Goal: Task Accomplishment & Management: Manage account settings

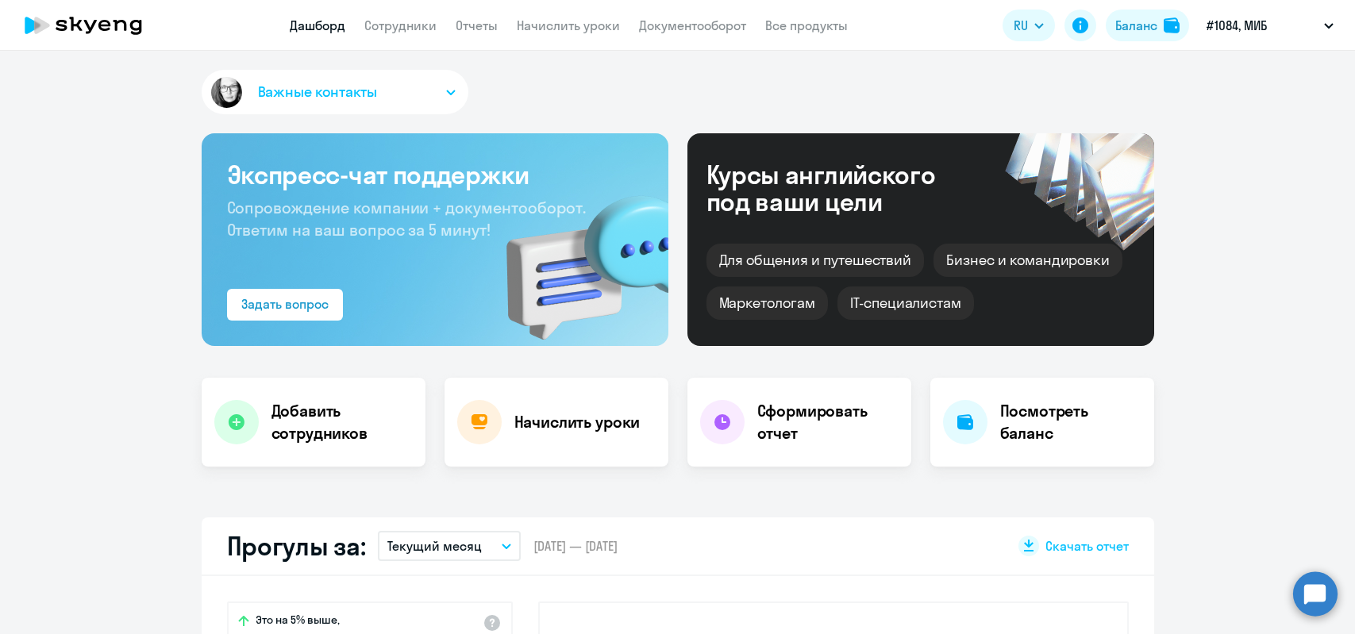
select select "30"
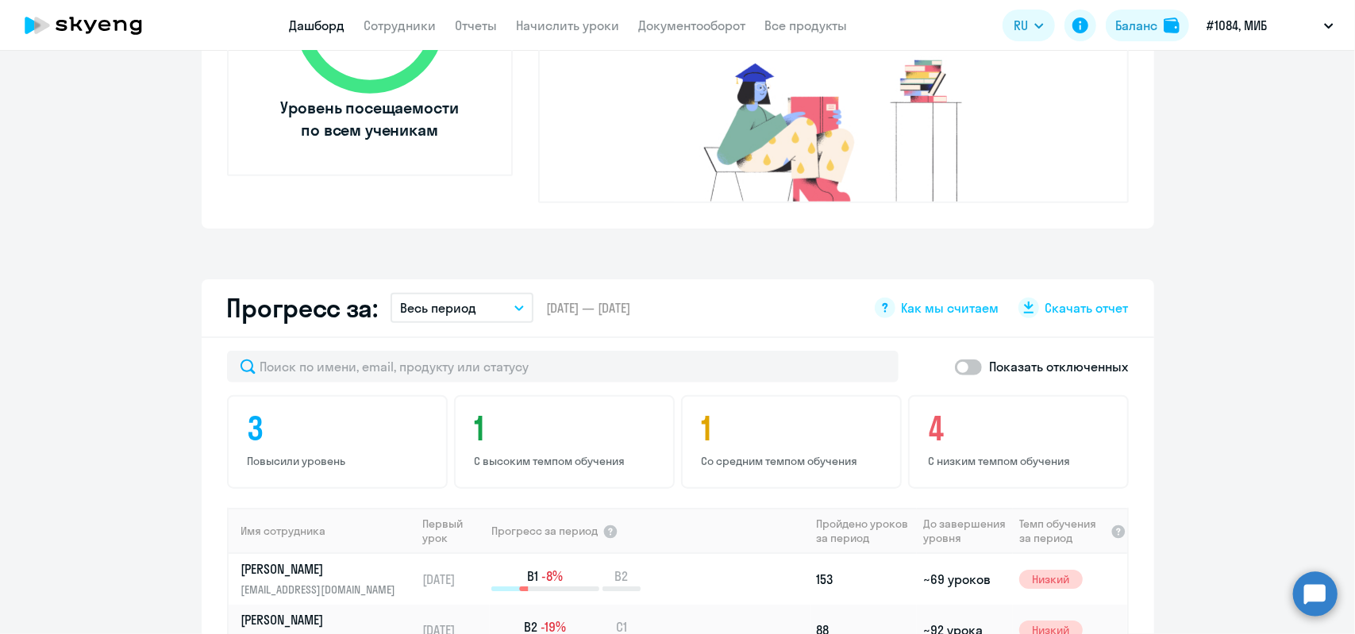
scroll to position [1005, 0]
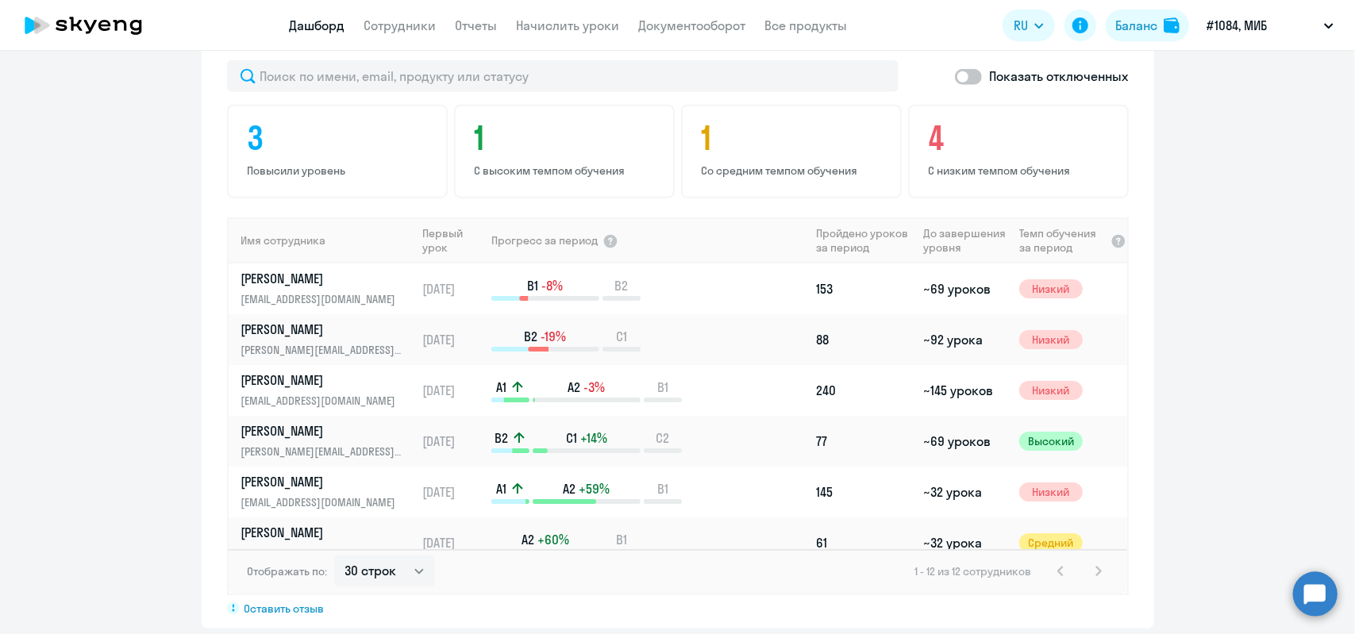
click at [1086, 562] on div "1 - 12 из 12 сотрудников" at bounding box center [1011, 571] width 193 height 19
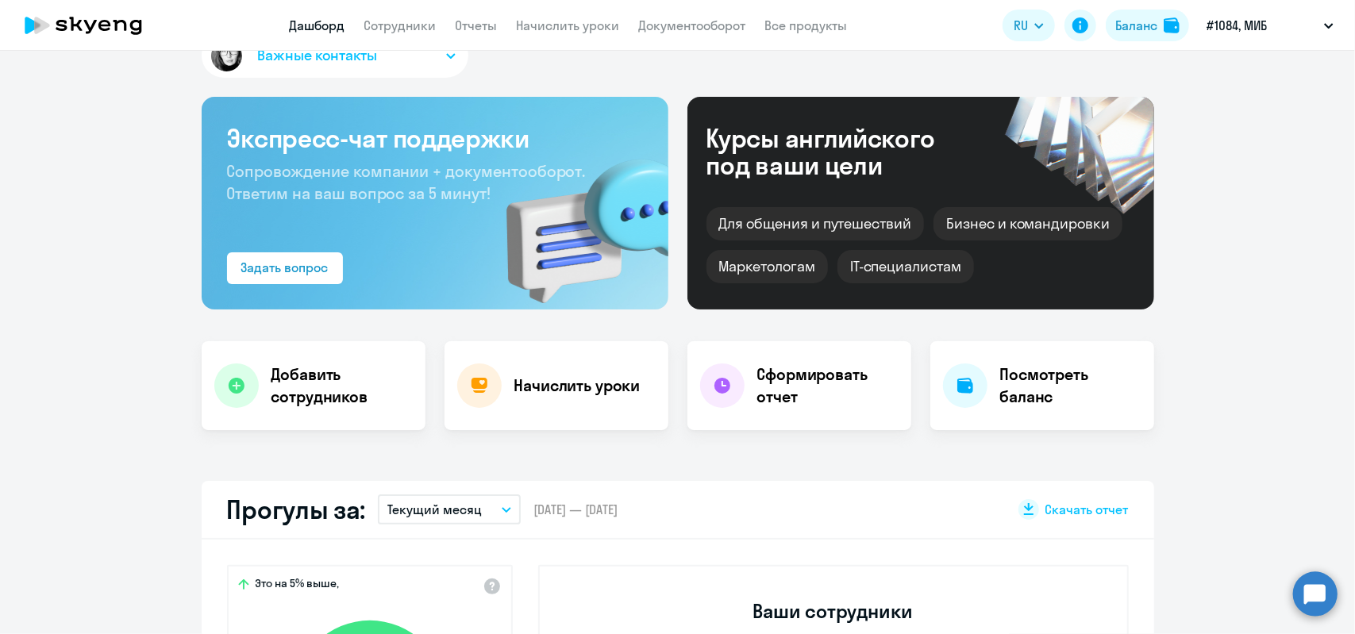
scroll to position [0, 0]
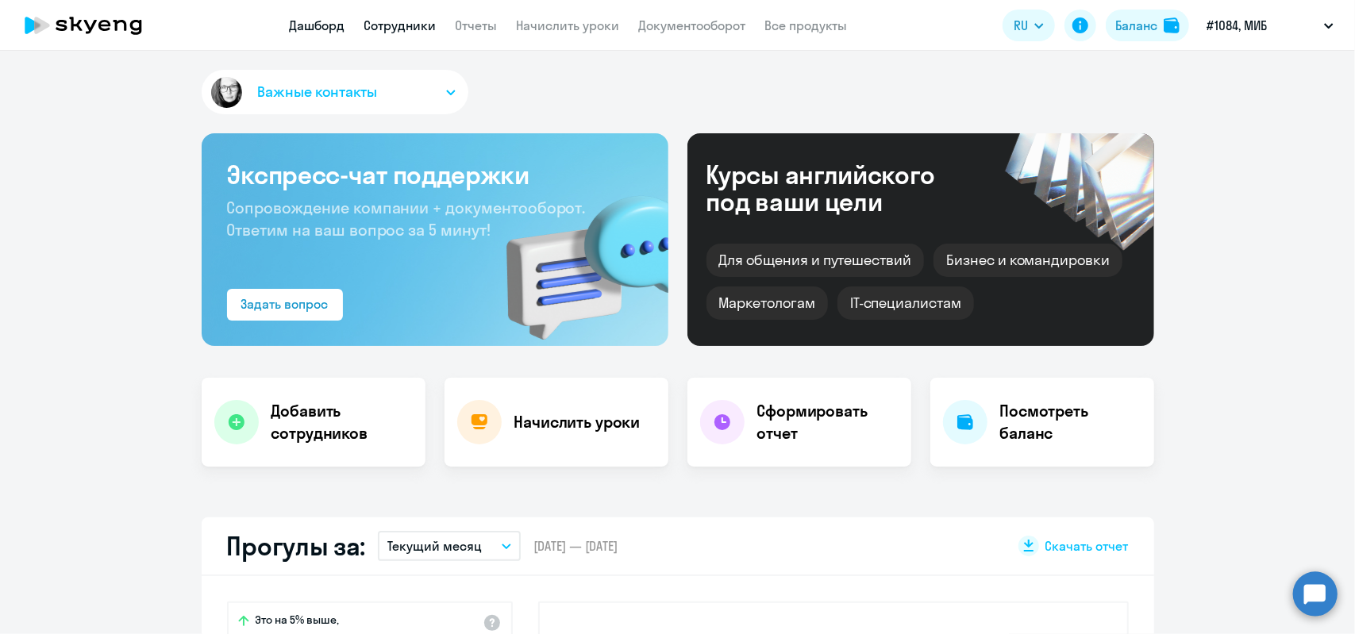
click at [423, 31] on link "Сотрудники" at bounding box center [400, 25] width 72 height 16
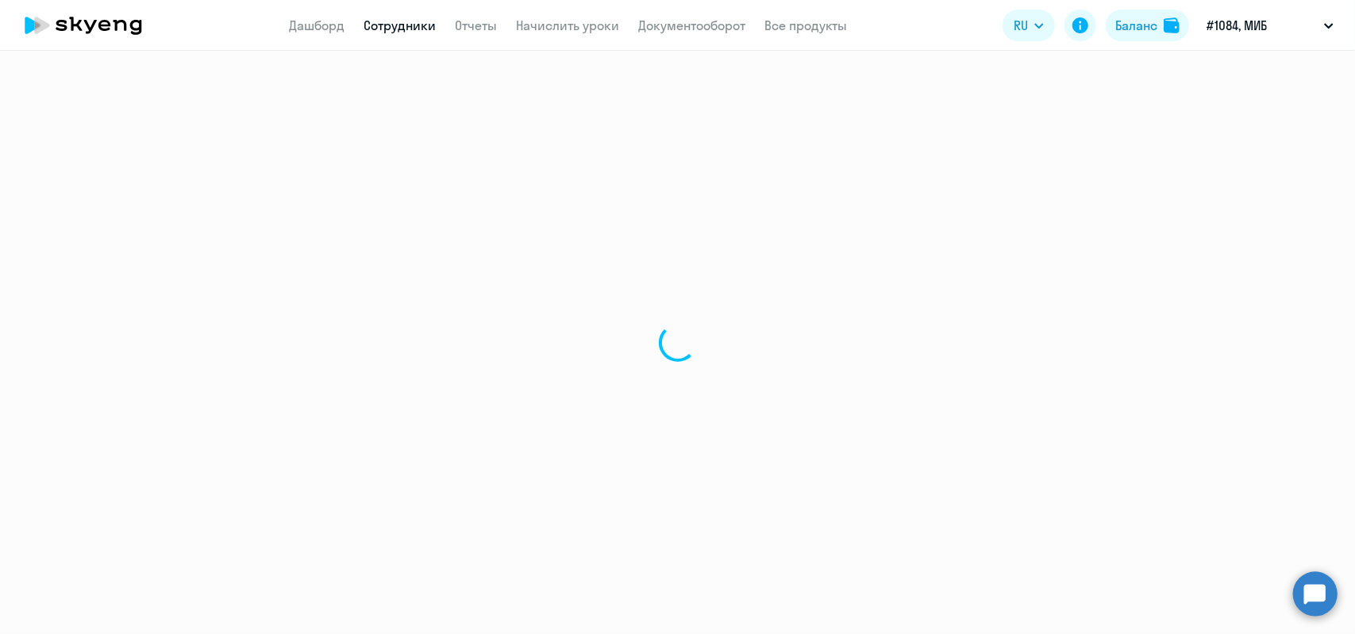
select select "30"
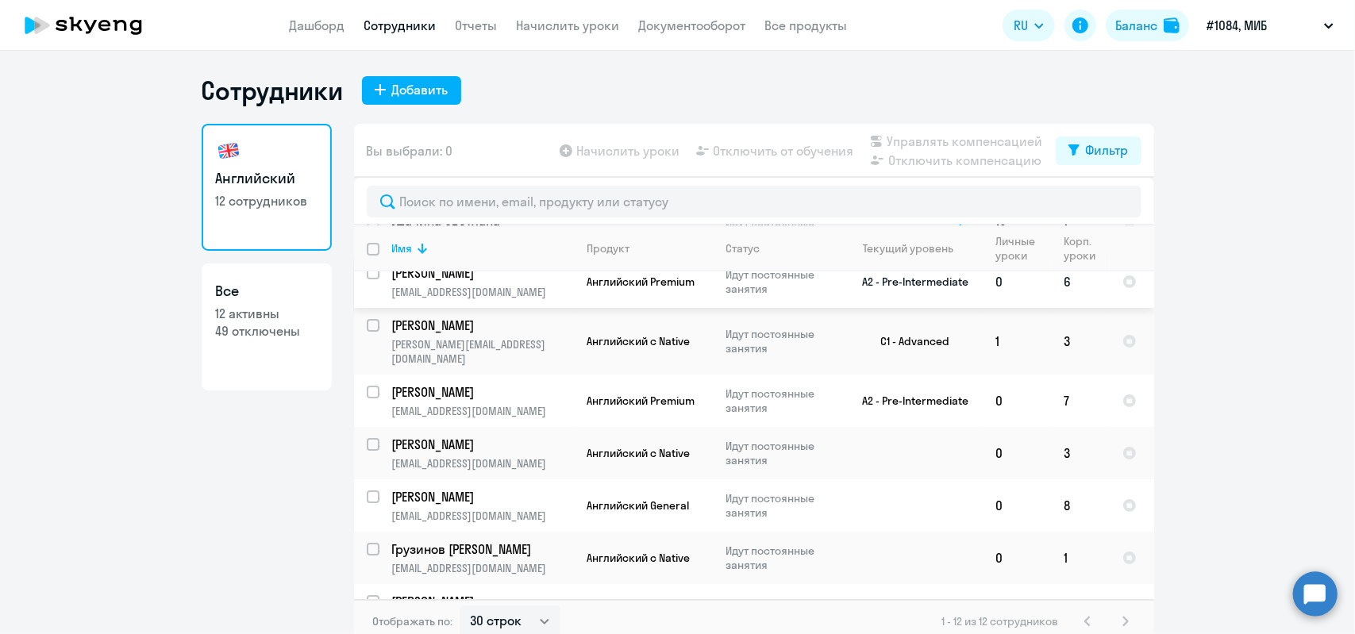
scroll to position [159, 0]
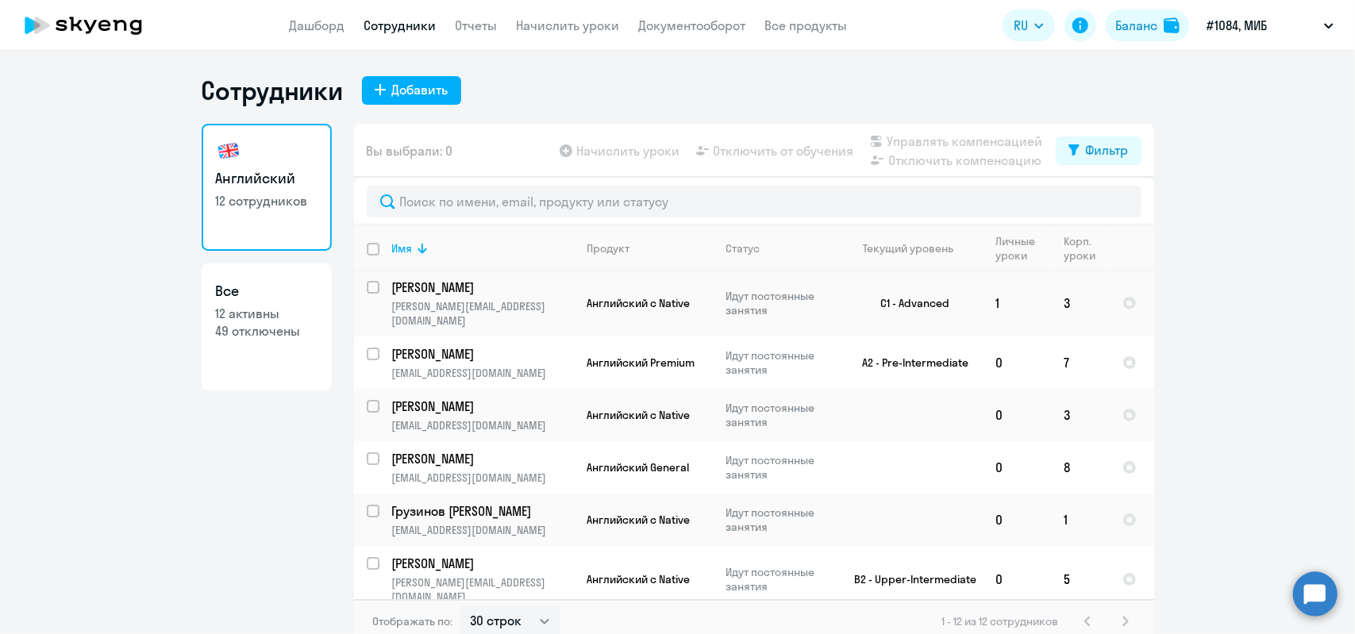
click at [254, 328] on p "49 отключены" at bounding box center [267, 330] width 102 height 17
select select "30"
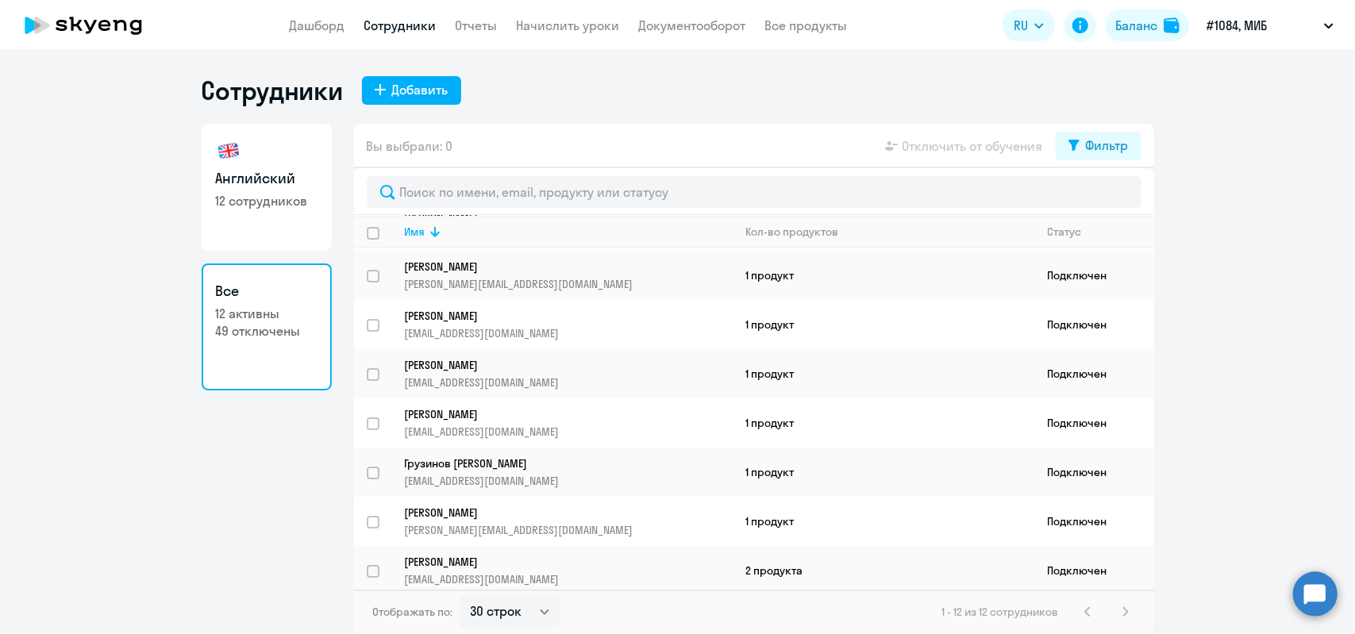
scroll to position [236, 0]
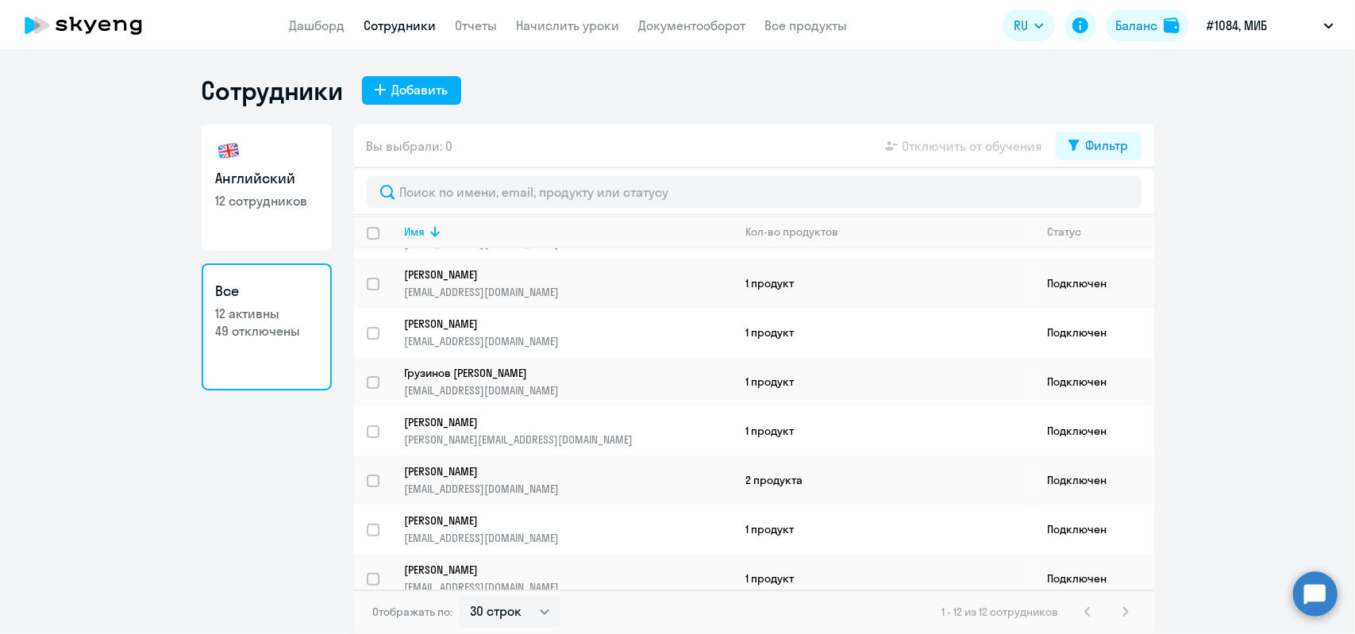
click at [1125, 613] on div "1 - 12 из 12 сотрудников" at bounding box center [1038, 611] width 193 height 19
click at [1094, 613] on div "1 - 12 из 12 сотрудников" at bounding box center [1038, 611] width 193 height 19
click at [278, 210] on link "Английский 12 сотрудников" at bounding box center [267, 187] width 130 height 127
select select "30"
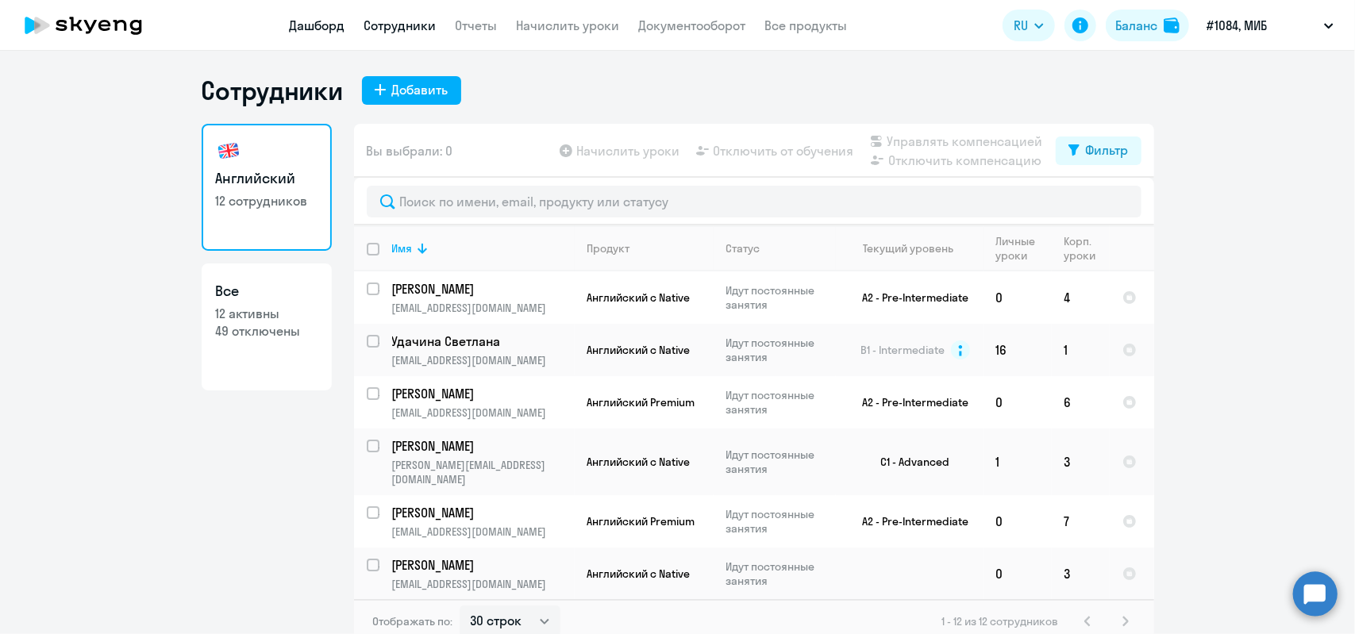
click at [337, 25] on link "Дашборд" at bounding box center [318, 25] width 56 height 16
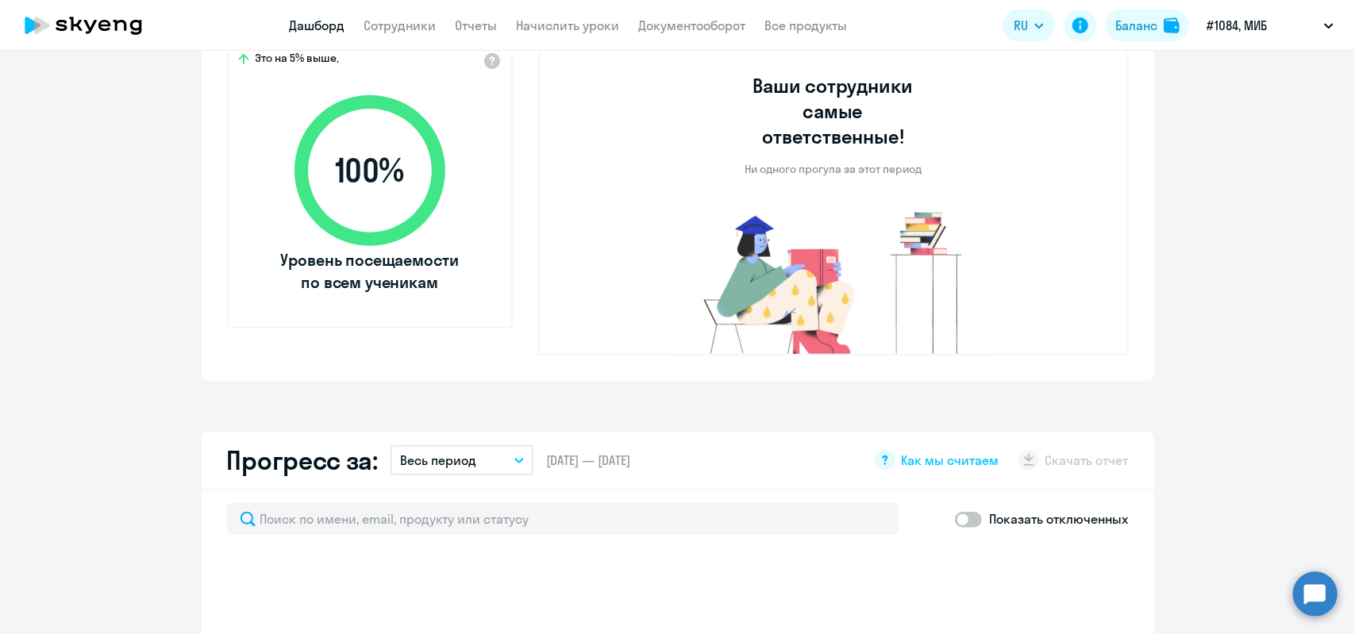
scroll to position [714, 0]
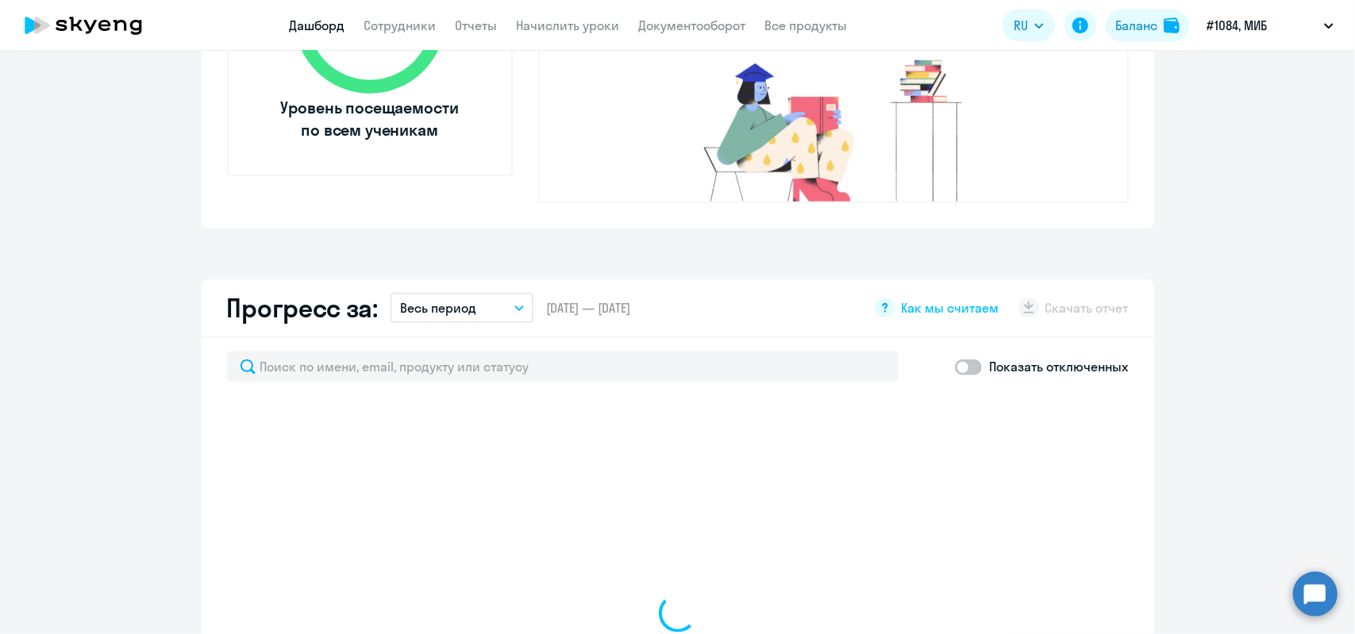
select select "30"
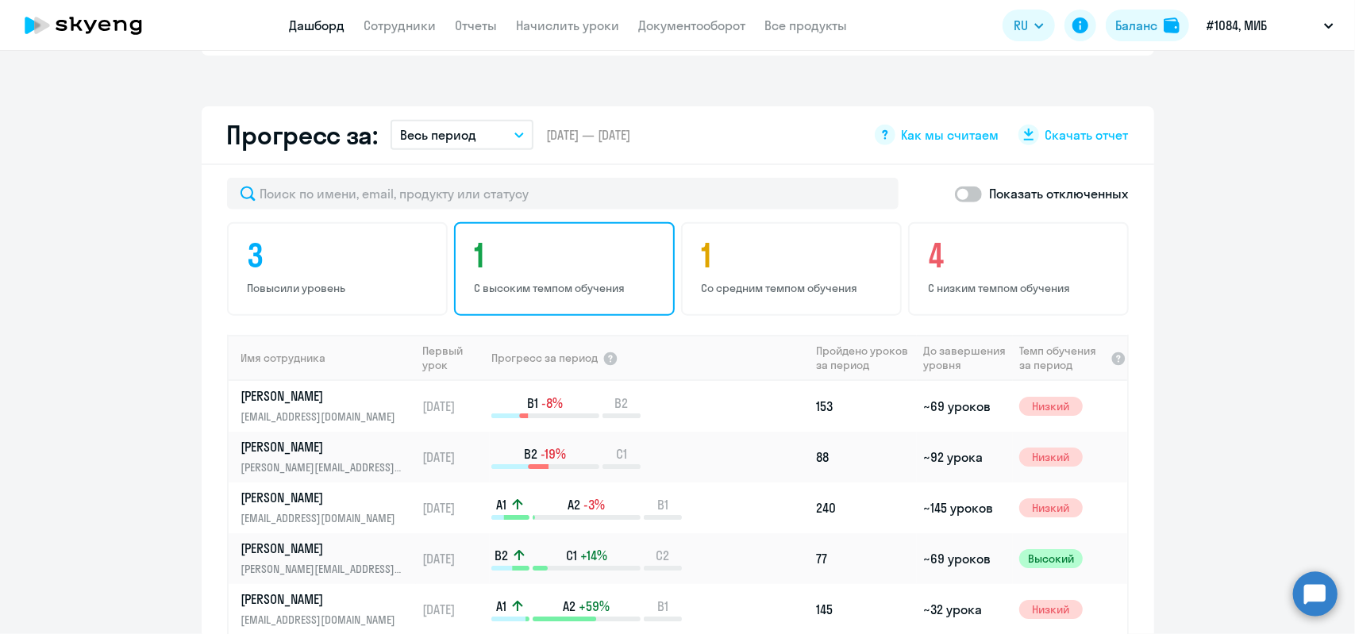
scroll to position [873, 0]
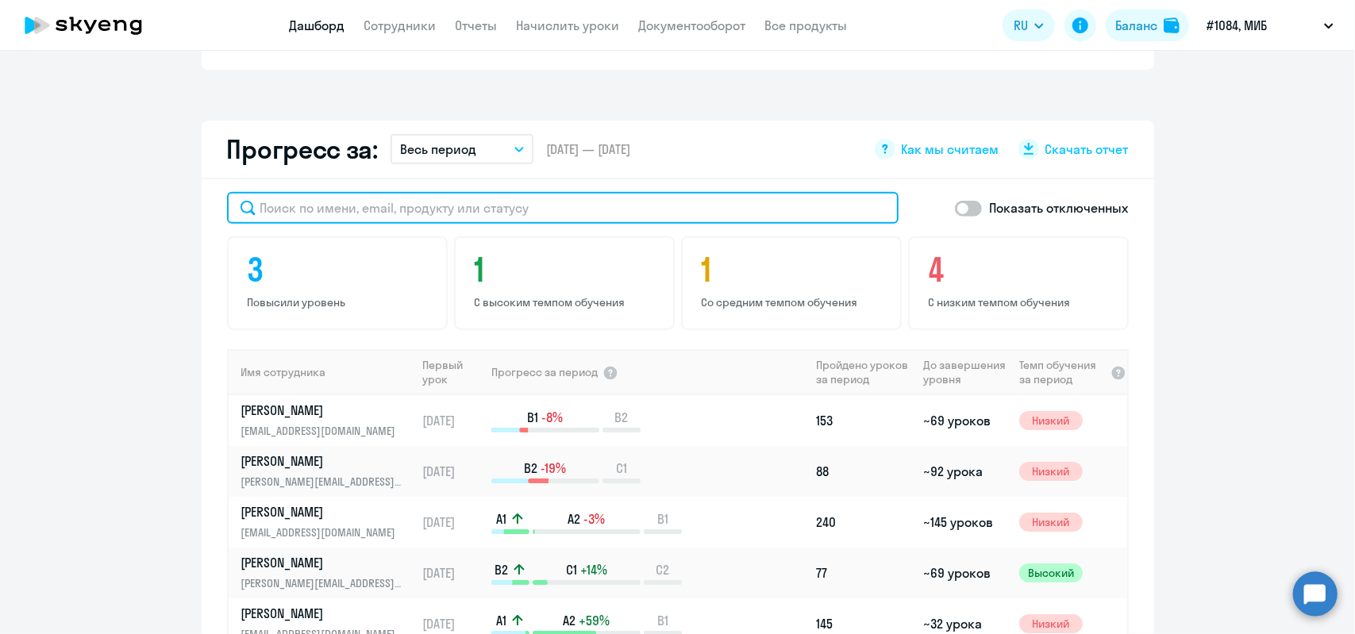
click at [289, 192] on input "text" at bounding box center [562, 208] width 671 height 32
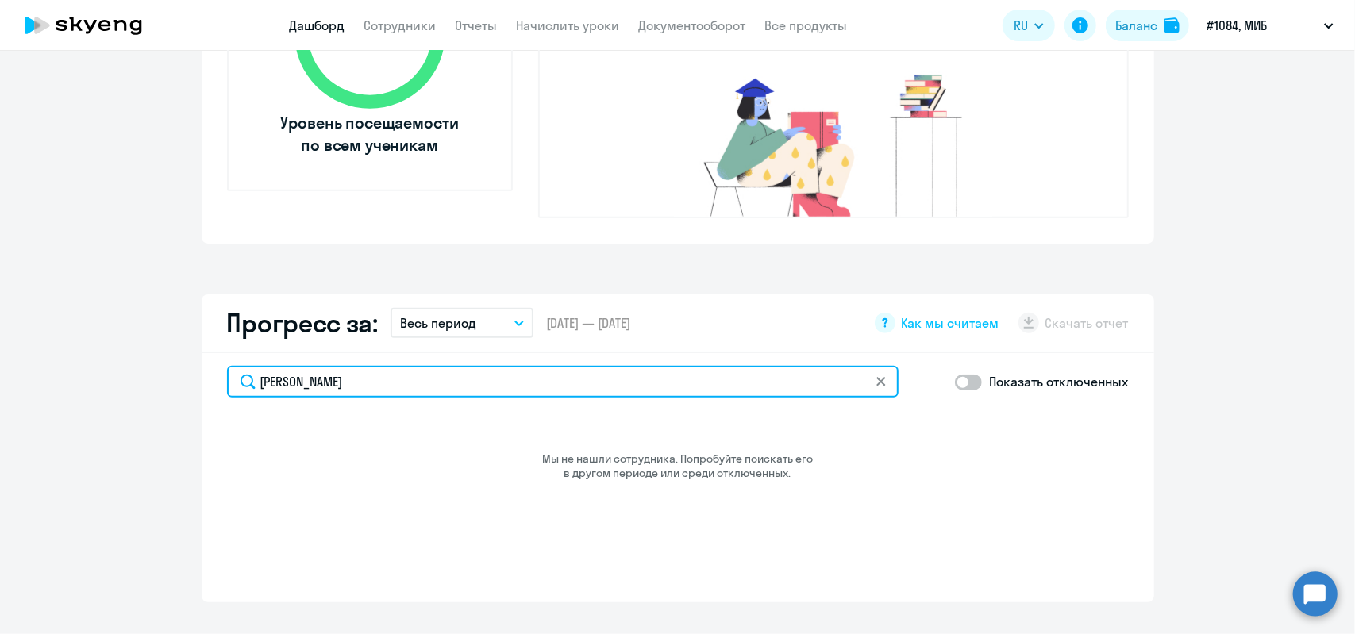
scroll to position [673, 0]
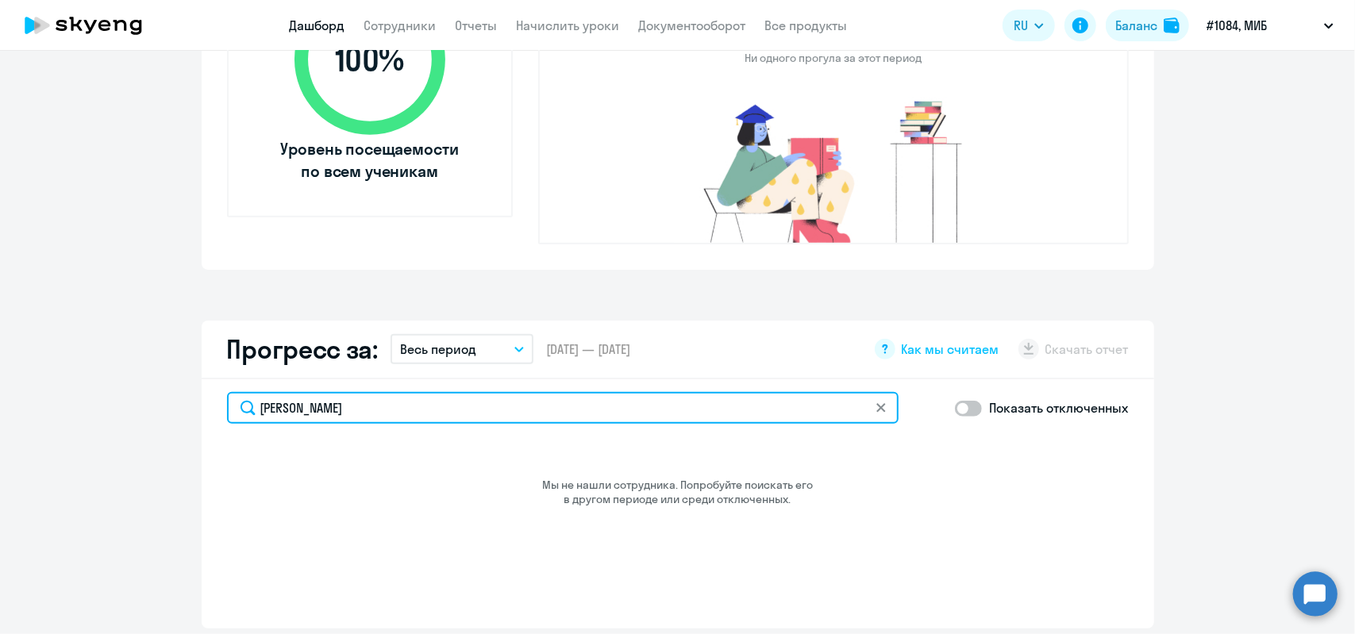
type input "[PERSON_NAME]"
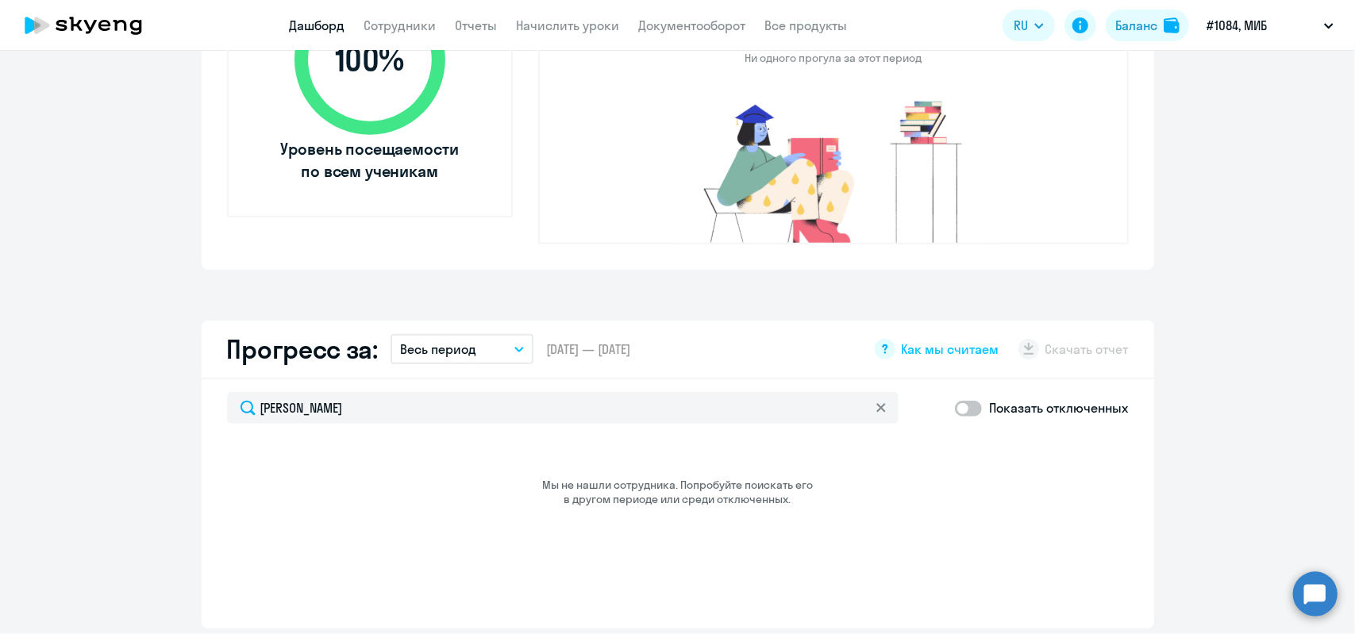
click at [876, 403] on icon at bounding box center [881, 408] width 10 height 10
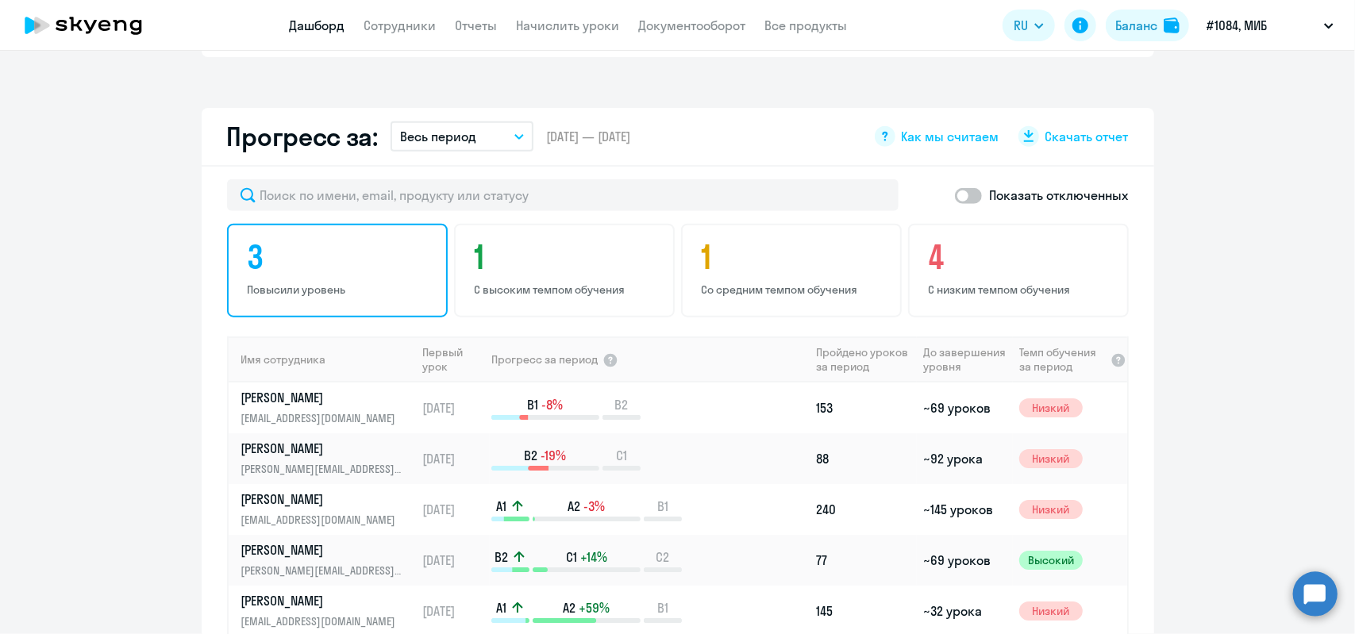
scroll to position [990, 0]
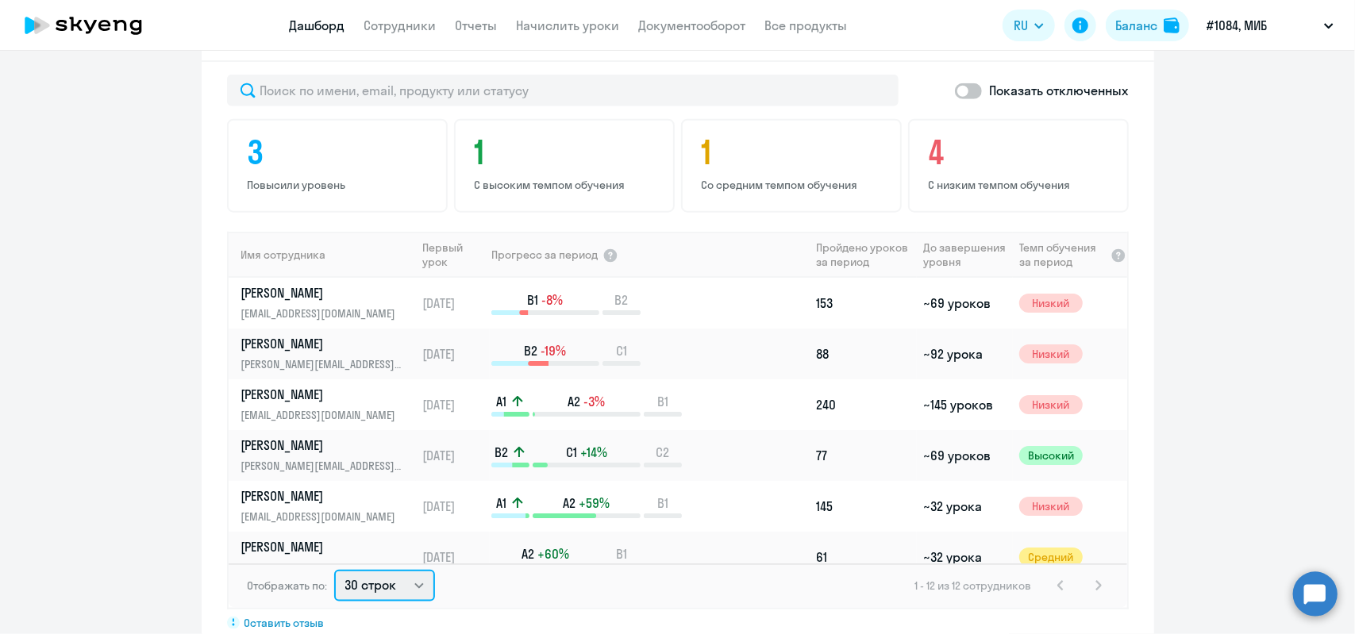
click at [414, 570] on select "30 строк 50 строк 100 строк" at bounding box center [384, 586] width 101 height 32
click at [334, 570] on select "30 строк 50 строк 100 строк" at bounding box center [384, 586] width 101 height 32
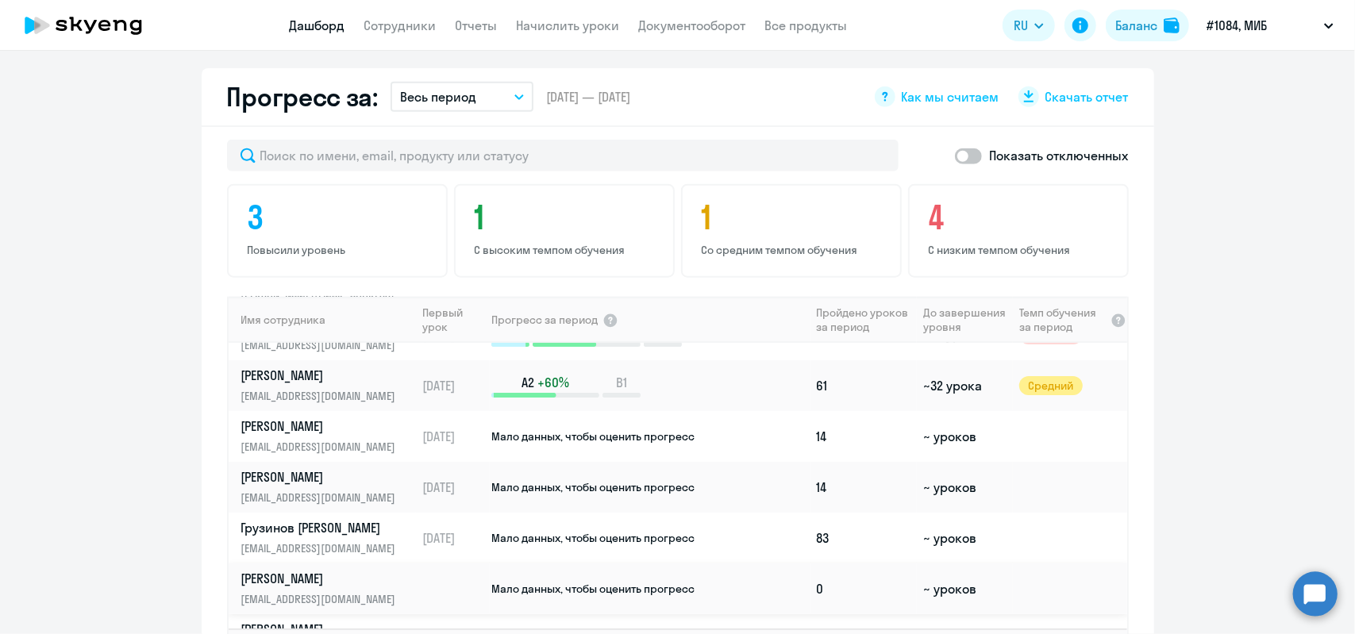
scroll to position [238, 0]
drag, startPoint x: 413, startPoint y: 623, endPoint x: 411, endPoint y: 611, distance: 12.1
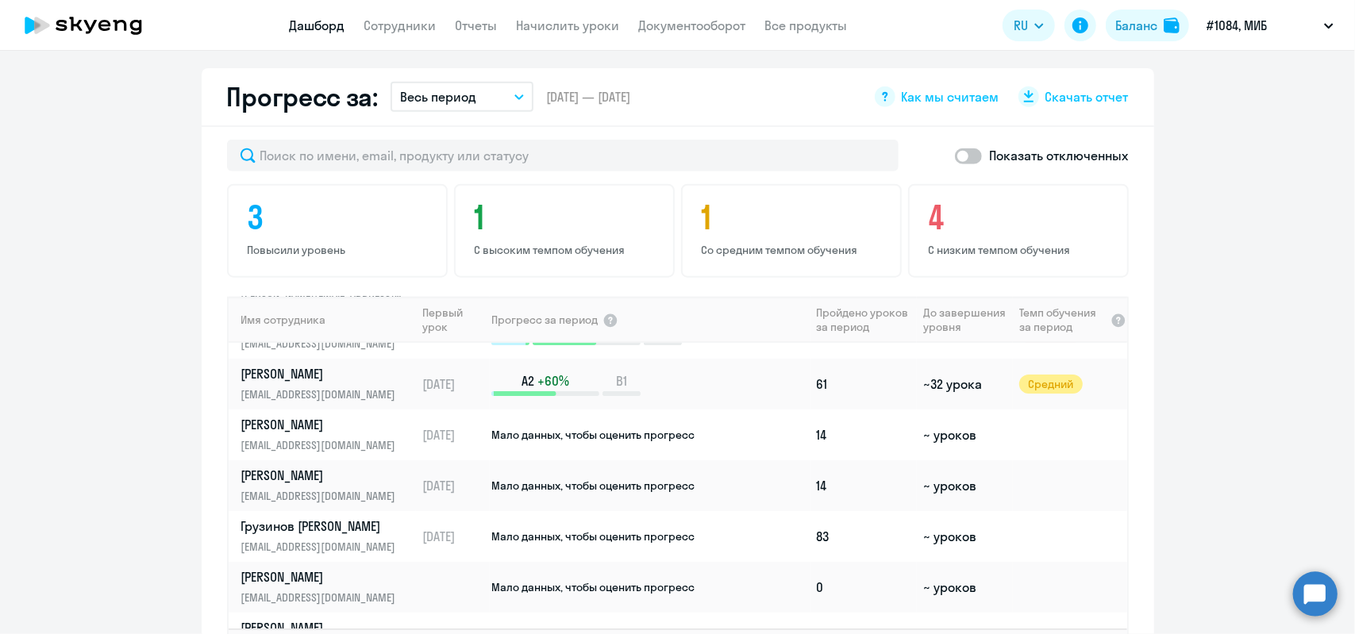
select select "30"
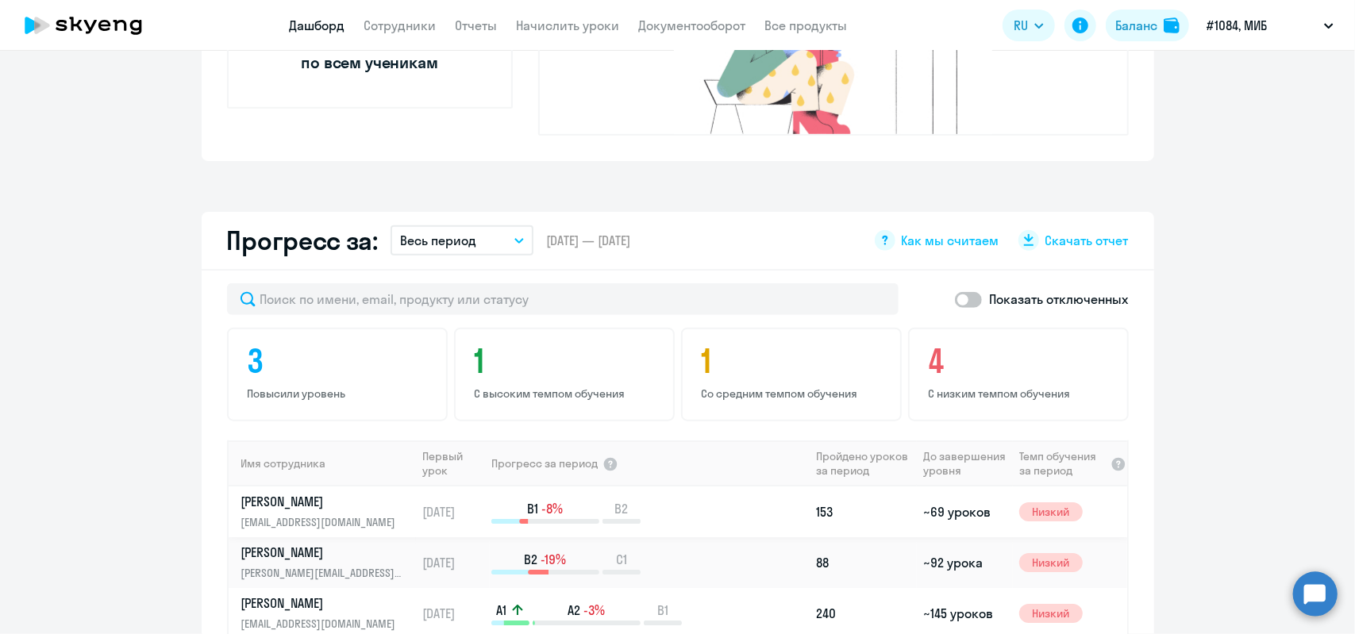
scroll to position [687, 0]
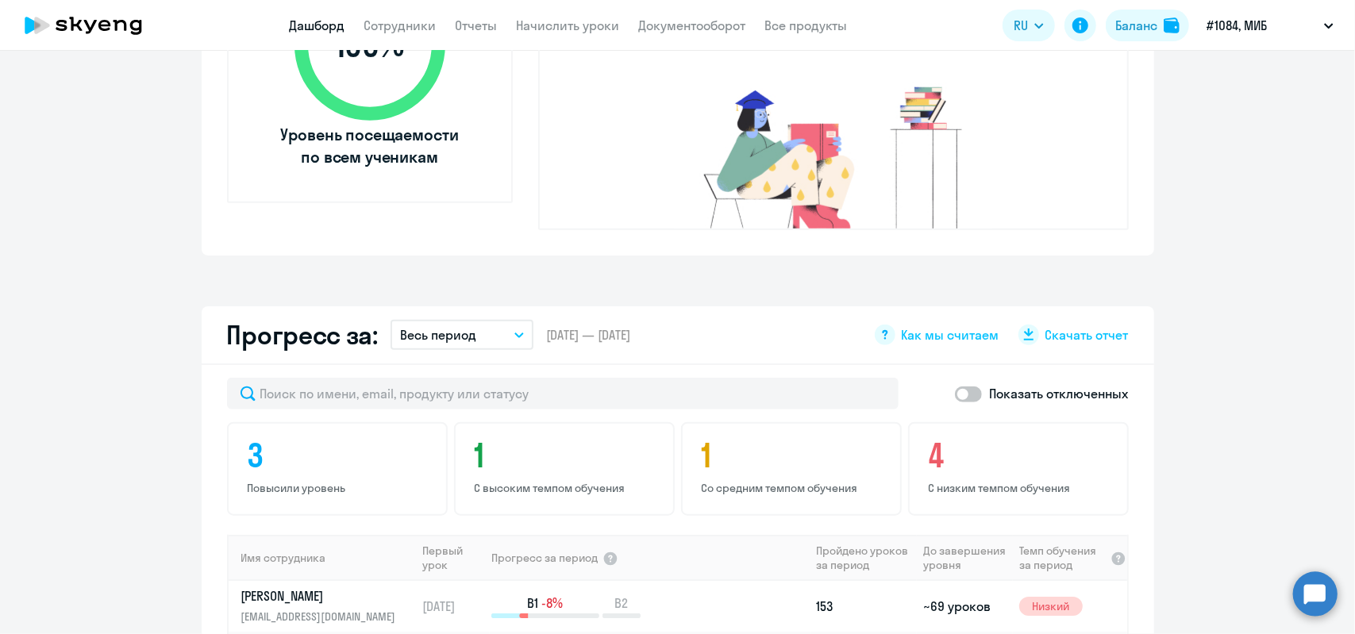
click at [965, 387] on span at bounding box center [968, 395] width 27 height 16
click at [955, 394] on input "checkbox" at bounding box center [954, 394] width 1 height 1
checkbox input "true"
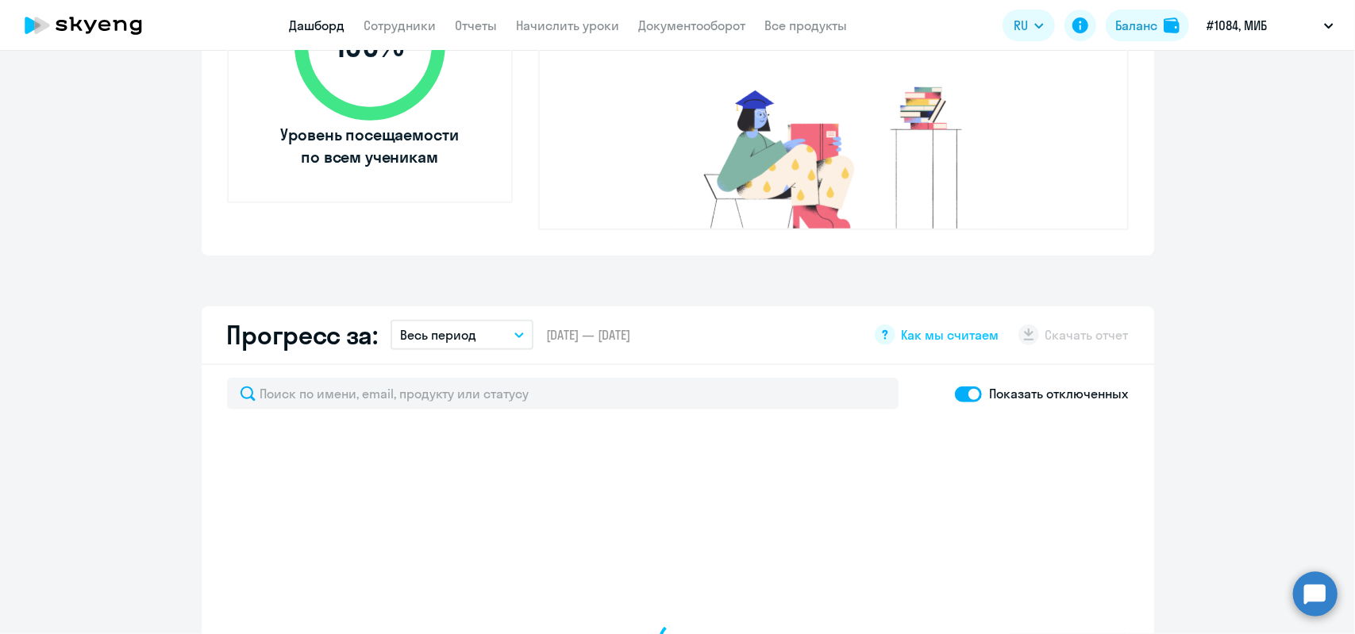
select select "30"
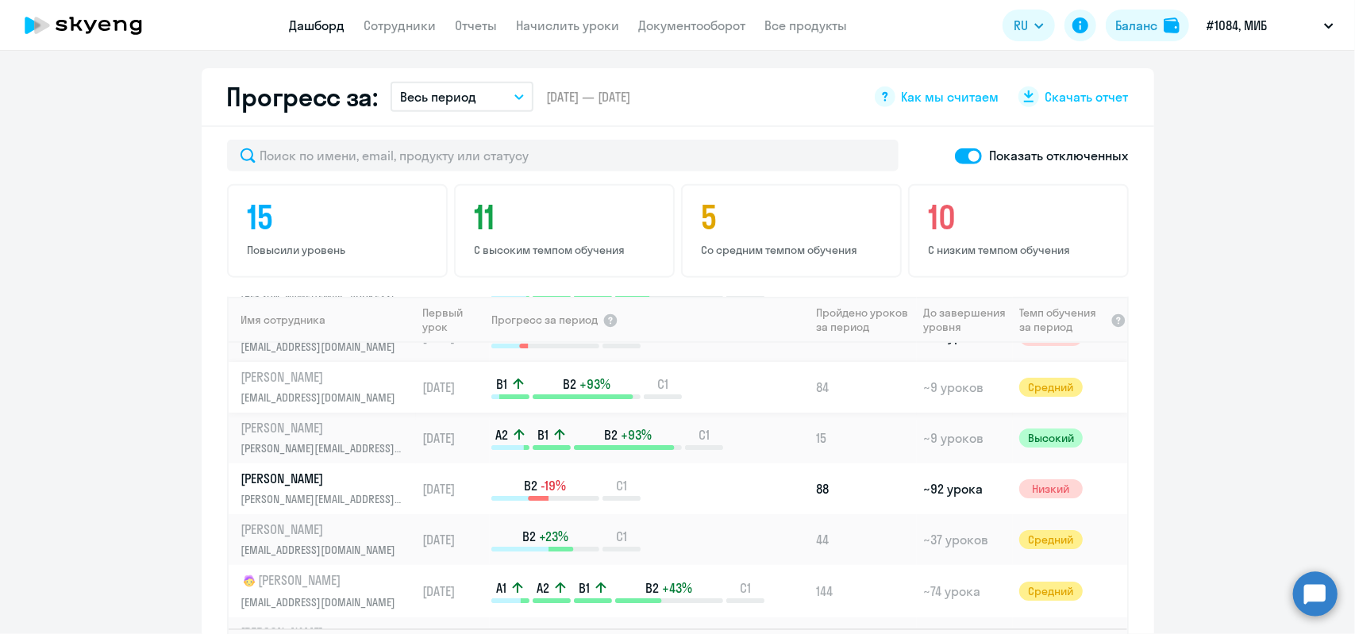
scroll to position [159, 0]
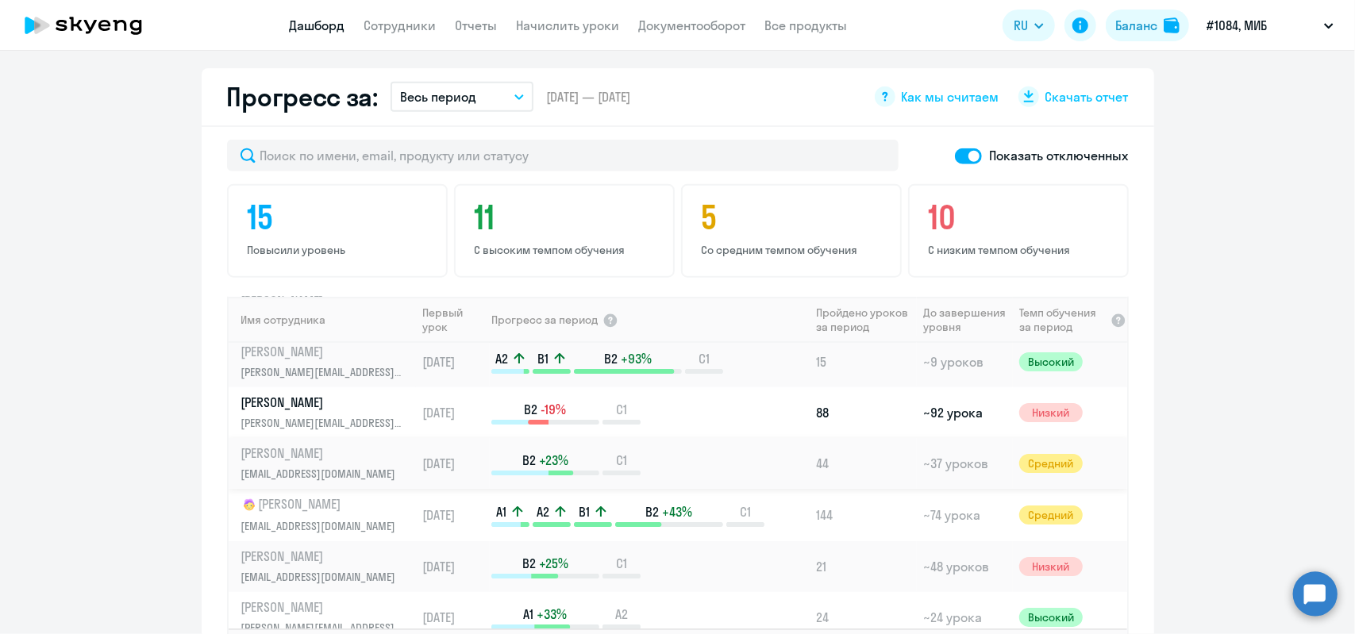
click at [345, 444] on p "[PERSON_NAME]" at bounding box center [322, 452] width 163 height 17
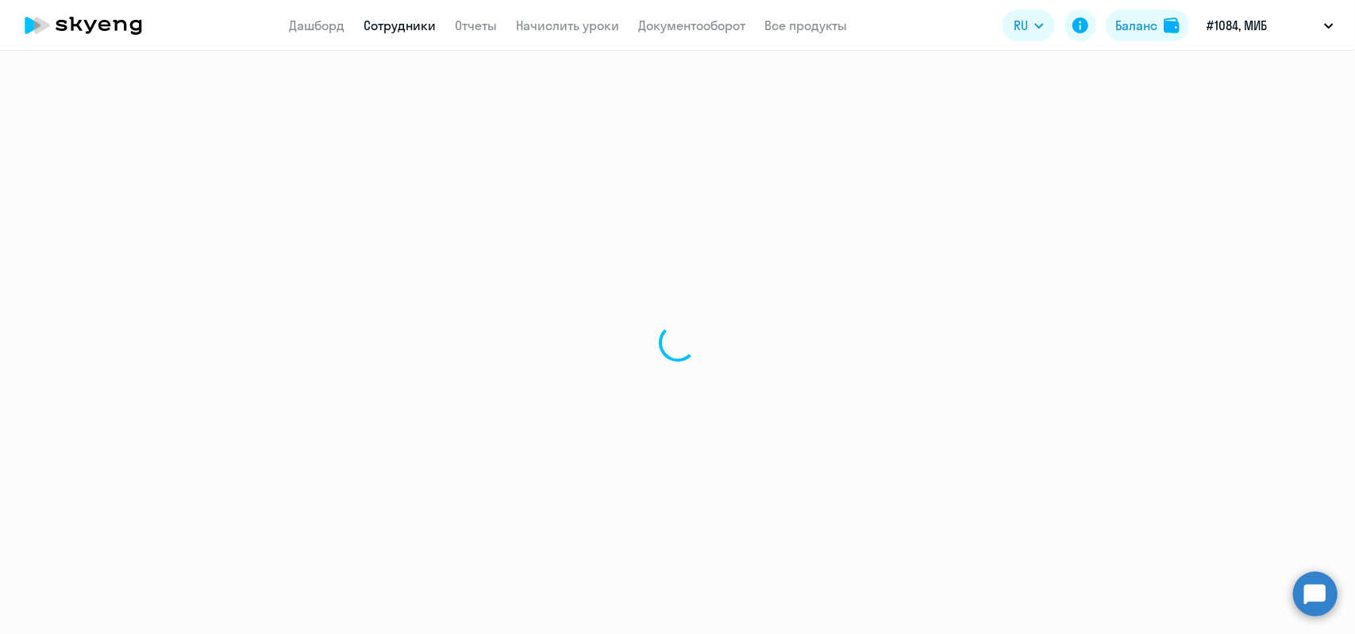
select select "english"
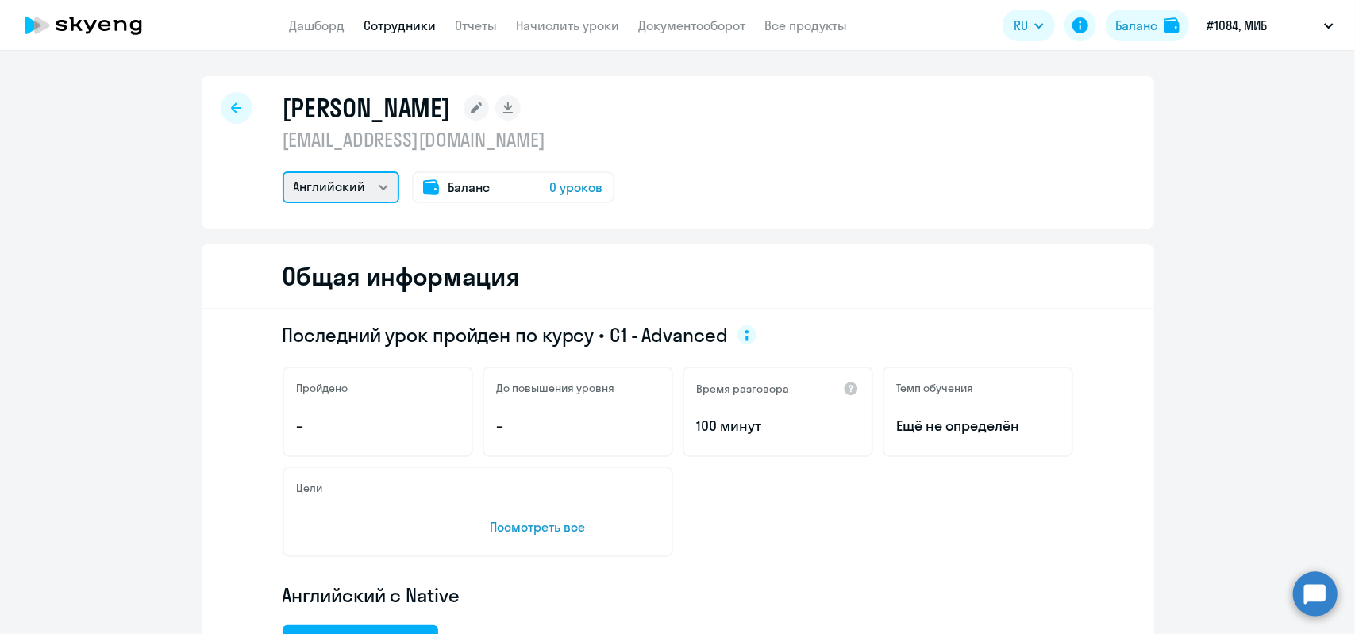
click at [381, 190] on select "Английский" at bounding box center [341, 187] width 117 height 32
click at [561, 187] on span "0 уроков" at bounding box center [576, 187] width 53 height 19
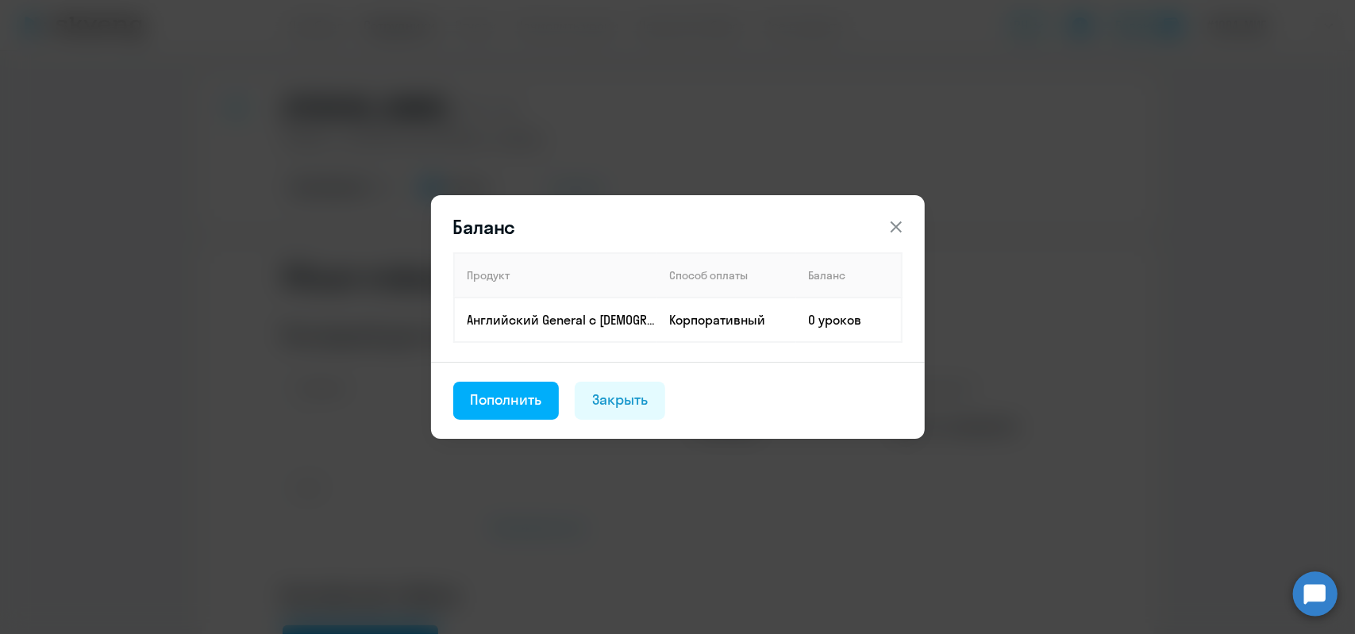
click at [895, 225] on icon at bounding box center [895, 226] width 11 height 11
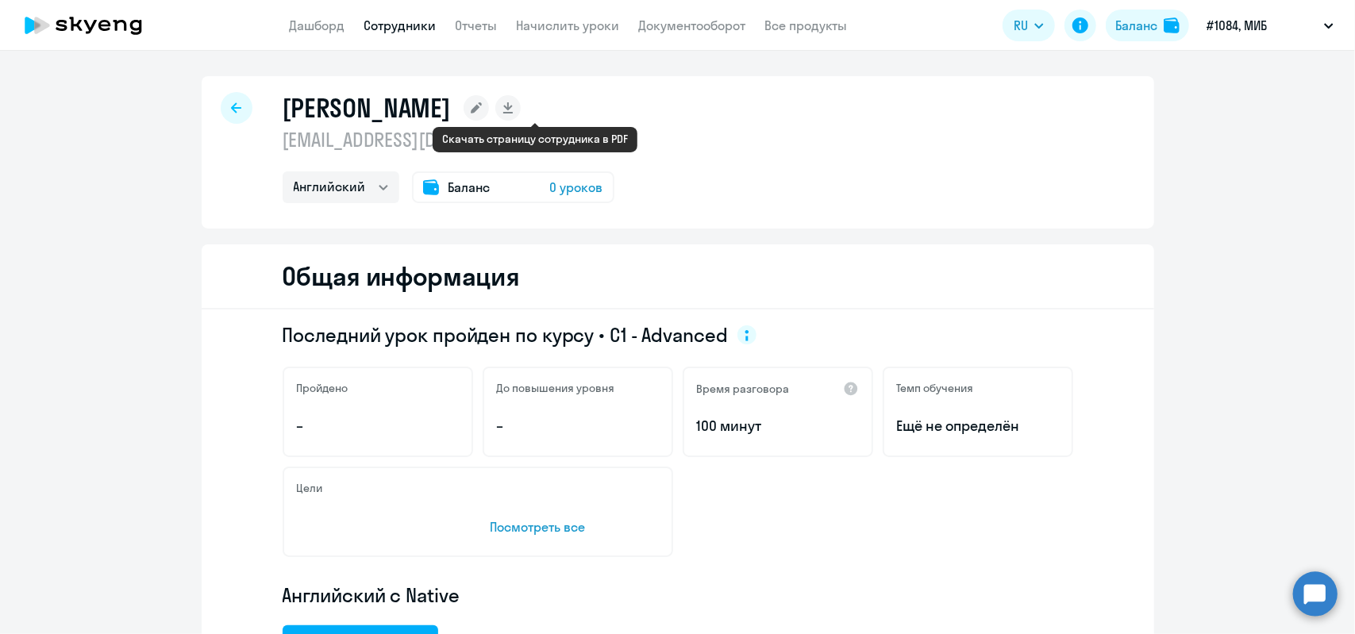
click at [521, 109] on rect at bounding box center [507, 107] width 25 height 25
click at [231, 113] on div at bounding box center [237, 108] width 32 height 32
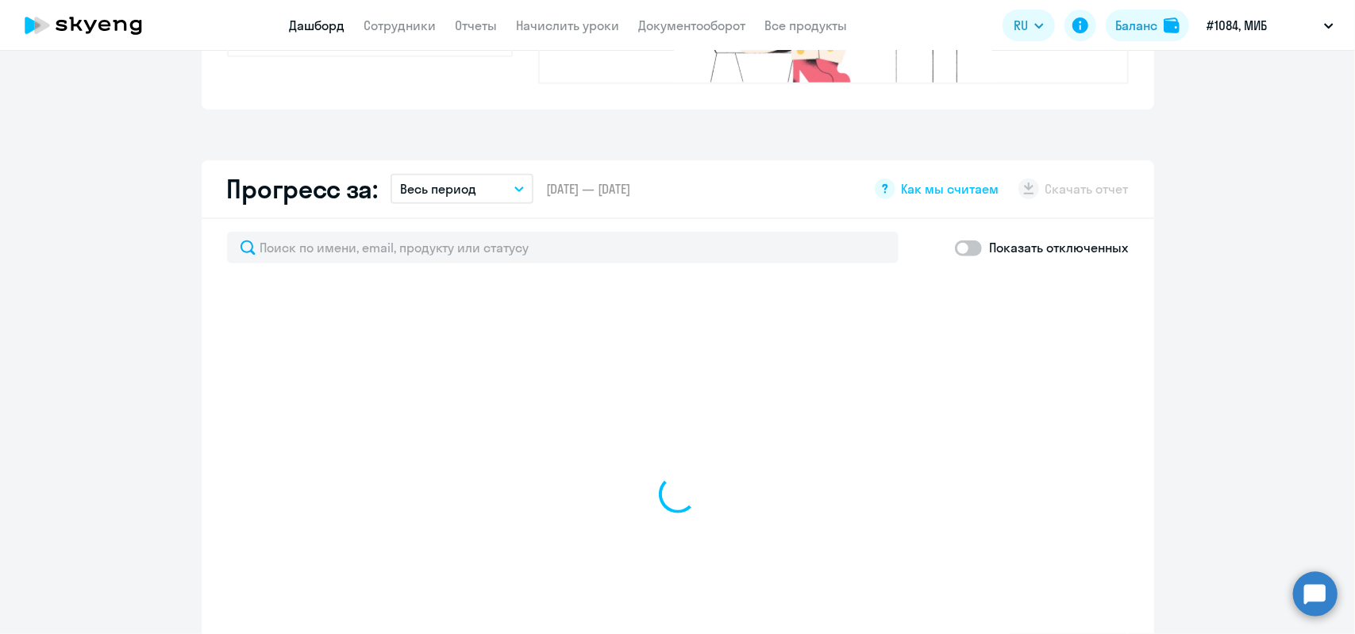
scroll to position [952, 0]
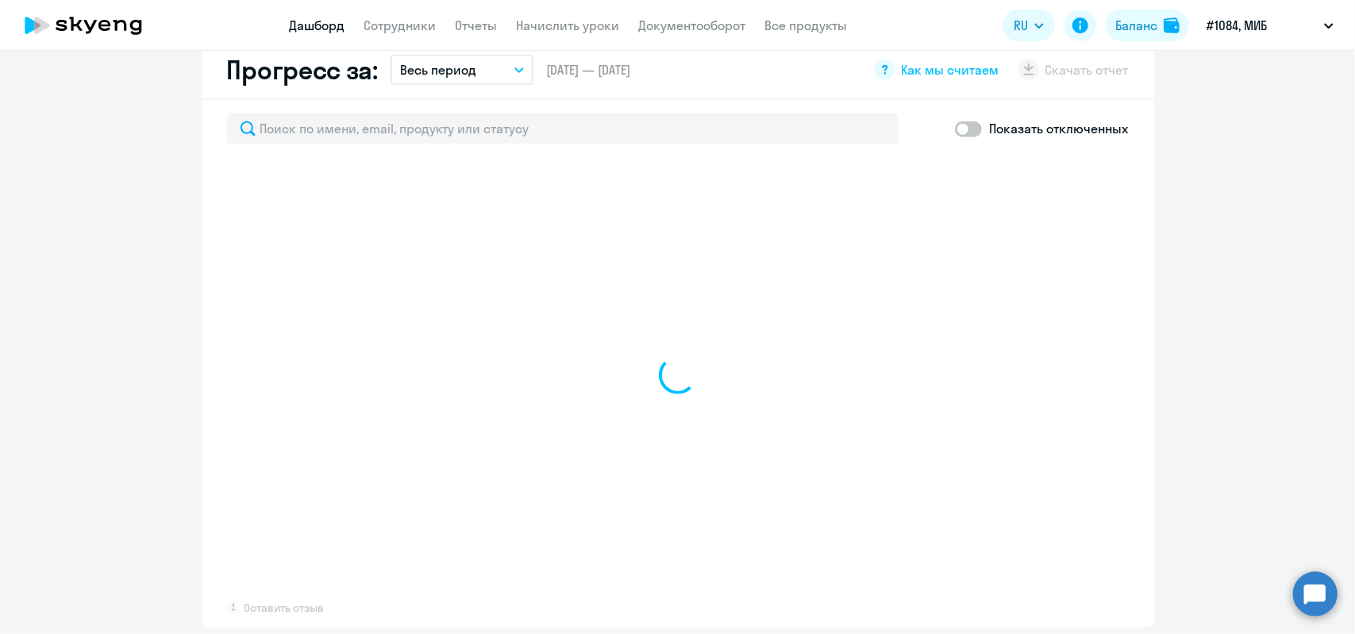
select select "30"
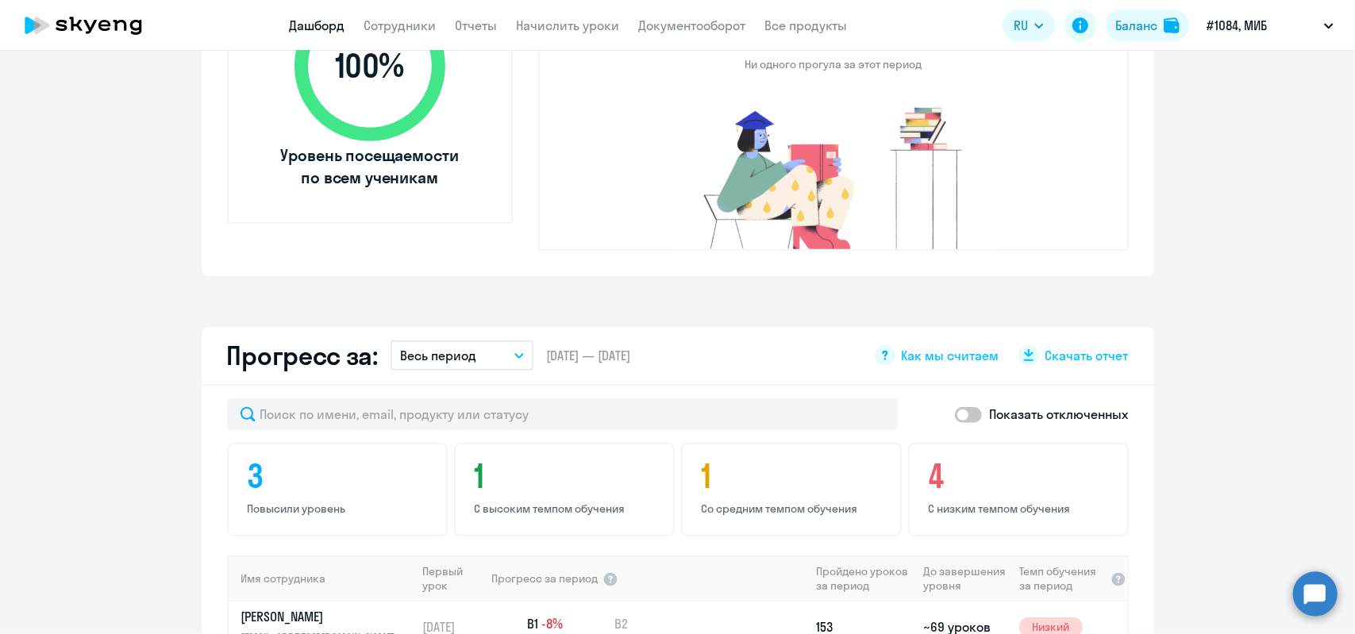
scroll to position [767, 0]
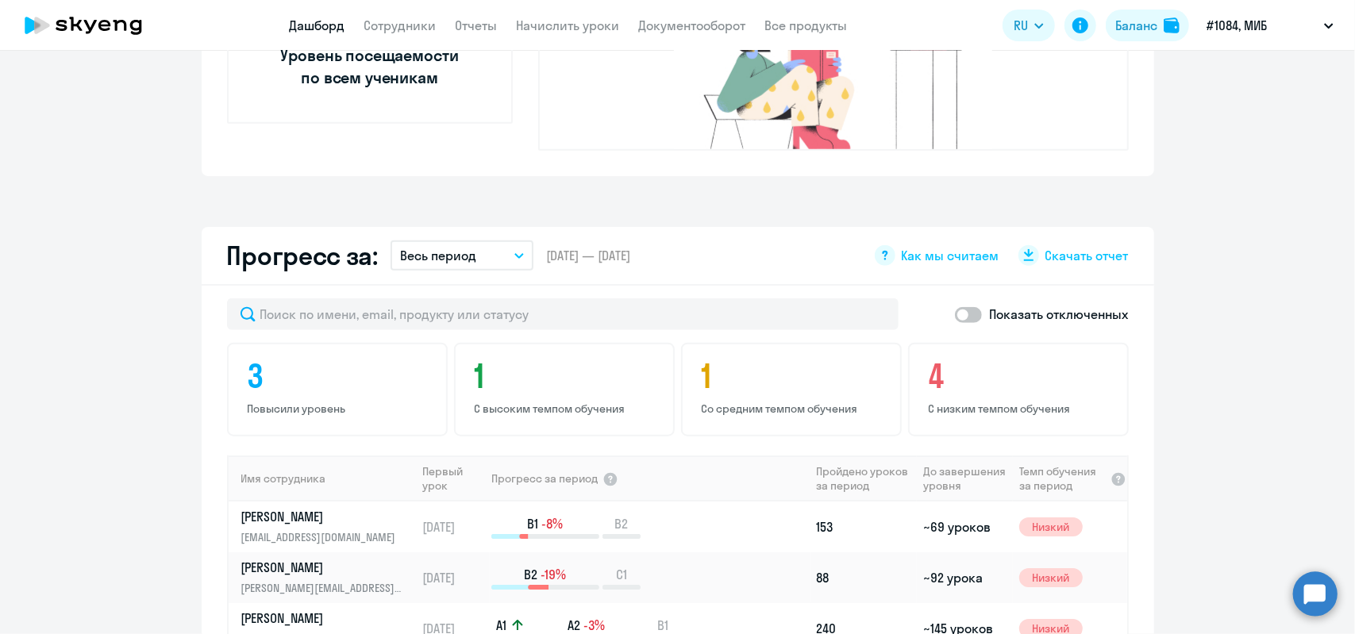
click at [960, 307] on span at bounding box center [968, 315] width 27 height 16
click at [955, 314] on input "checkbox" at bounding box center [954, 314] width 1 height 1
checkbox input "true"
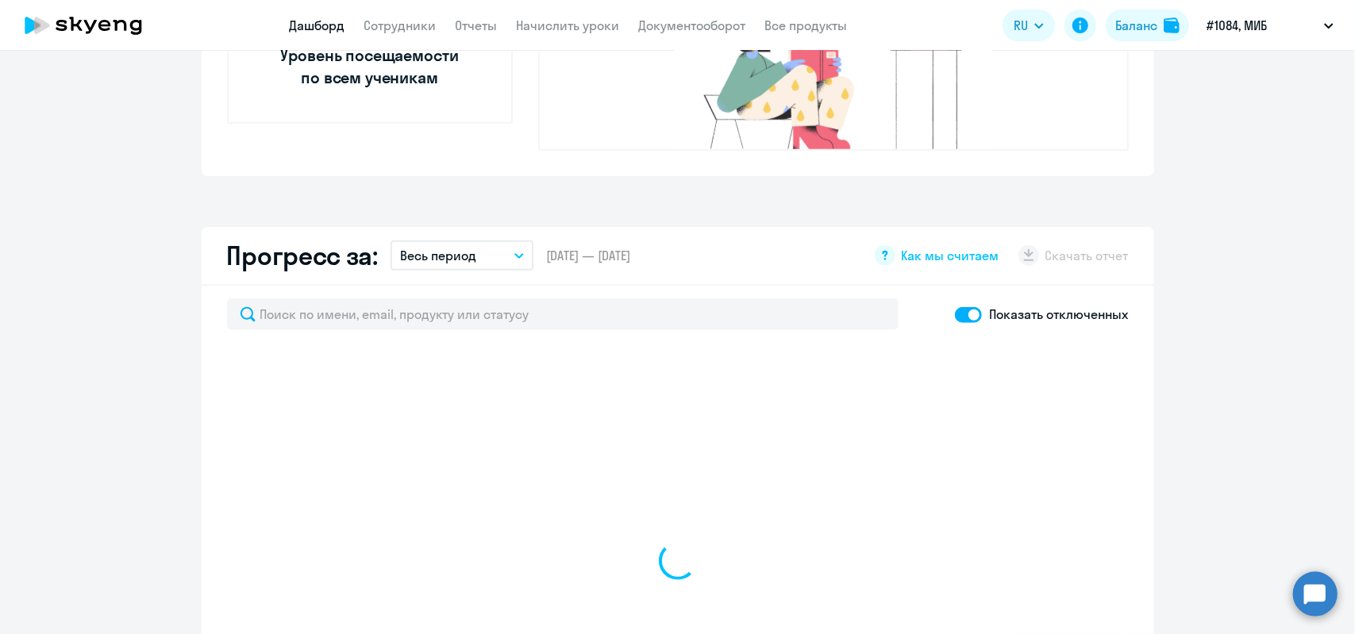
select select "30"
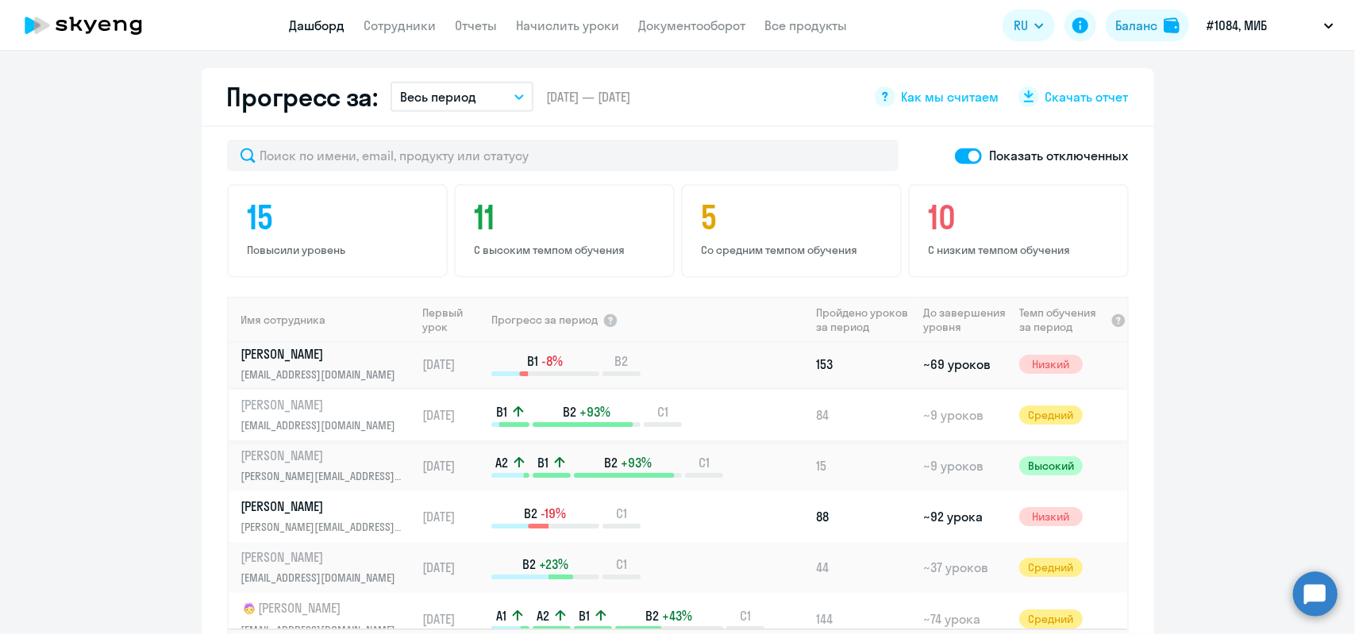
scroll to position [79, 0]
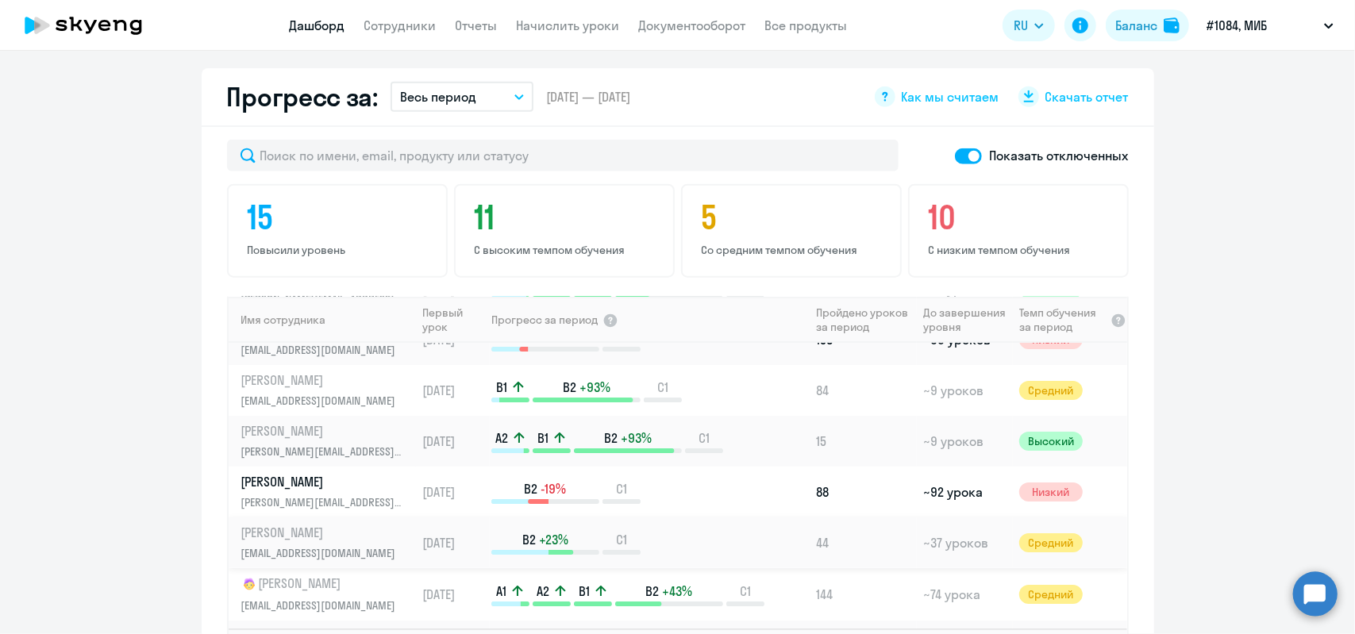
click at [311, 524] on p "[PERSON_NAME]" at bounding box center [322, 532] width 163 height 17
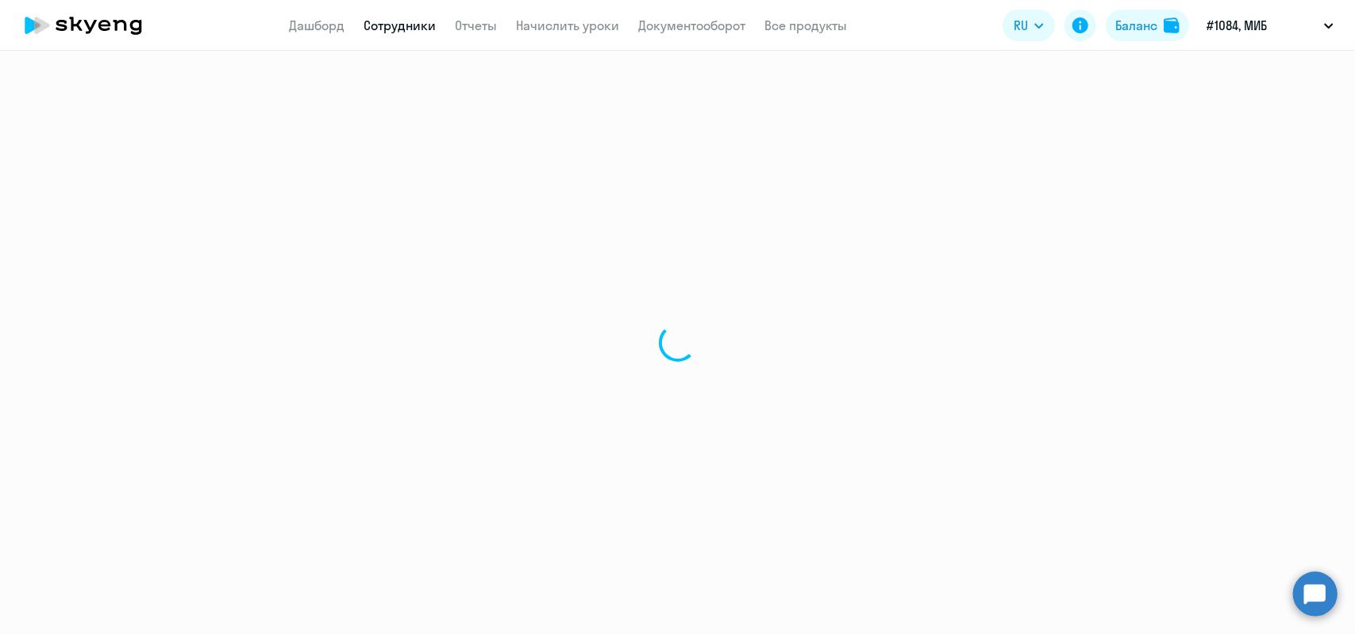
select select "english"
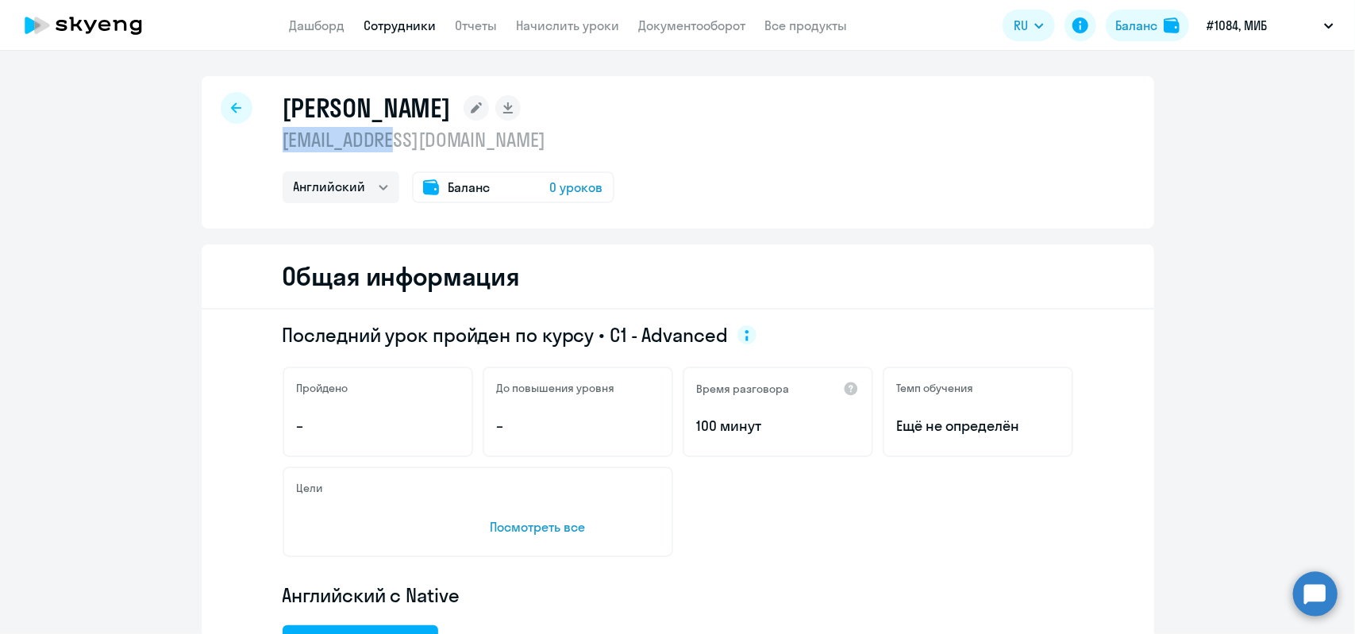
drag, startPoint x: 392, startPoint y: 137, endPoint x: 278, endPoint y: 144, distance: 114.5
click at [283, 144] on p "[EMAIL_ADDRESS][DOMAIN_NAME]" at bounding box center [449, 139] width 332 height 25
copy p "[EMAIL_ADDRESS][DOMAIN_NAME]"
click at [314, 21] on link "Дашборд" at bounding box center [318, 25] width 56 height 16
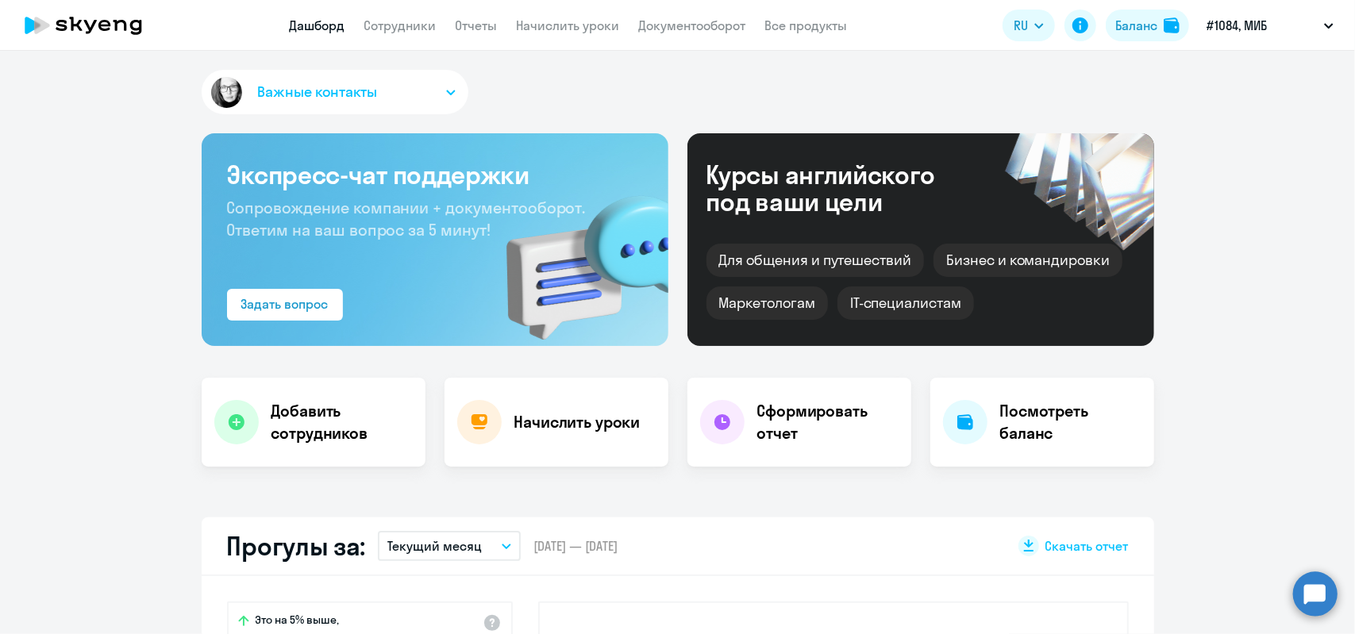
select select "30"
click at [409, 24] on link "Сотрудники" at bounding box center [400, 25] width 72 height 16
select select "30"
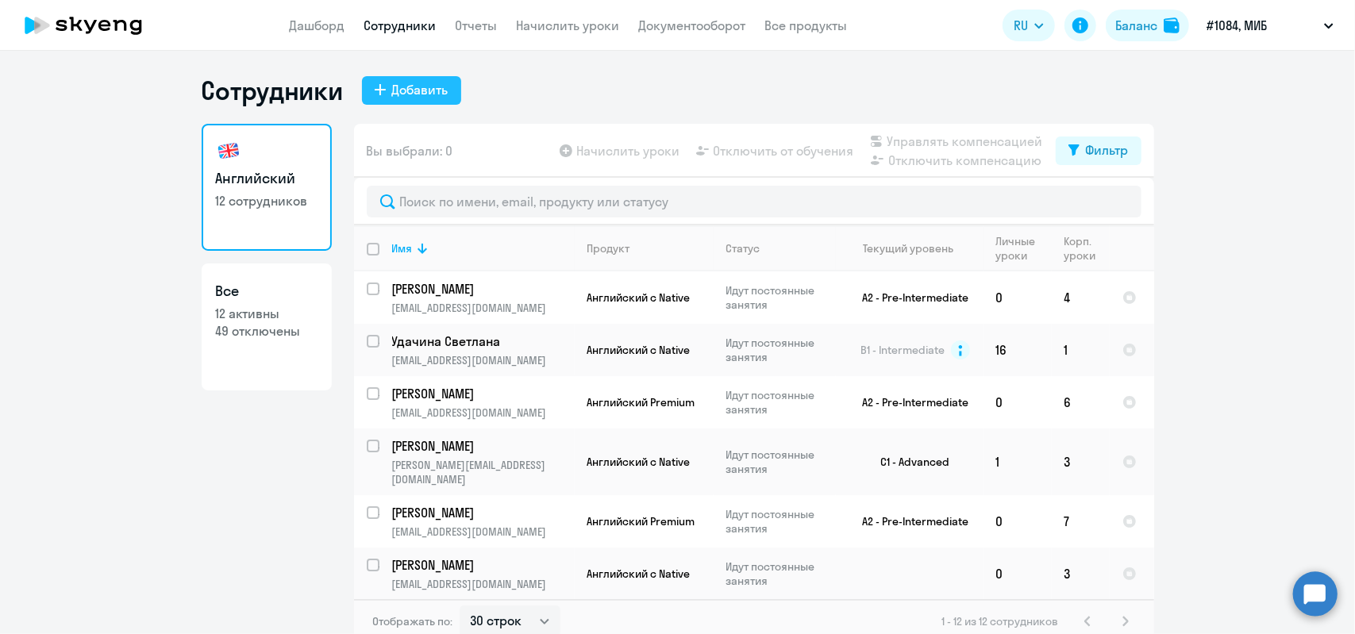
click at [375, 90] on icon at bounding box center [380, 89] width 11 height 11
select select "english_adult_not_native_speaker"
select select "3"
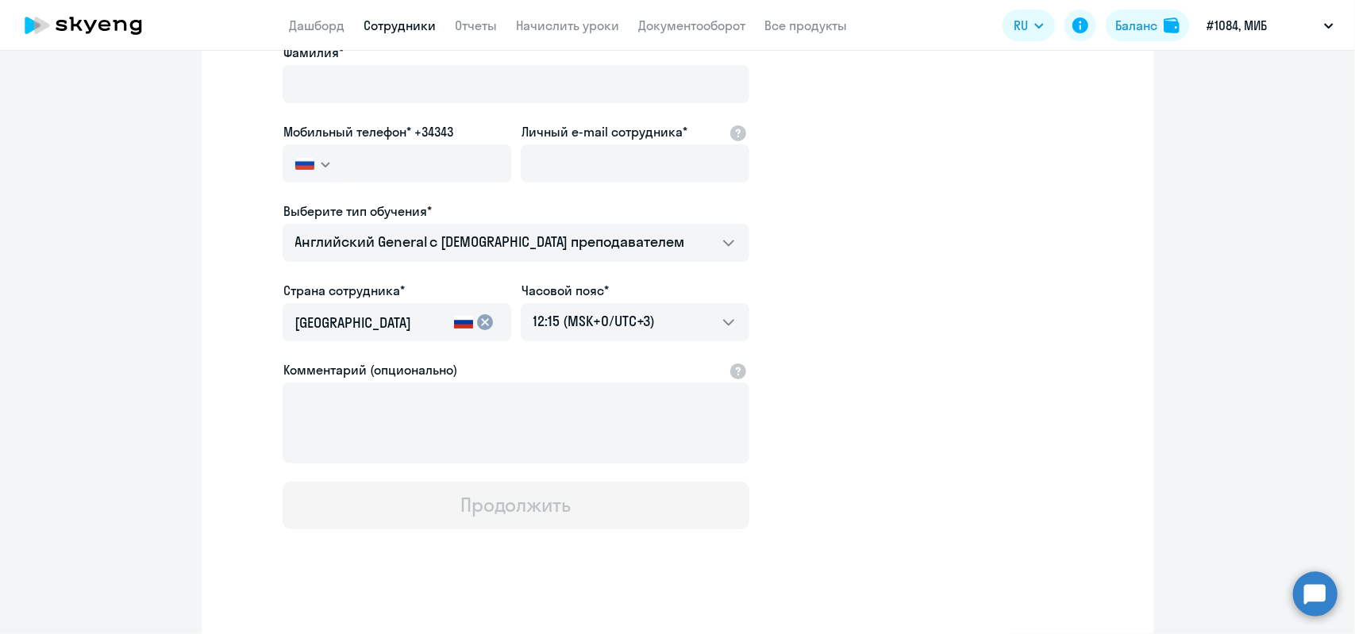
scroll to position [197, 0]
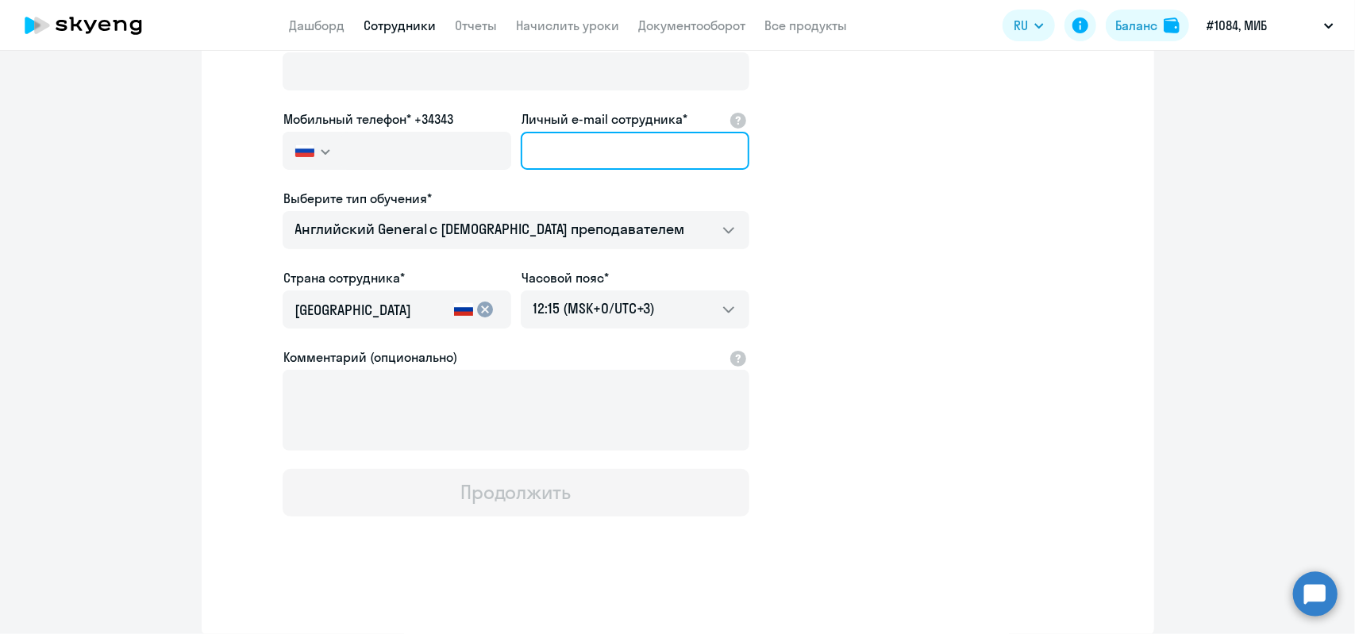
click at [527, 144] on input "Личный e-mail сотрудника*" at bounding box center [635, 151] width 229 height 38
paste input "[EMAIL_ADDRESS][DOMAIN_NAME]"
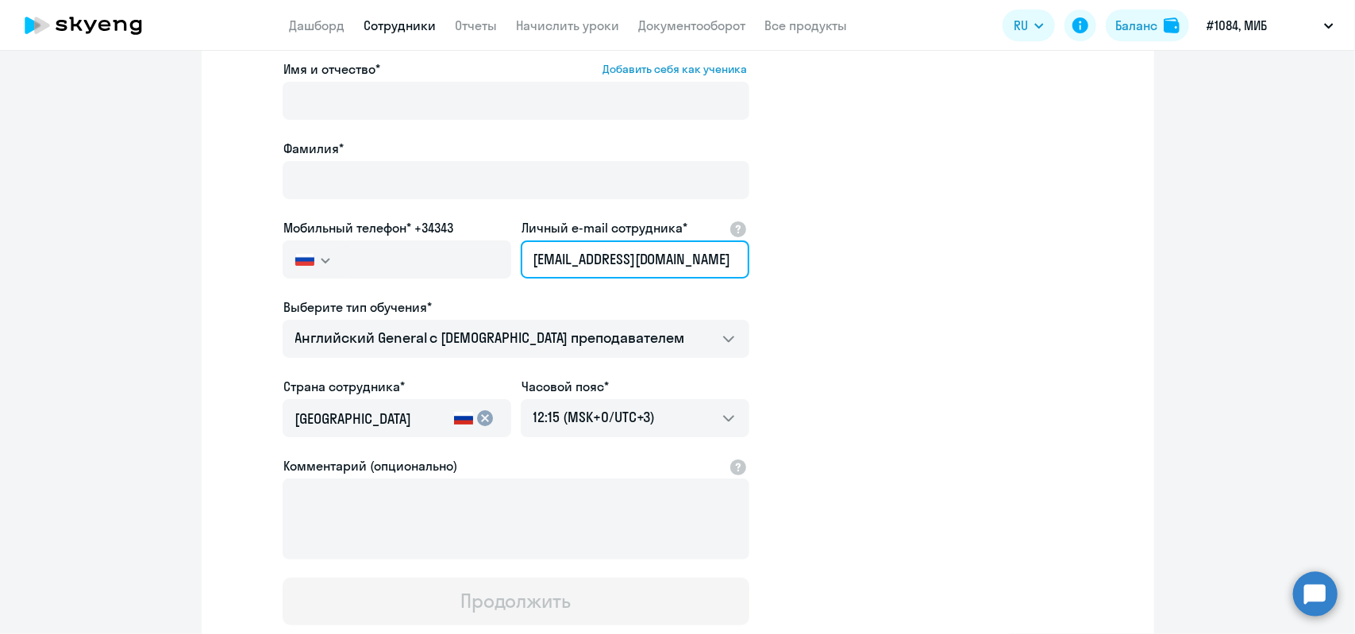
scroll to position [0, 0]
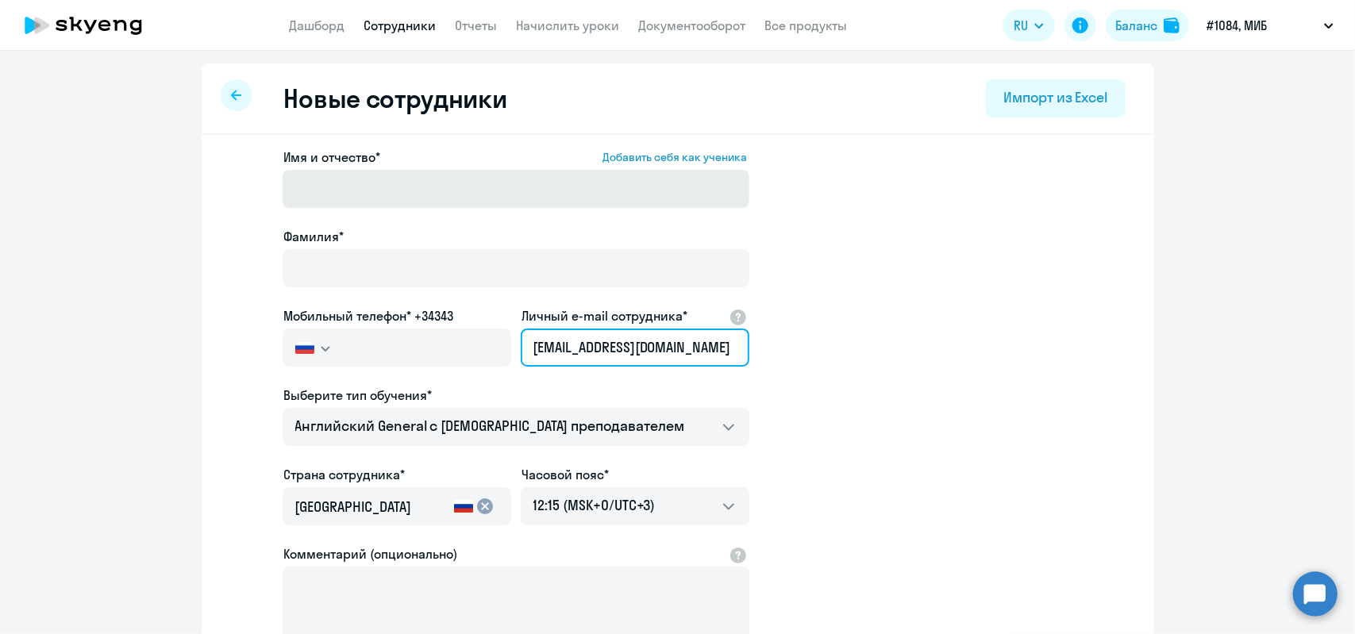
type input "[EMAIL_ADDRESS][DOMAIN_NAME]"
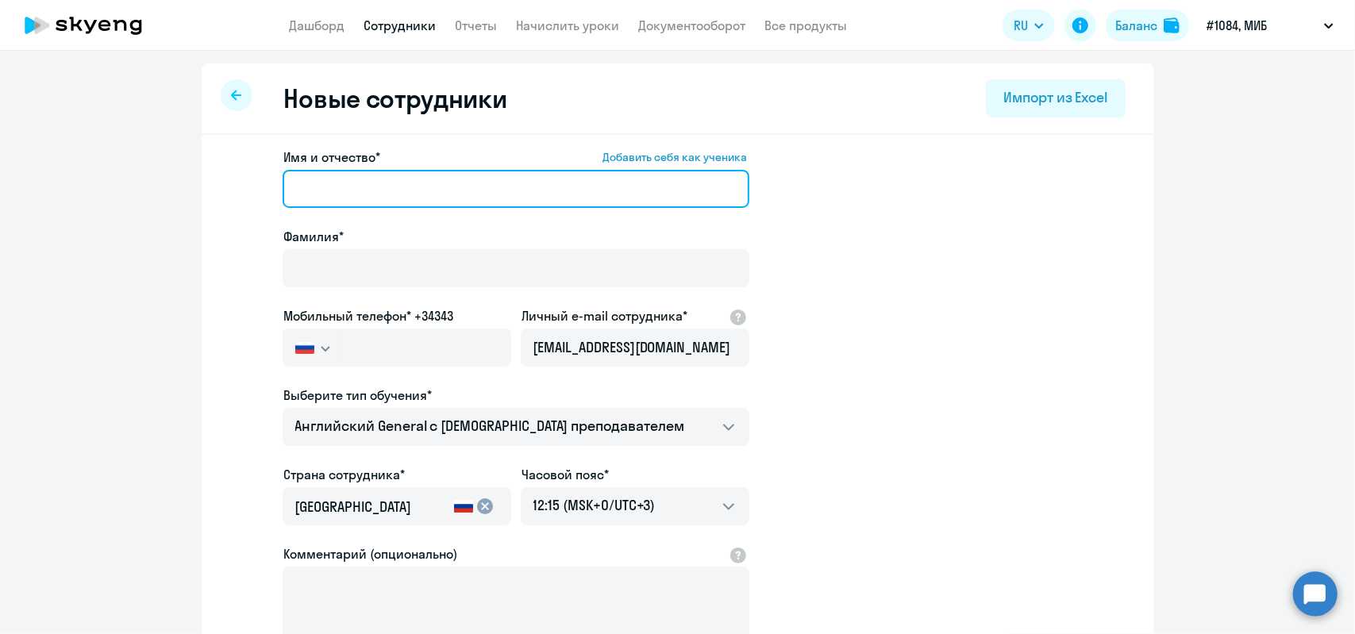
click at [314, 189] on input "Имя и отчество* Добавить себя как ученика" at bounding box center [516, 189] width 467 height 38
type input "Ж"
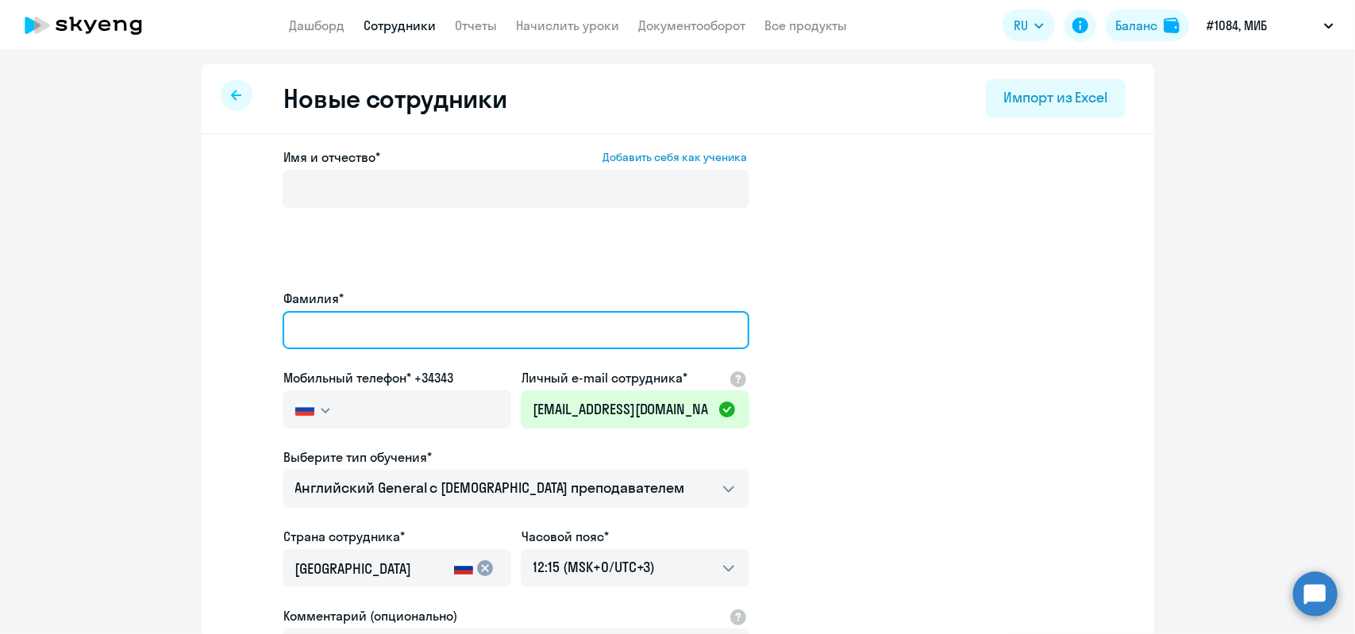
click at [317, 289] on div "Фамилия*" at bounding box center [516, 322] width 467 height 67
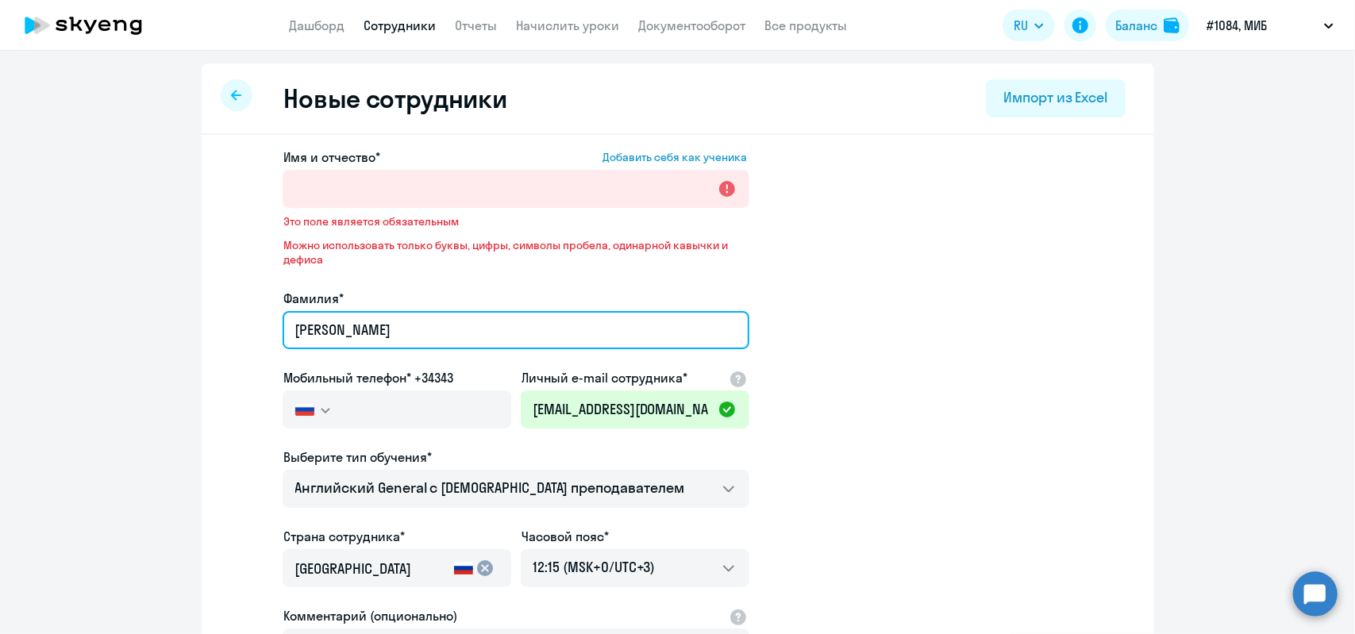
type input "[PERSON_NAME]"
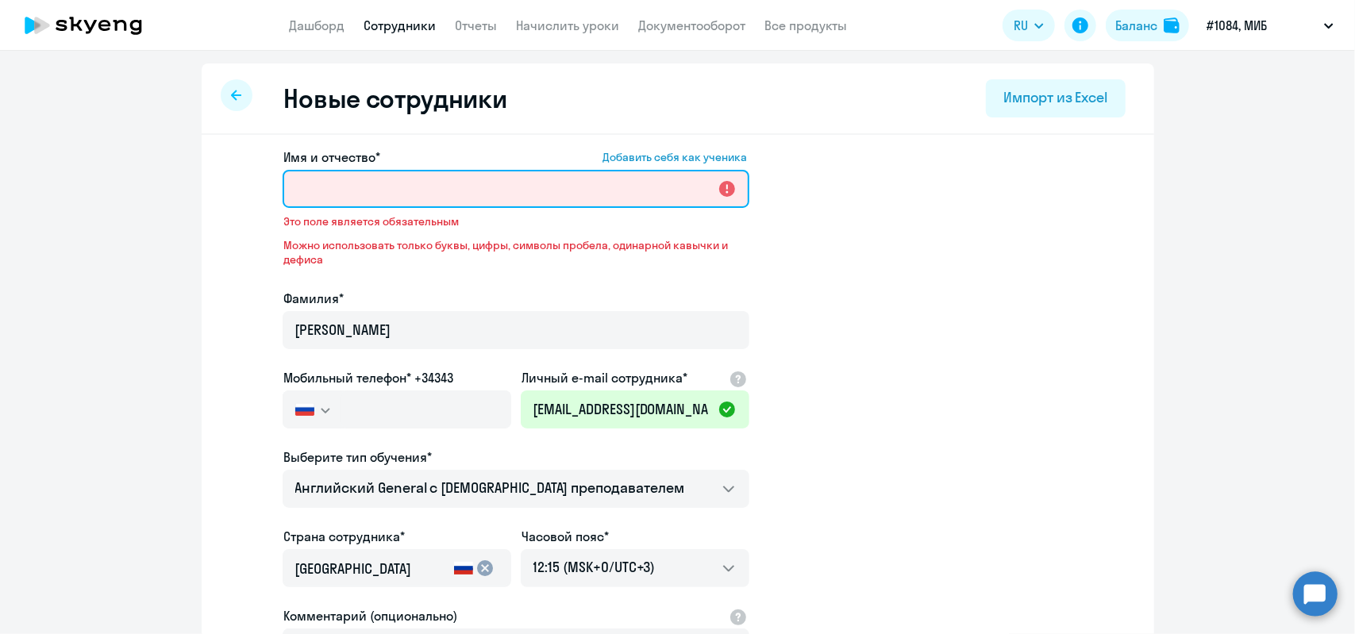
click at [321, 198] on input "Имя и отчество* Добавить себя как ученика" at bounding box center [516, 189] width 467 height 38
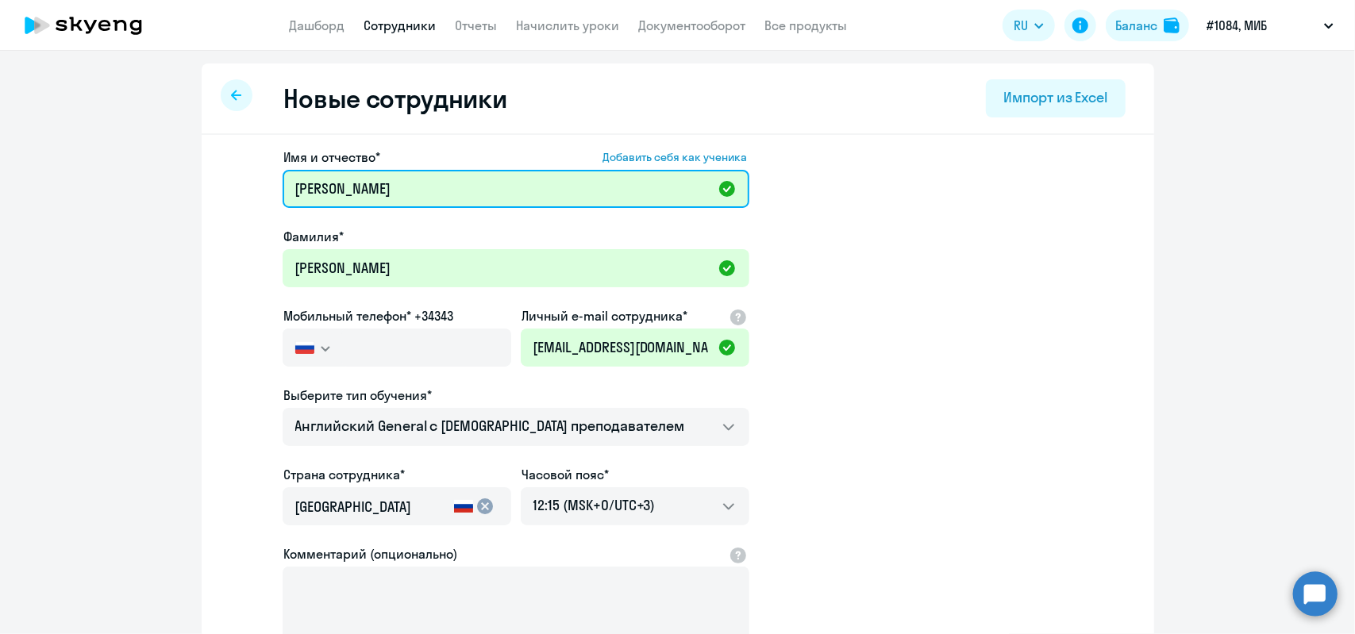
click at [352, 191] on input "[PERSON_NAME]" at bounding box center [516, 189] width 467 height 38
type input "[PERSON_NAME]"
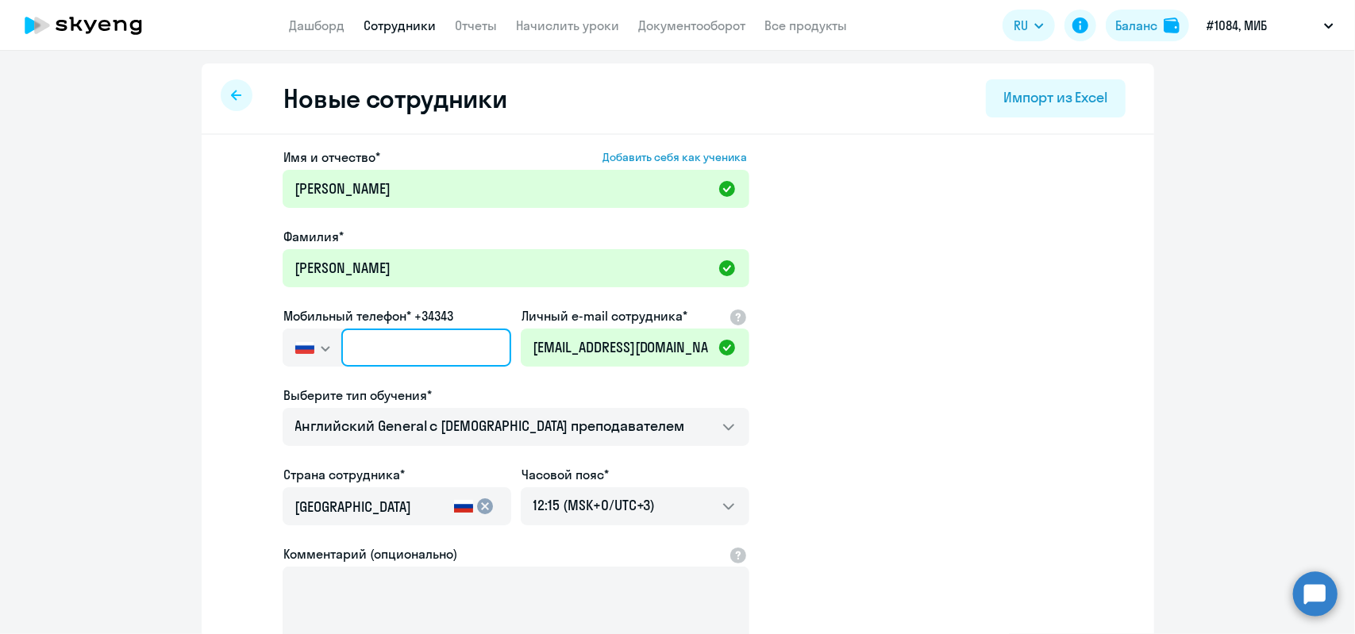
click at [341, 337] on input "text" at bounding box center [425, 348] width 169 height 38
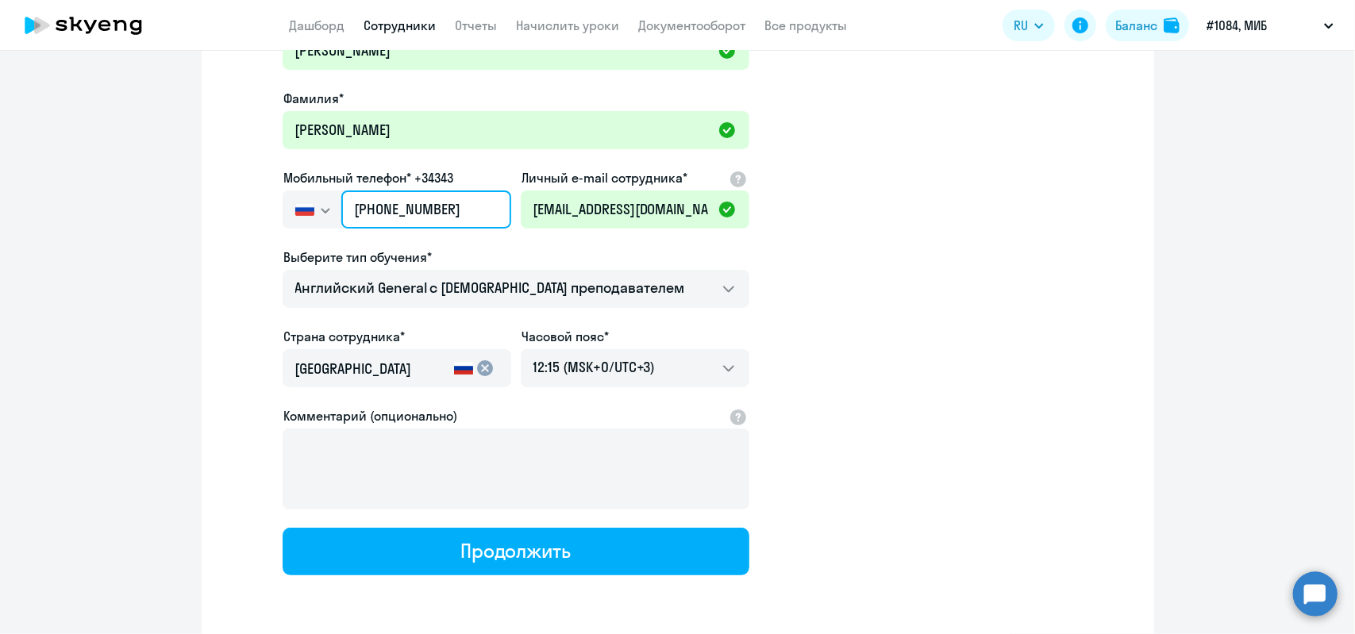
scroll to position [159, 0]
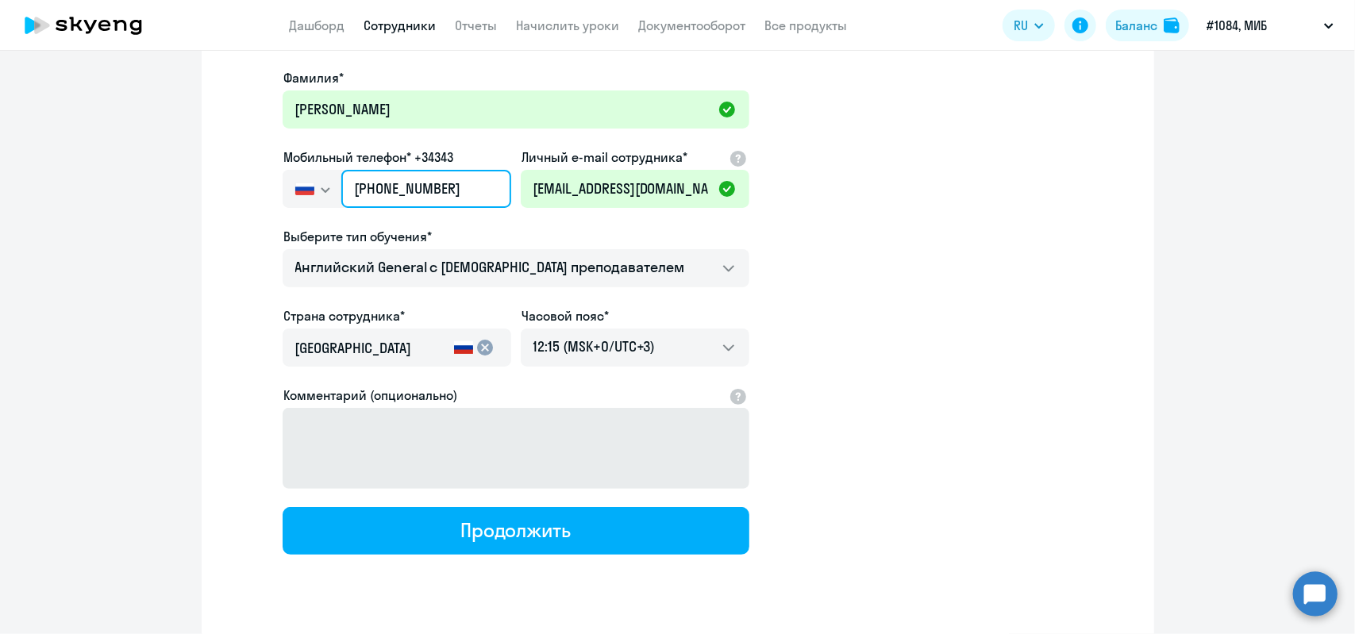
type input "[PHONE_NUMBER]"
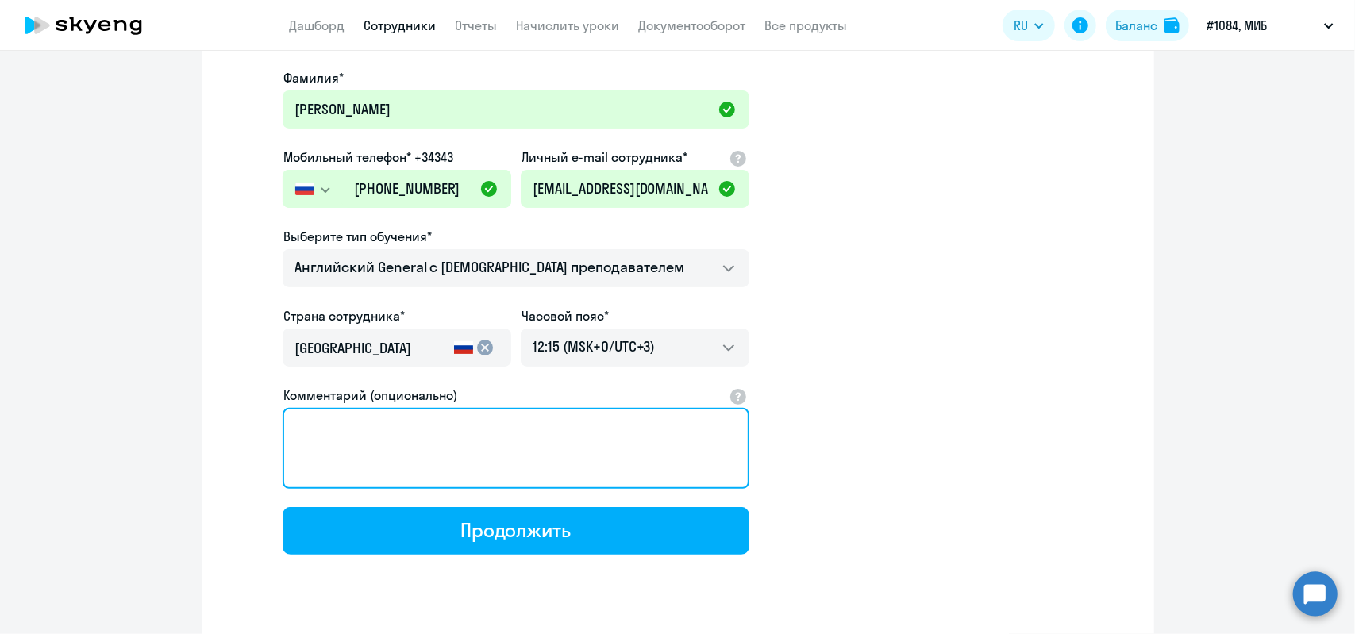
click at [294, 429] on textarea "Комментарий (опционально)" at bounding box center [516, 448] width 467 height 81
type textarea "Ж"
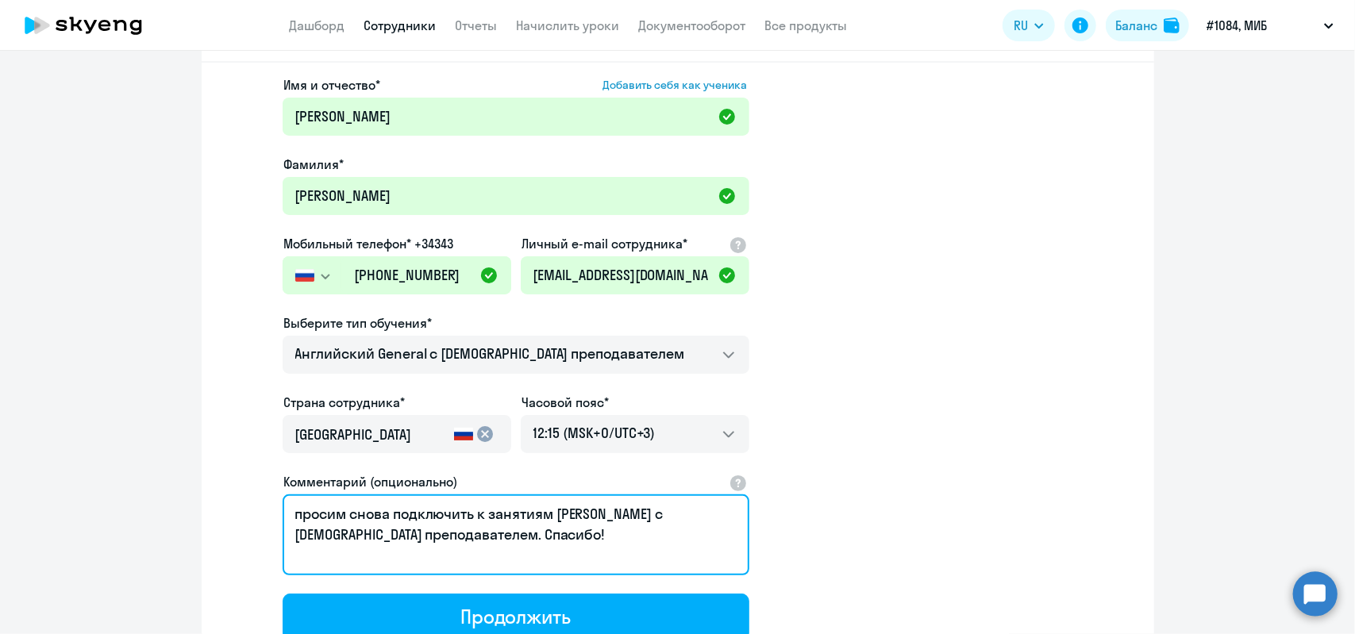
scroll to position [0, 0]
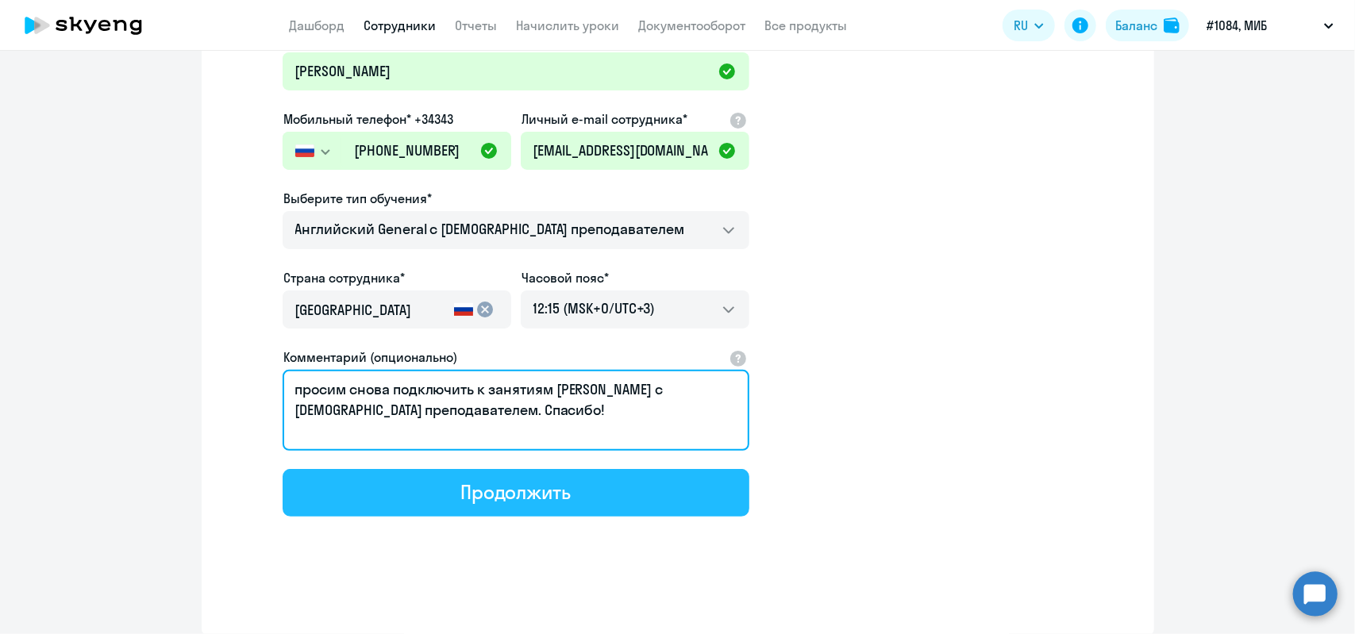
type textarea "просим снова подключить к занятиям [PERSON_NAME] с [DEMOGRAPHIC_DATA] преподава…"
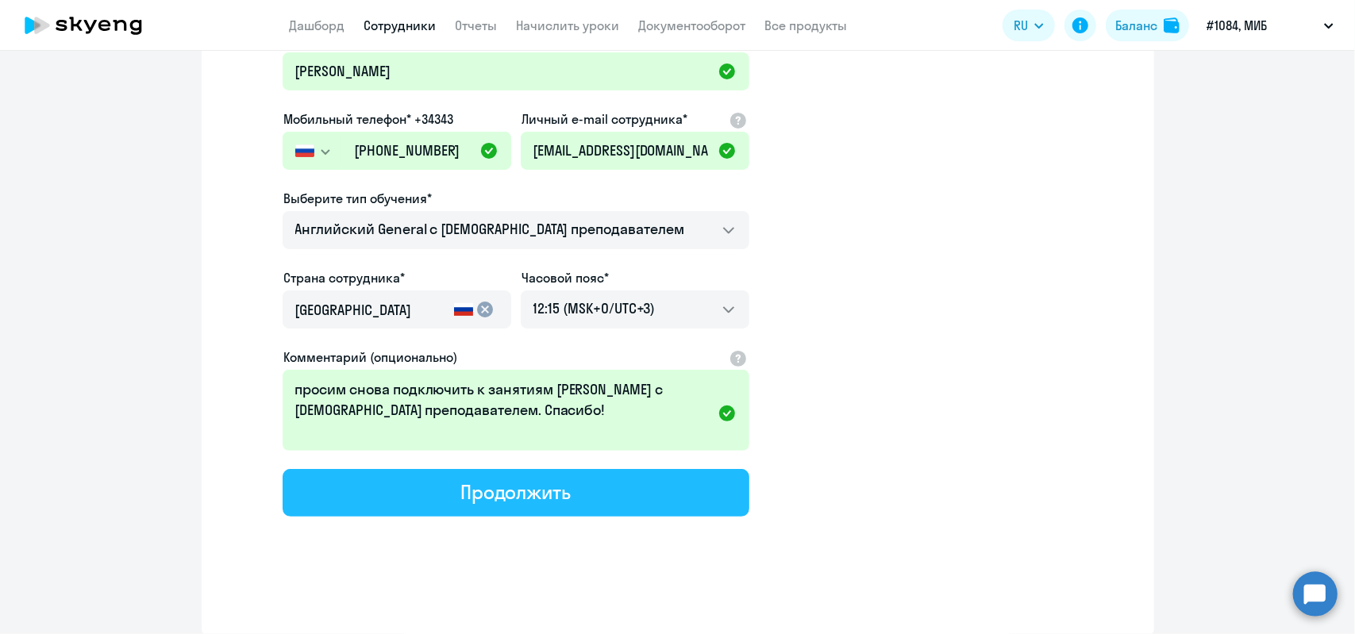
click at [544, 495] on div "Продолжить" at bounding box center [515, 491] width 110 height 25
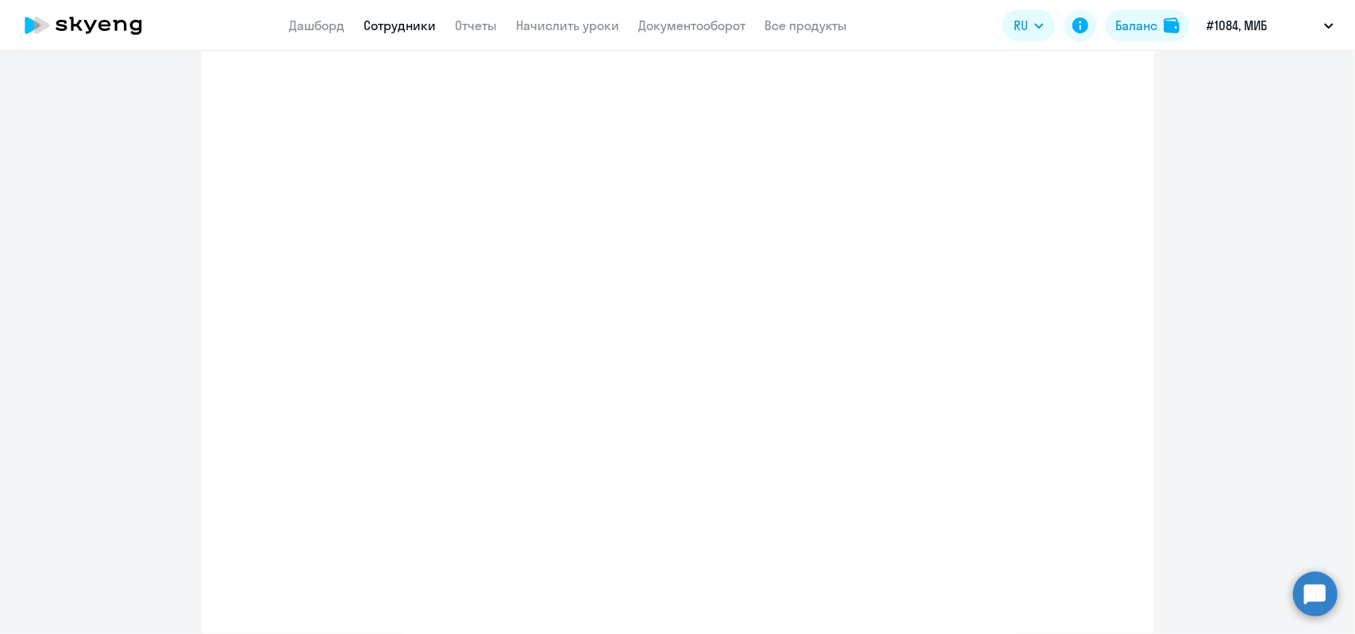
scroll to position [287, 0]
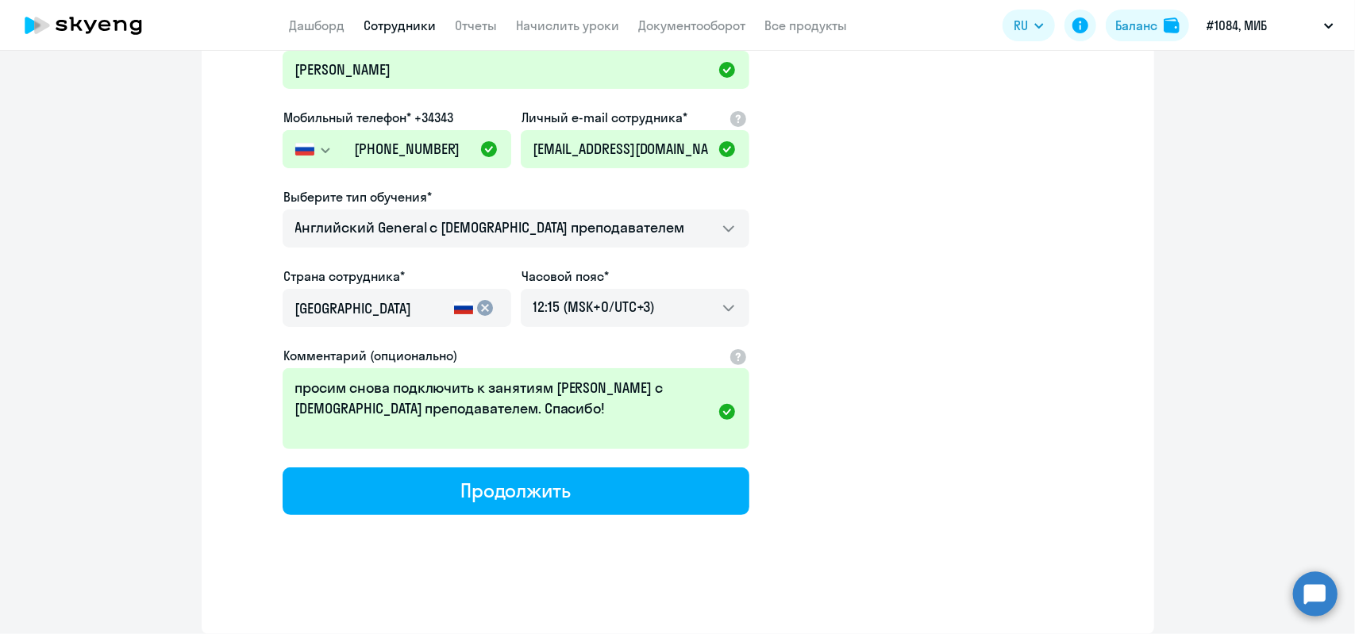
select select "english_adult_not_native_speaker"
select select "3"
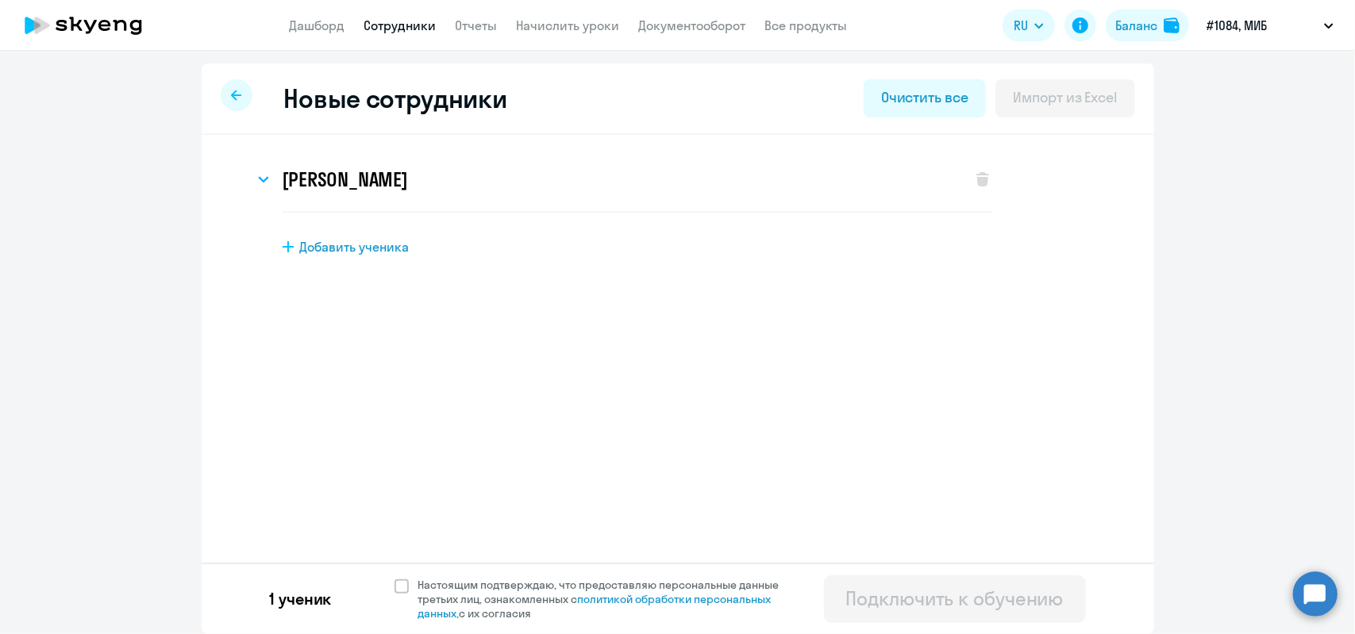
scroll to position [0, 0]
click at [402, 588] on span at bounding box center [401, 586] width 14 height 14
click at [394, 578] on input "Настоящим подтверждаю, что предоставляю персональные данные третьих лиц, ознако…" at bounding box center [394, 577] width 1 height 1
checkbox input "true"
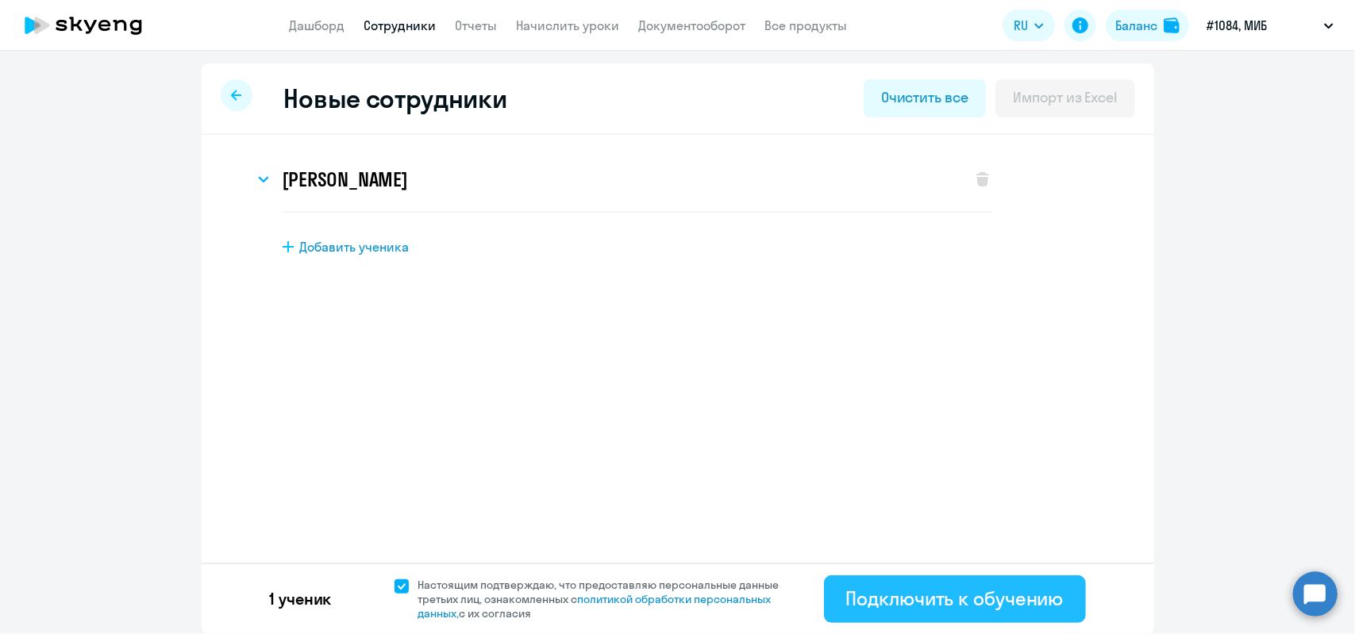
click at [949, 594] on div "Подключить к обучению" at bounding box center [954, 598] width 217 height 25
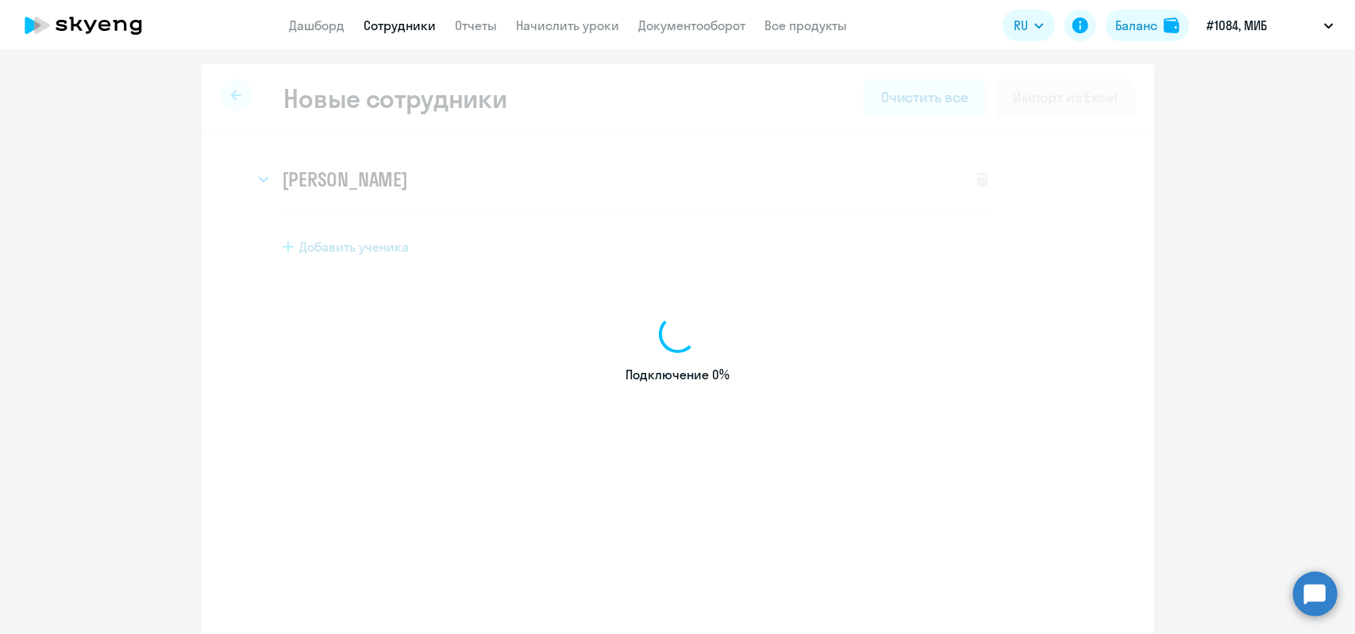
select select "english_adult_not_native_speaker"
select select "3"
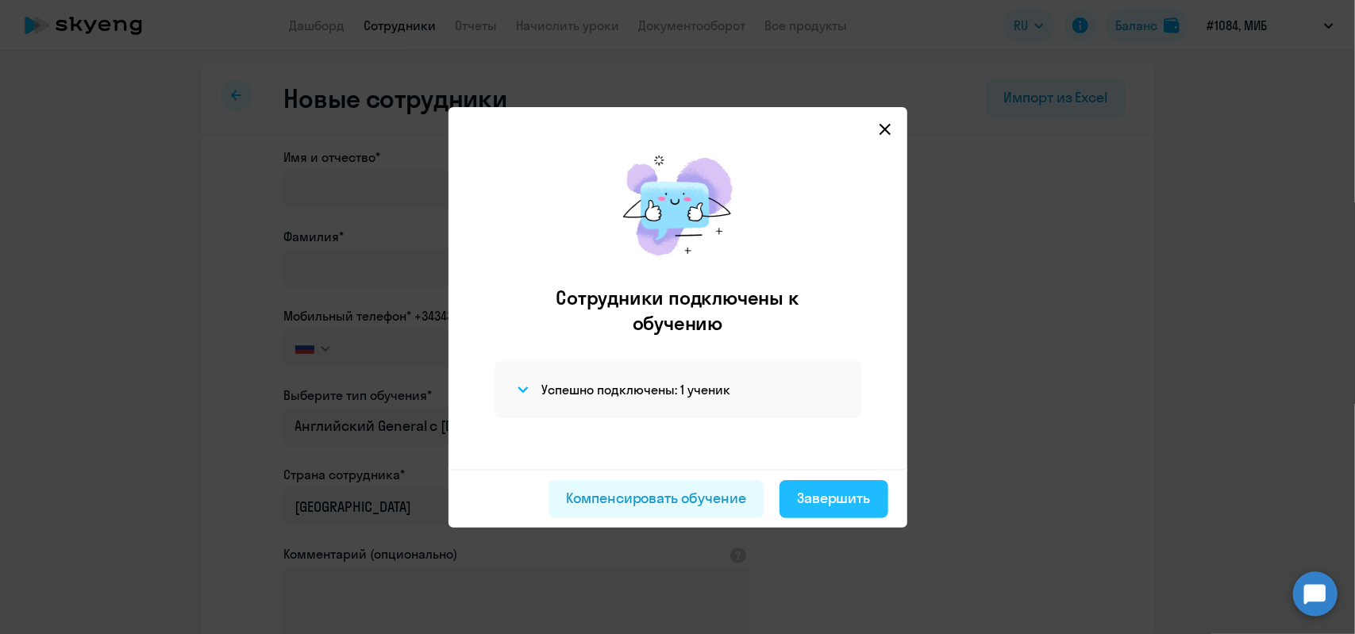
click at [851, 501] on div "Завершить" at bounding box center [834, 498] width 74 height 21
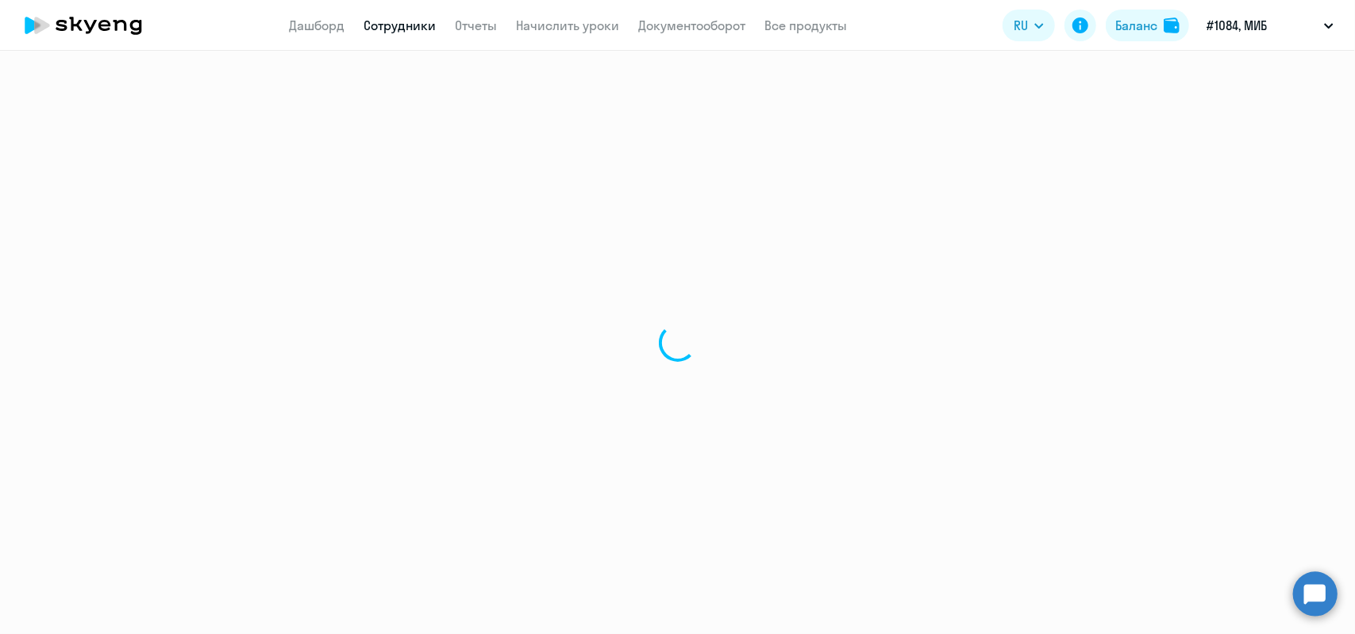
select select "30"
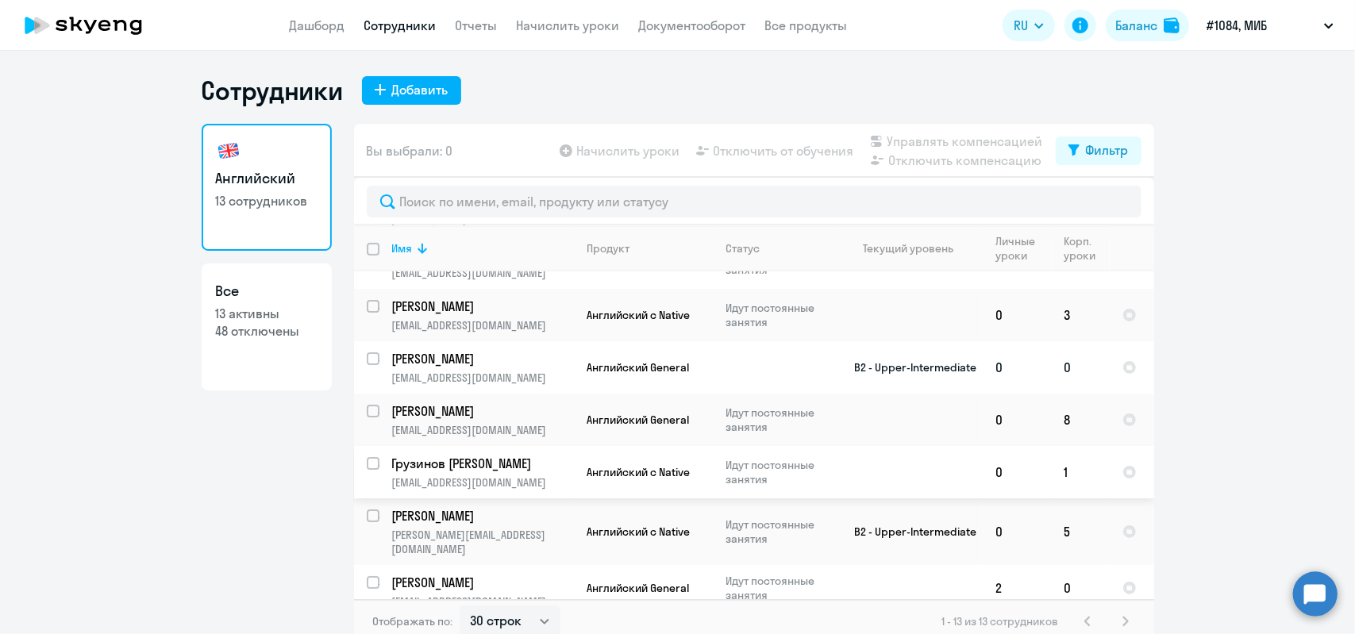
scroll to position [238, 0]
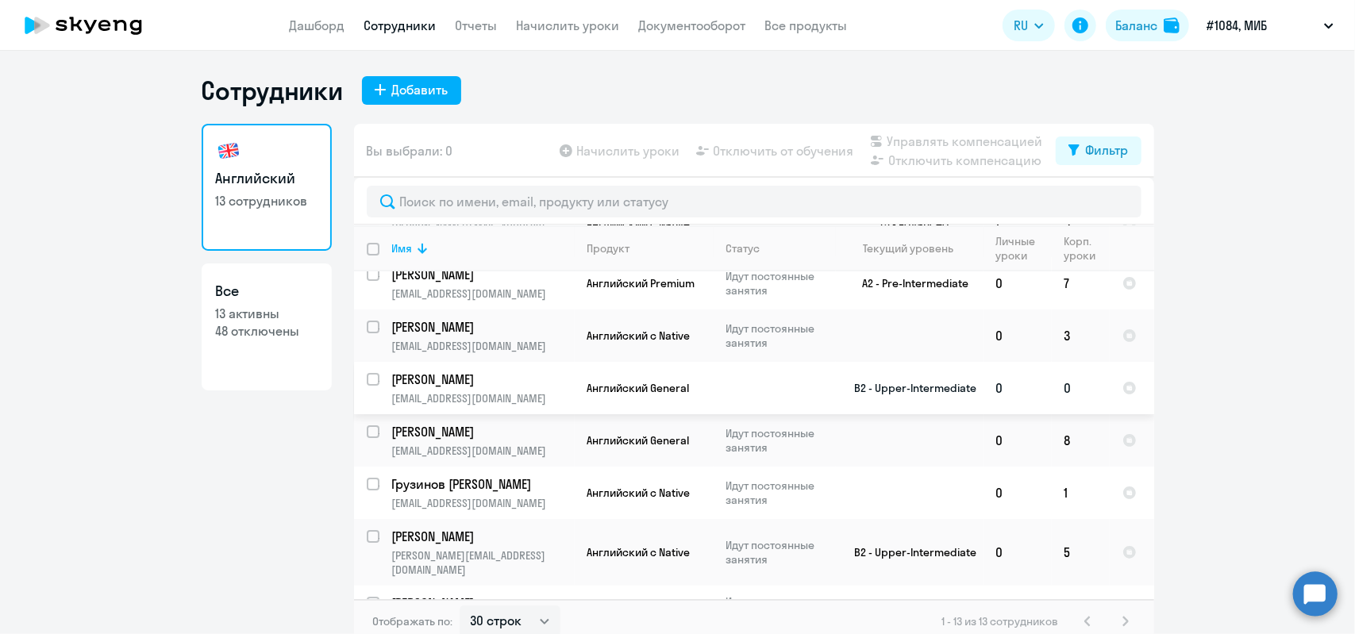
click at [996, 367] on td "0" at bounding box center [1017, 388] width 68 height 52
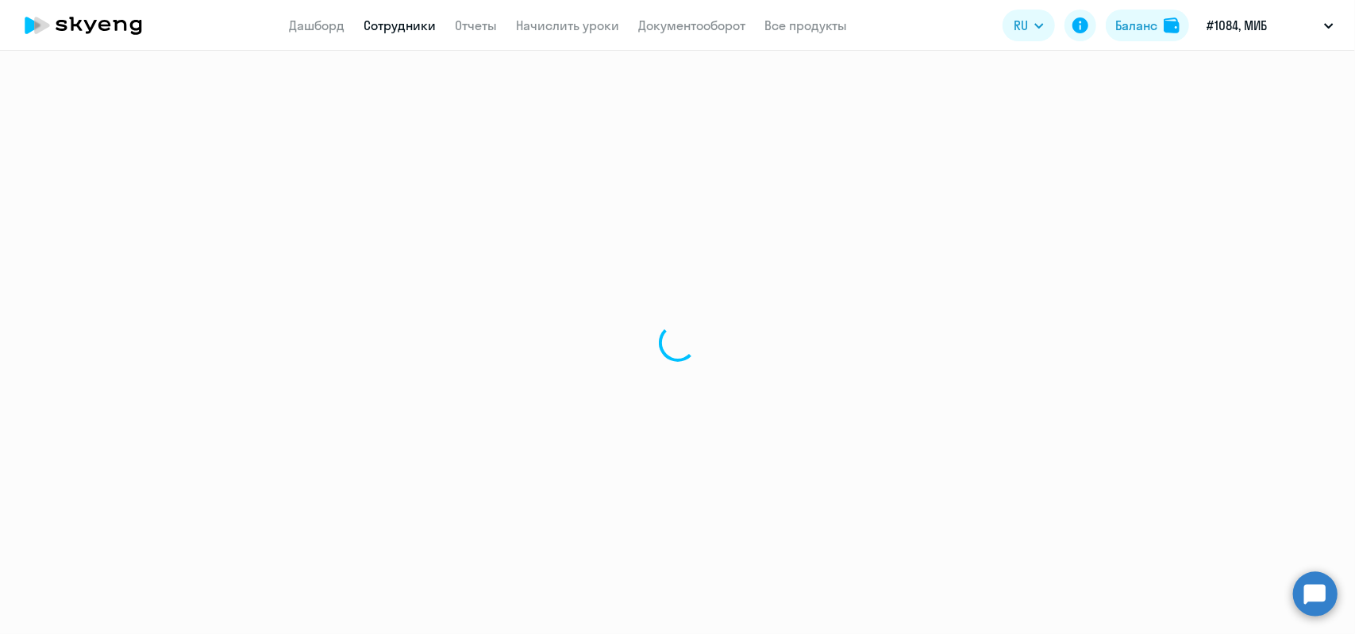
select select "english"
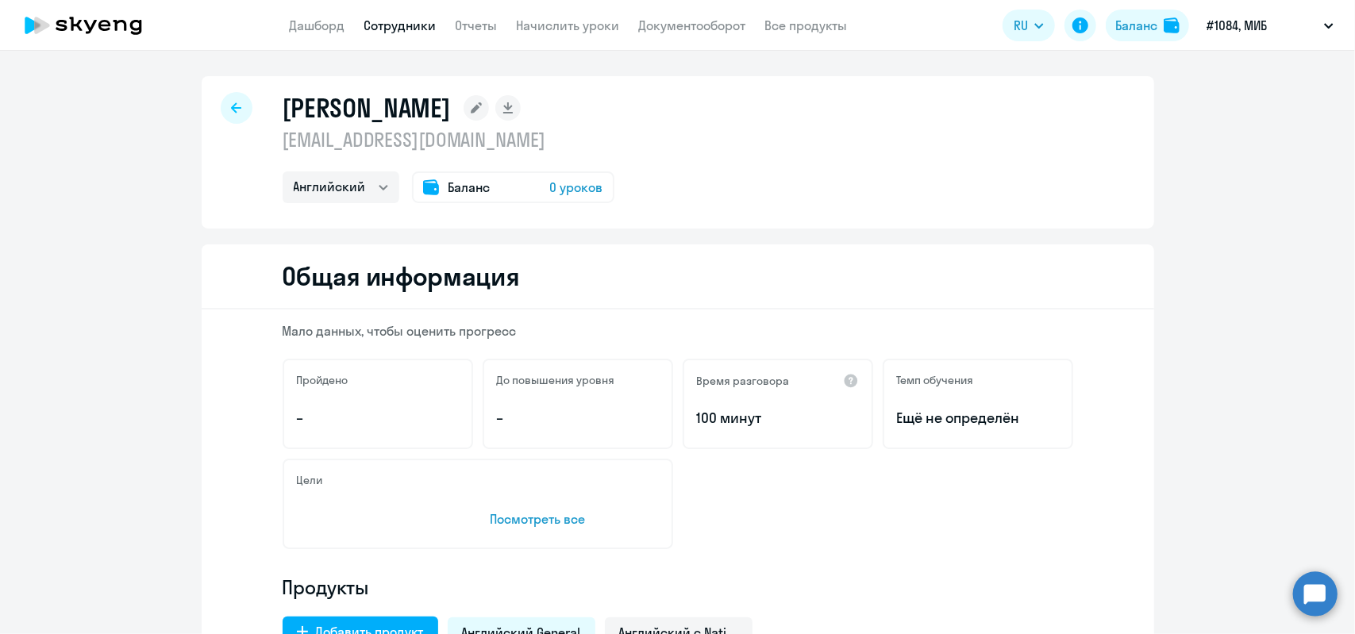
select select "30"
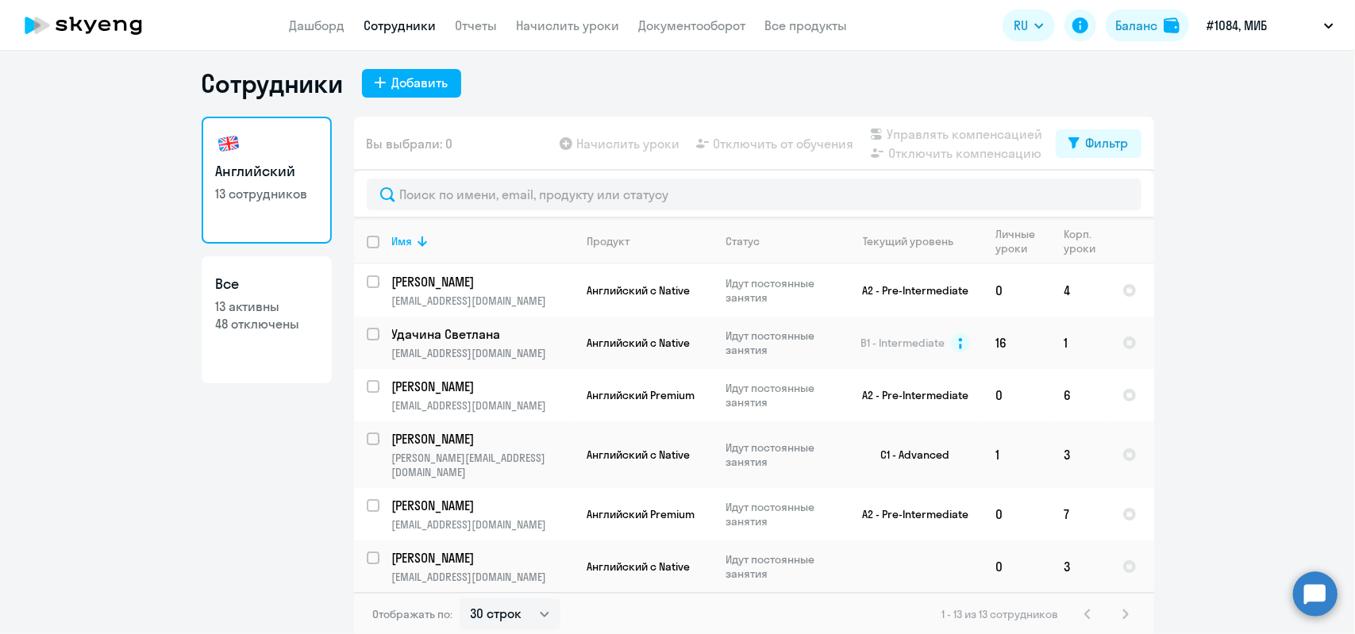
scroll to position [10, 0]
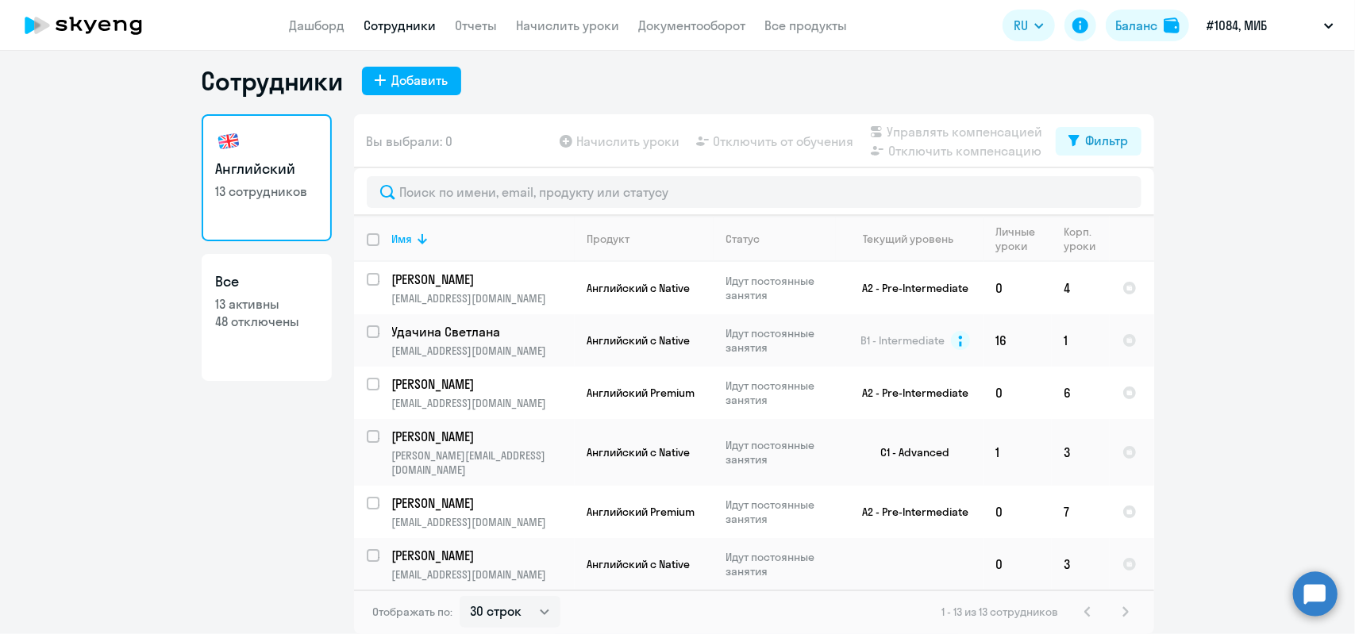
click at [1228, 471] on ng-component "Сотрудники Добавить Английский 13 сотрудников Все 13 активны 48 отключены Вы вы…" at bounding box center [677, 349] width 1355 height 569
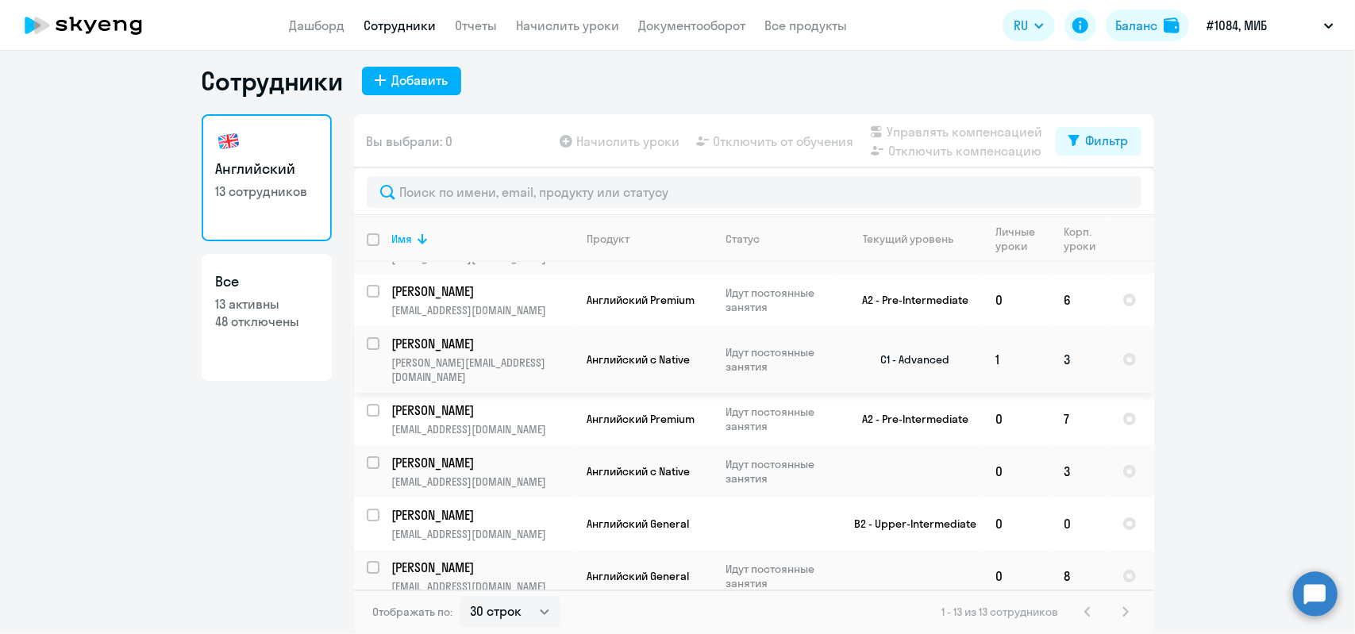
scroll to position [159, 0]
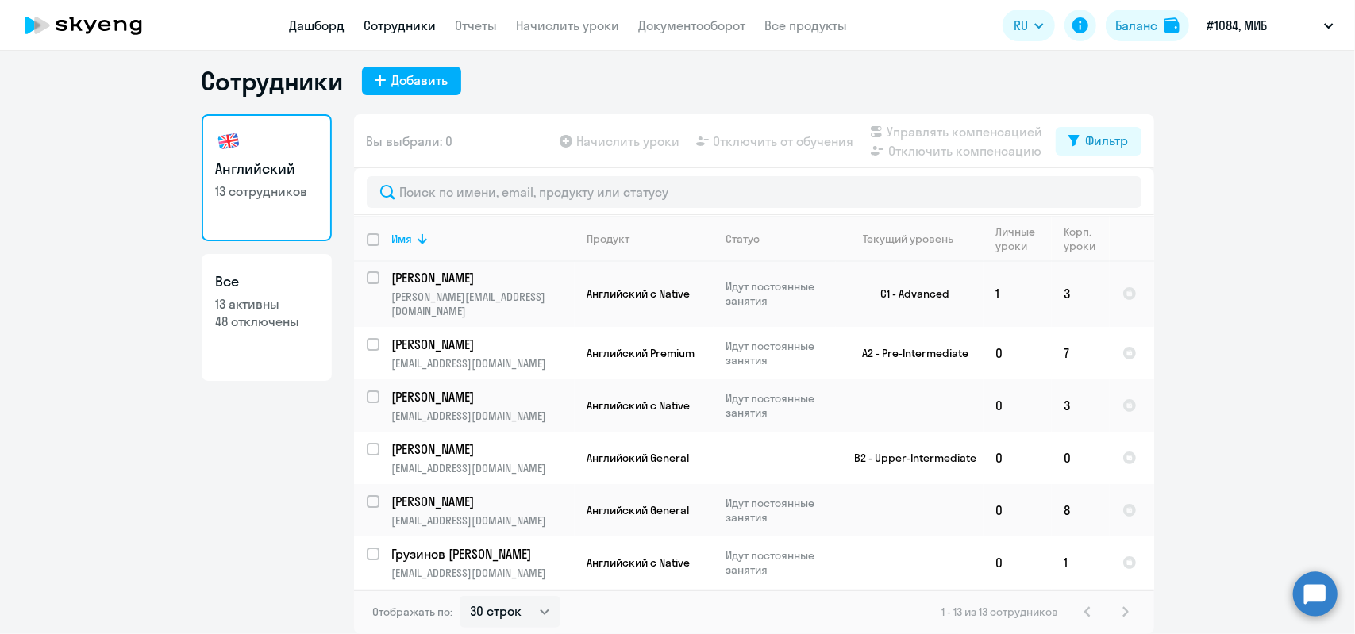
click at [307, 27] on link "Дашборд" at bounding box center [318, 25] width 56 height 16
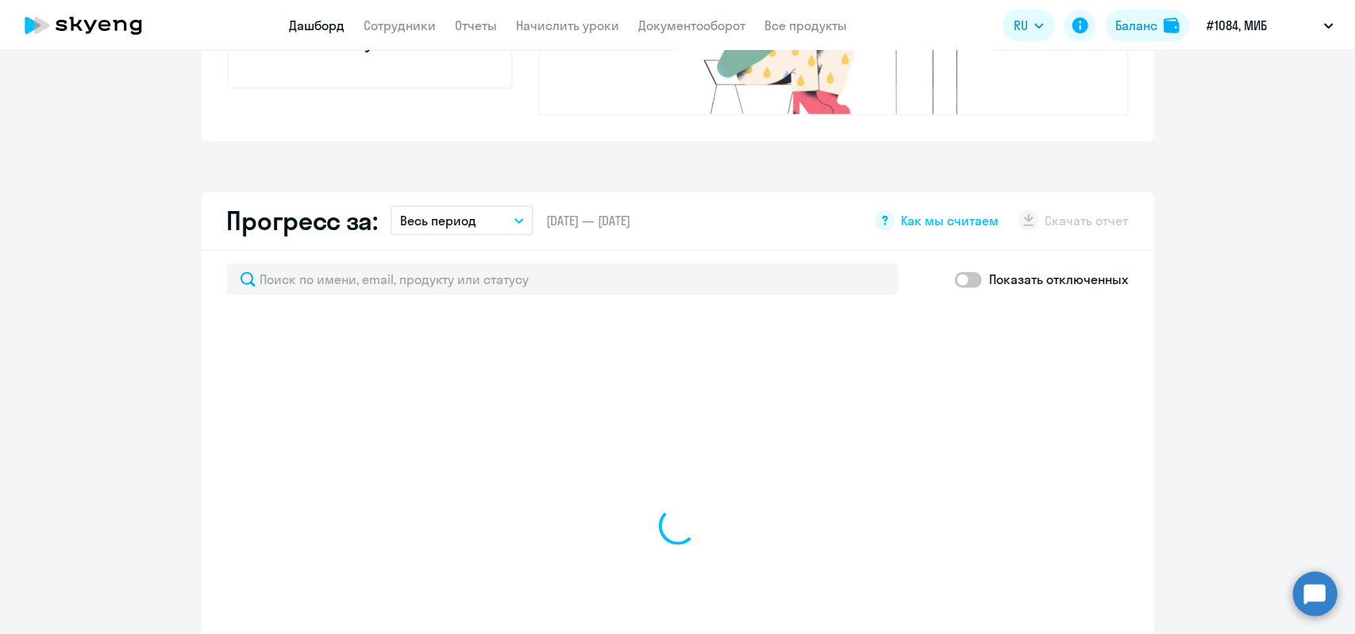
scroll to position [883, 0]
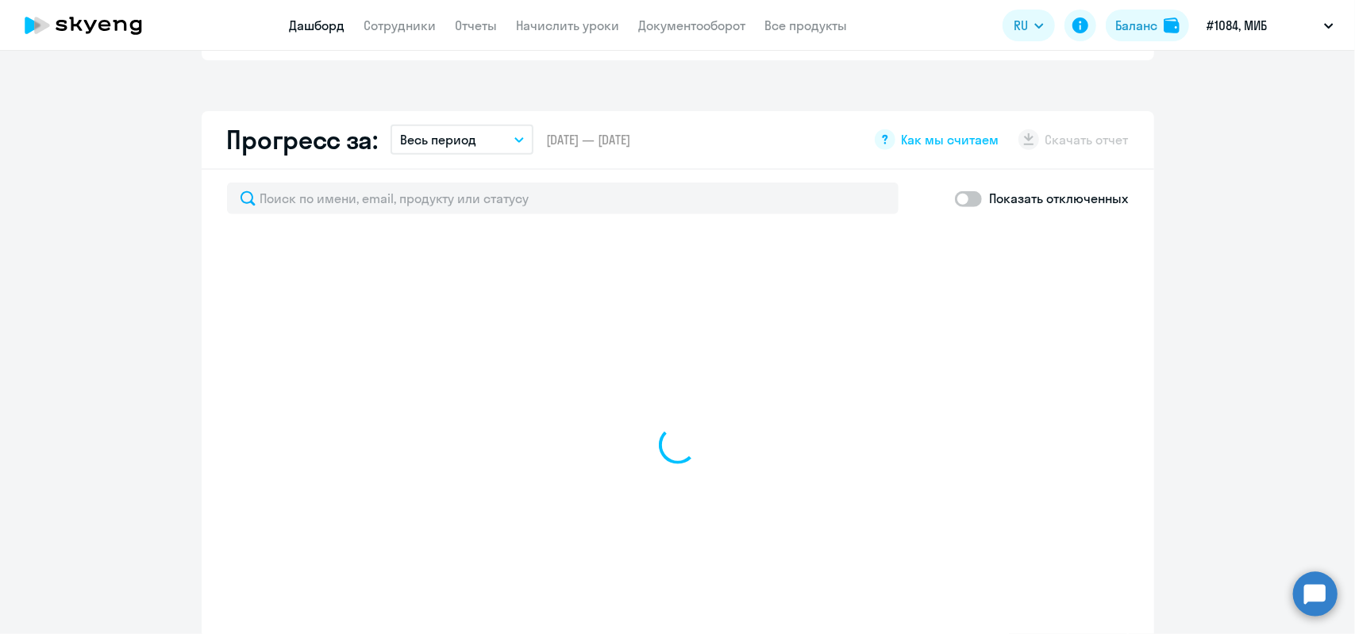
select select "30"
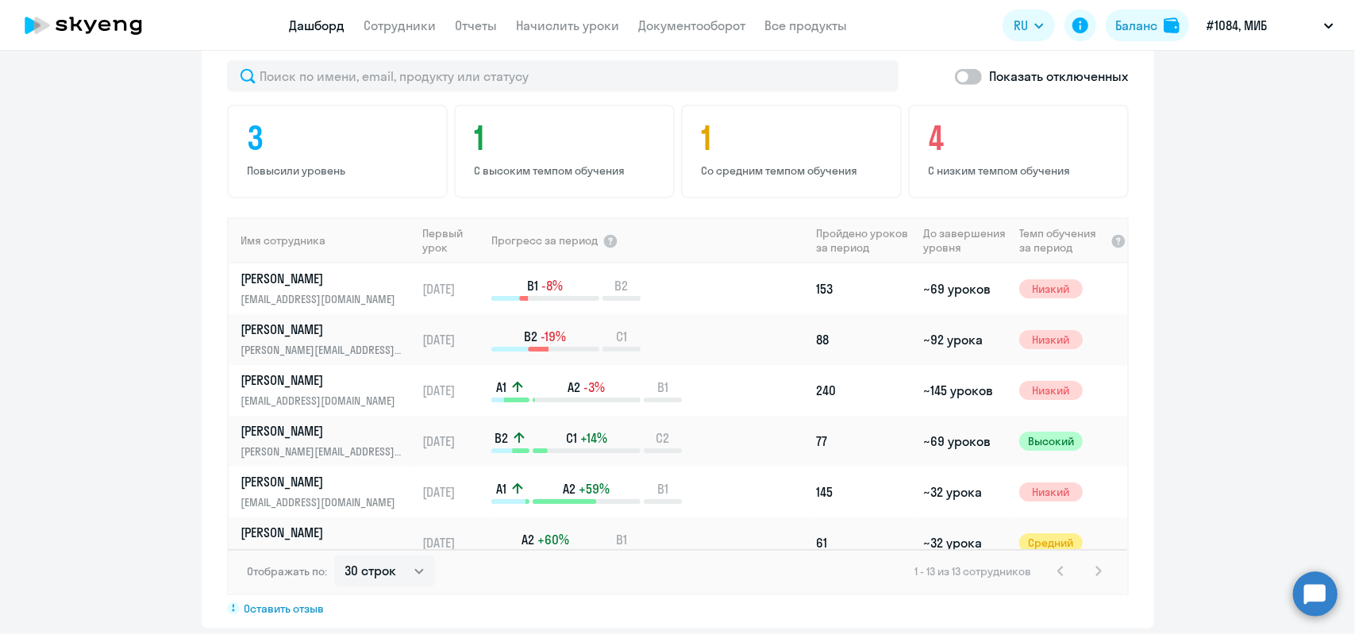
scroll to position [529, 0]
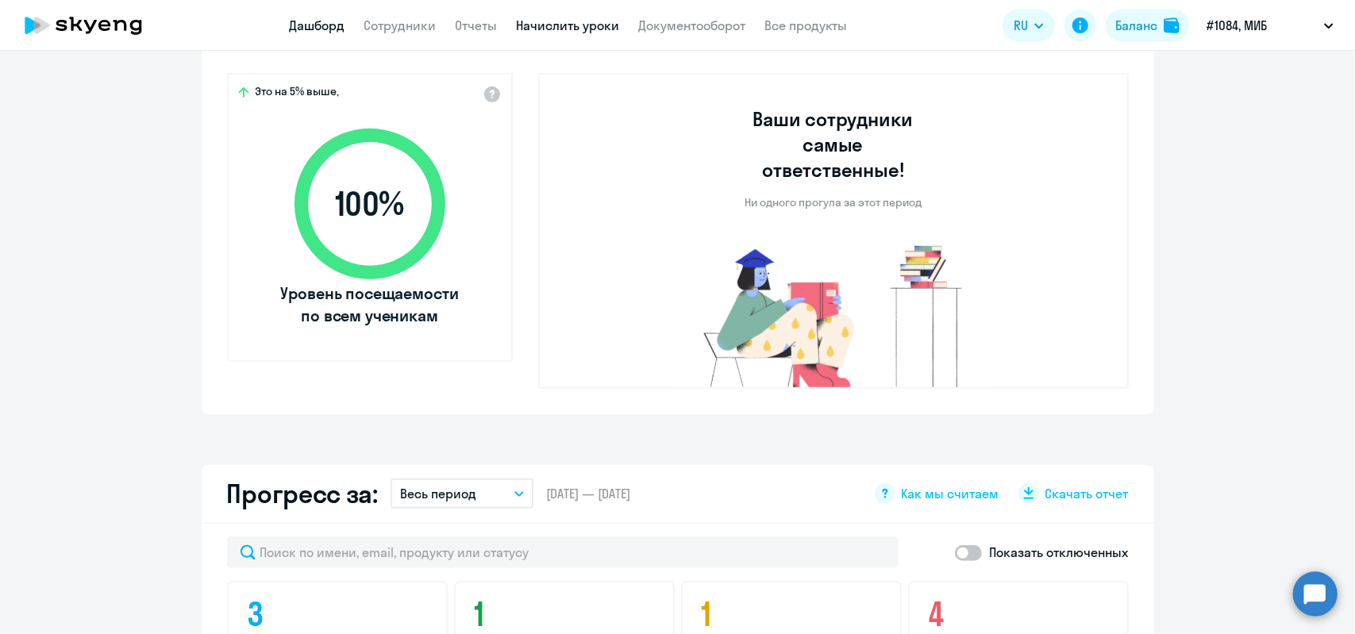
click at [577, 25] on link "Начислить уроки" at bounding box center [568, 25] width 103 height 16
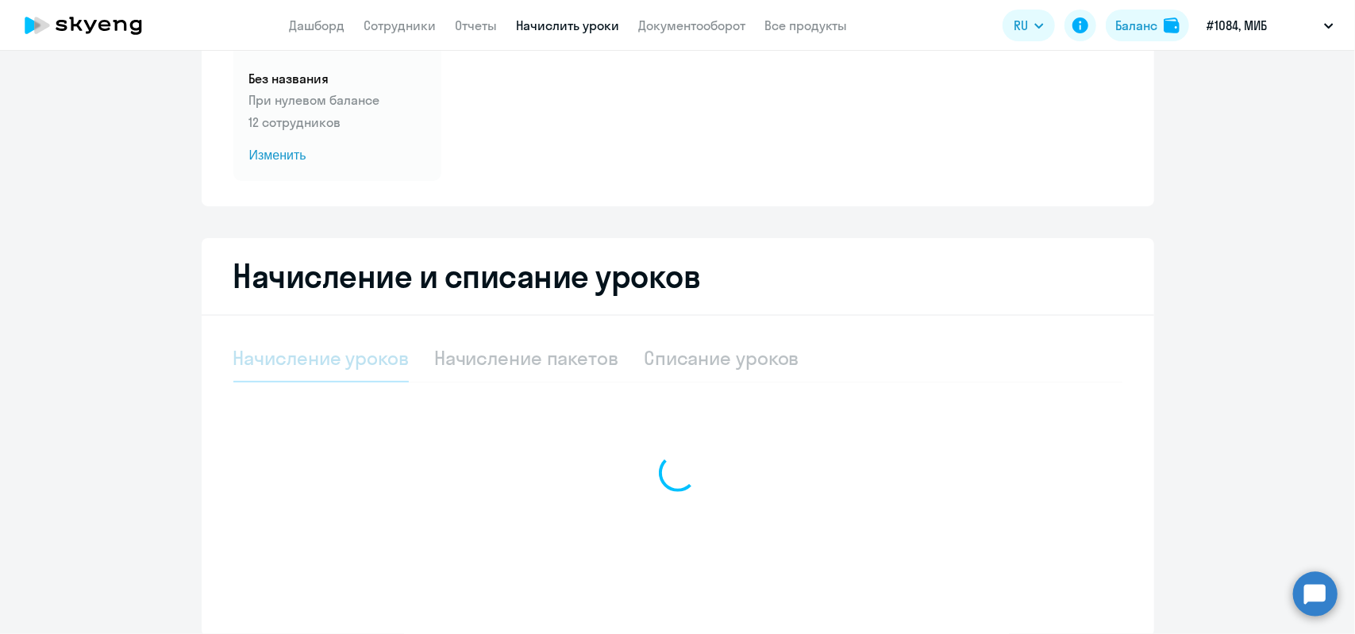
select select "10"
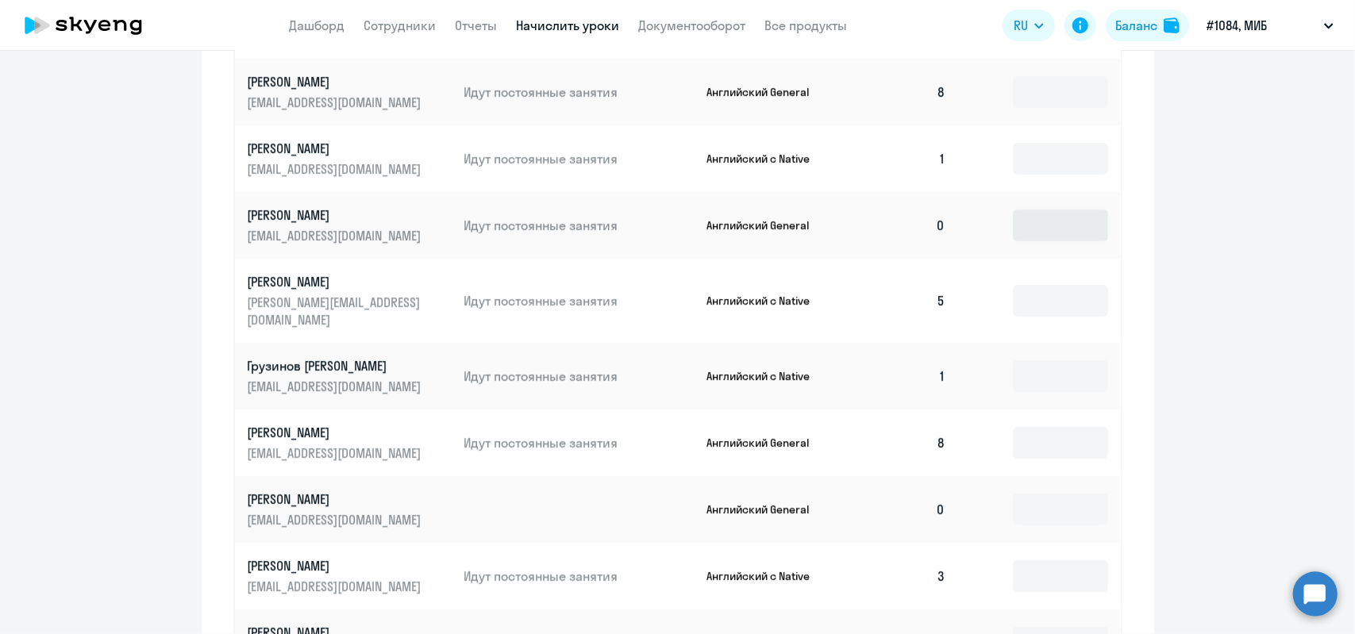
scroll to position [797, 0]
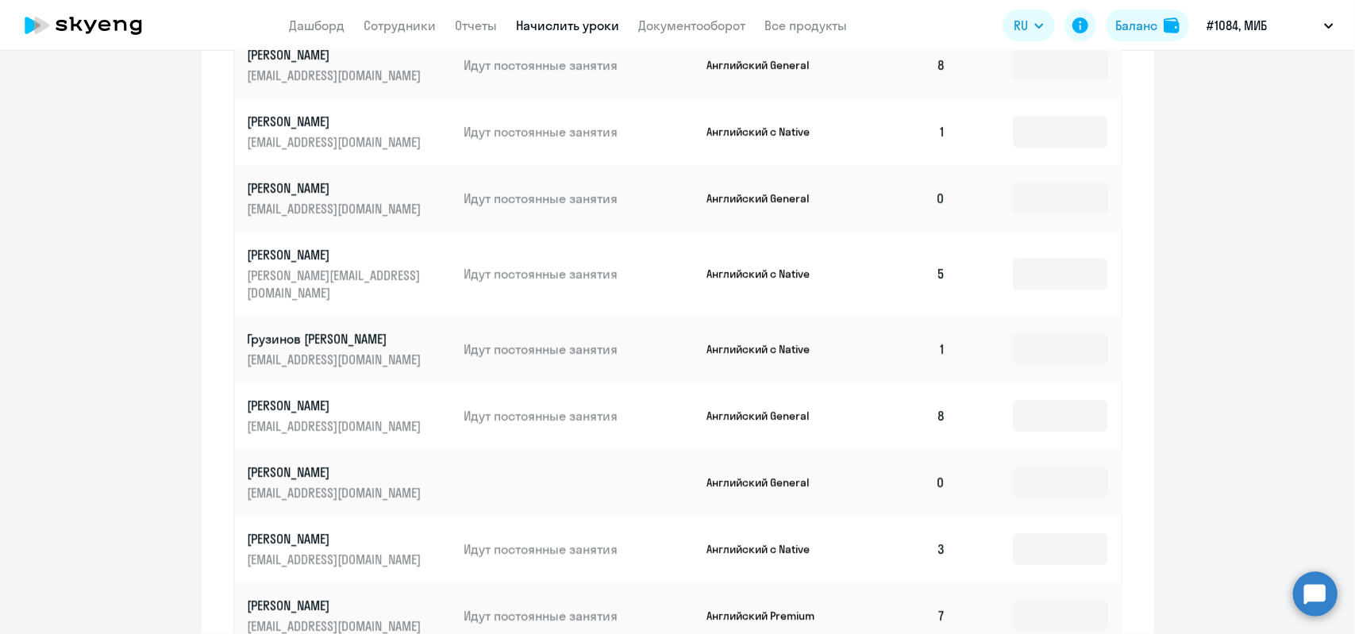
click at [941, 467] on td "0" at bounding box center [903, 482] width 111 height 67
click at [935, 463] on td "0" at bounding box center [903, 482] width 111 height 67
click at [1056, 477] on input at bounding box center [1060, 483] width 95 height 32
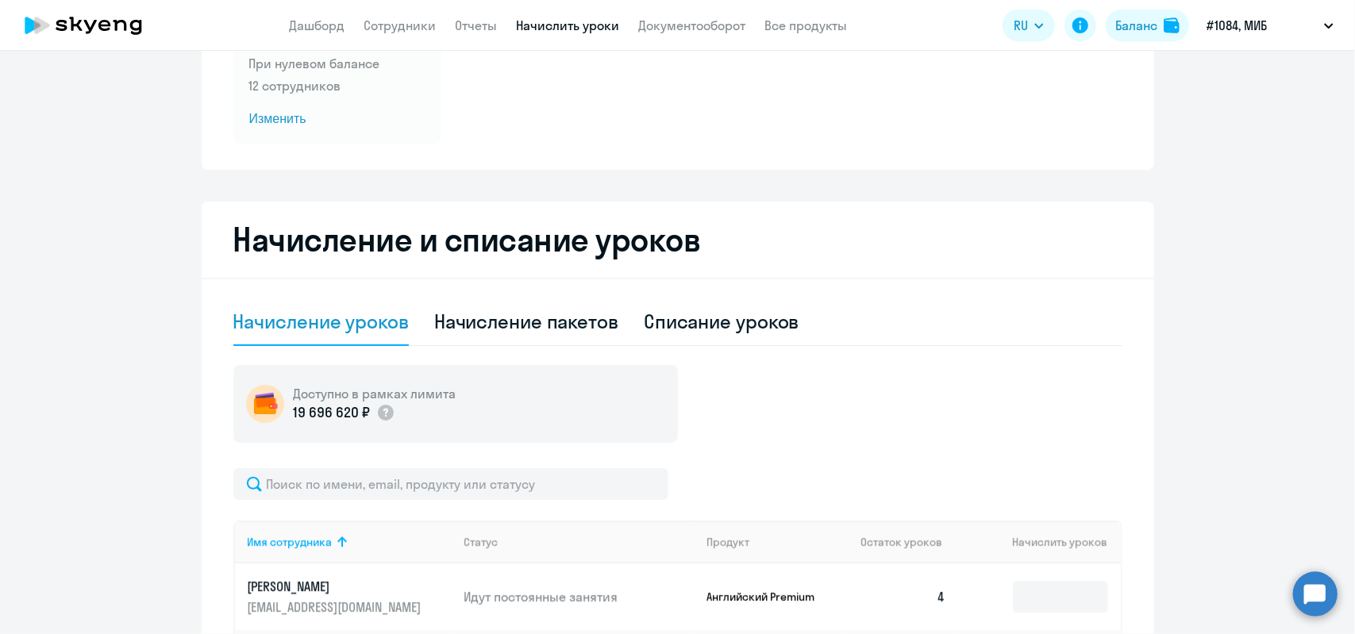
scroll to position [0, 0]
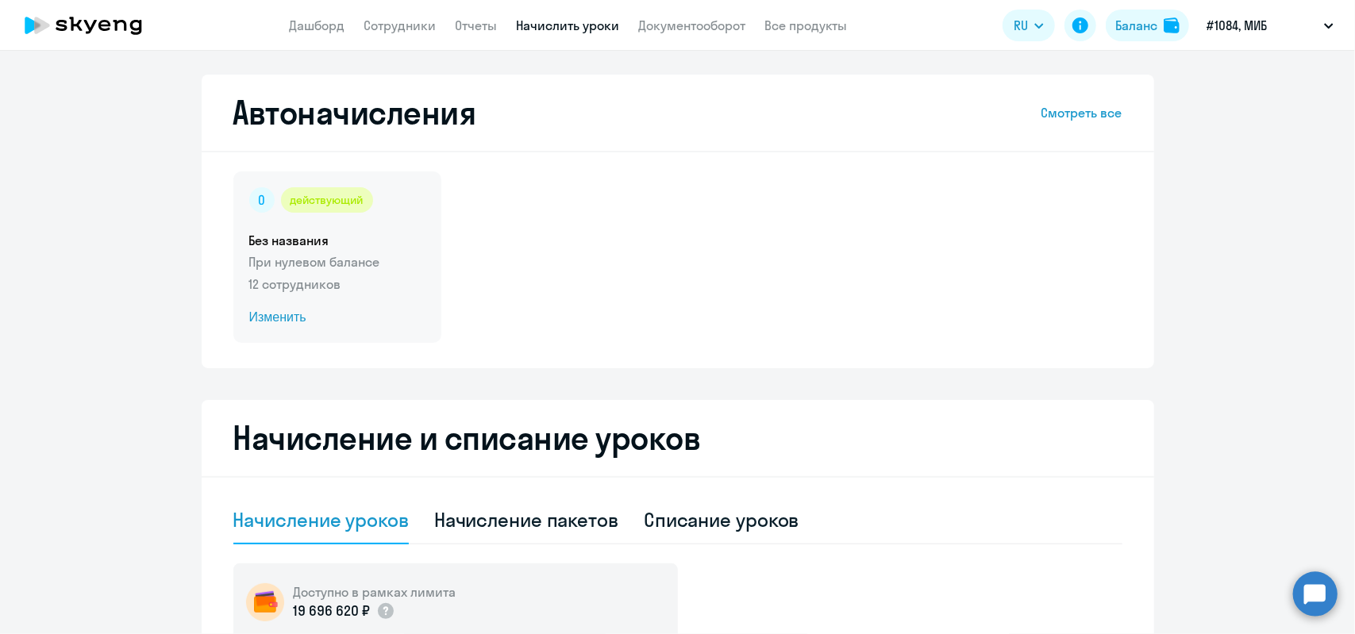
click at [257, 317] on span "Изменить" at bounding box center [337, 317] width 176 height 19
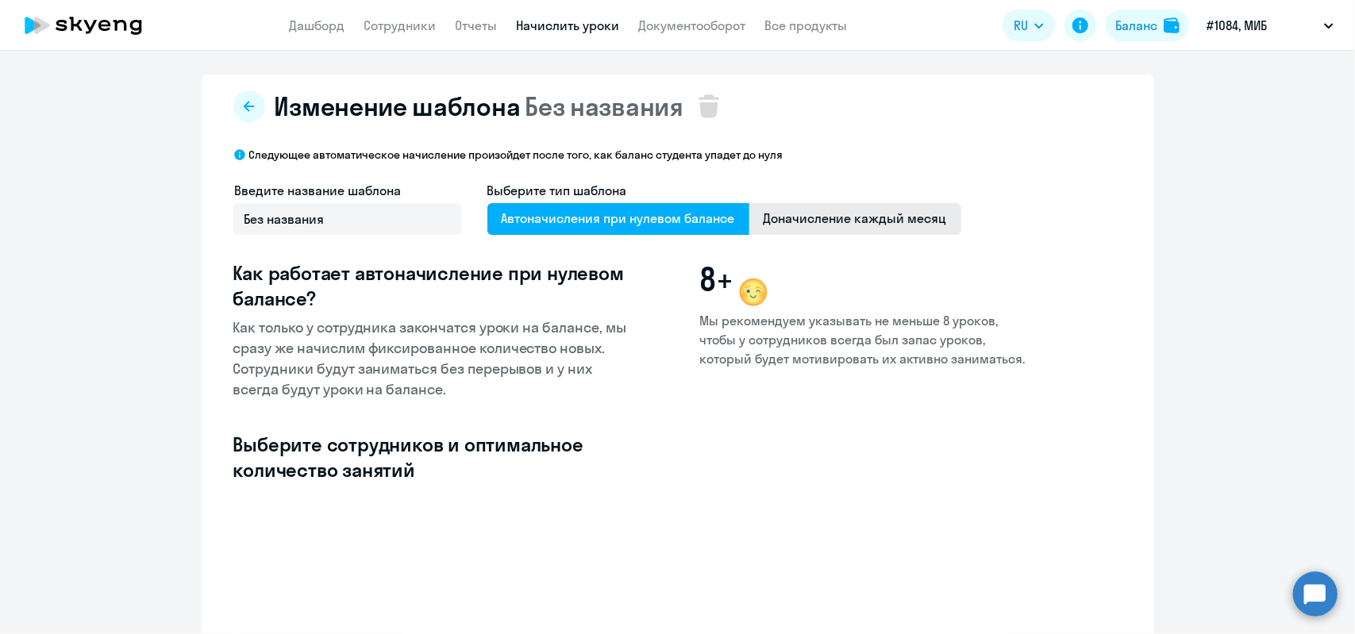
select select "10"
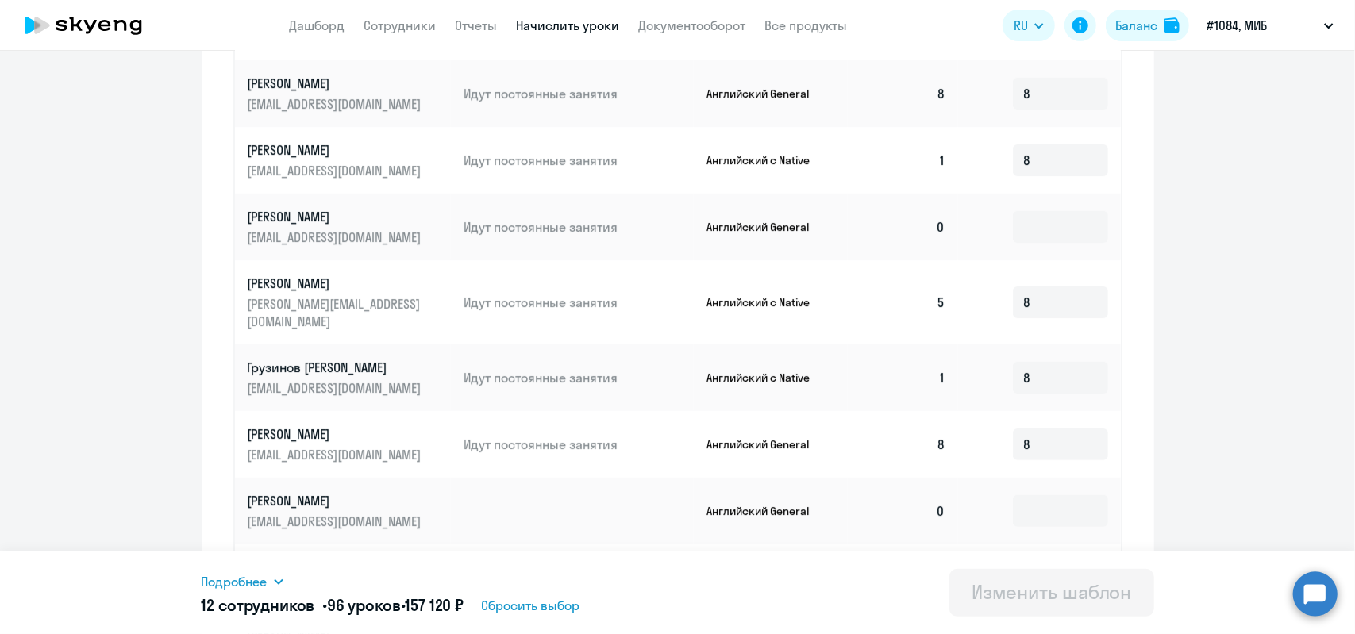
scroll to position [635, 0]
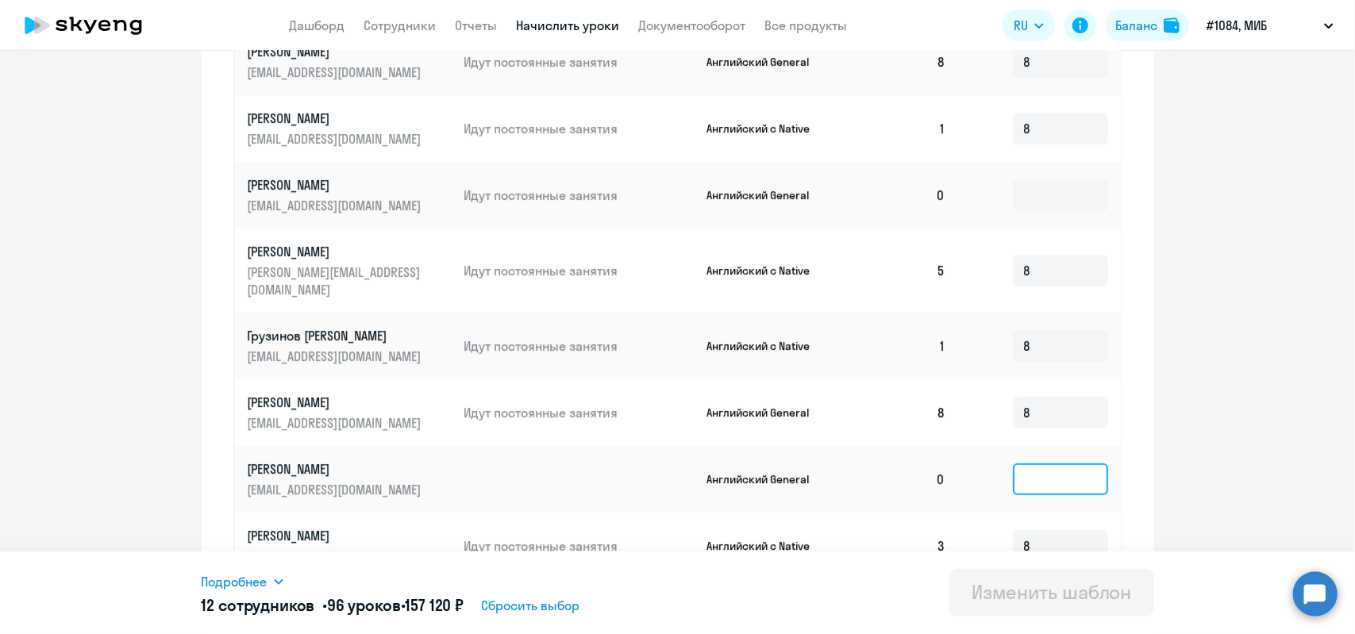
click at [1024, 463] on input at bounding box center [1060, 479] width 95 height 32
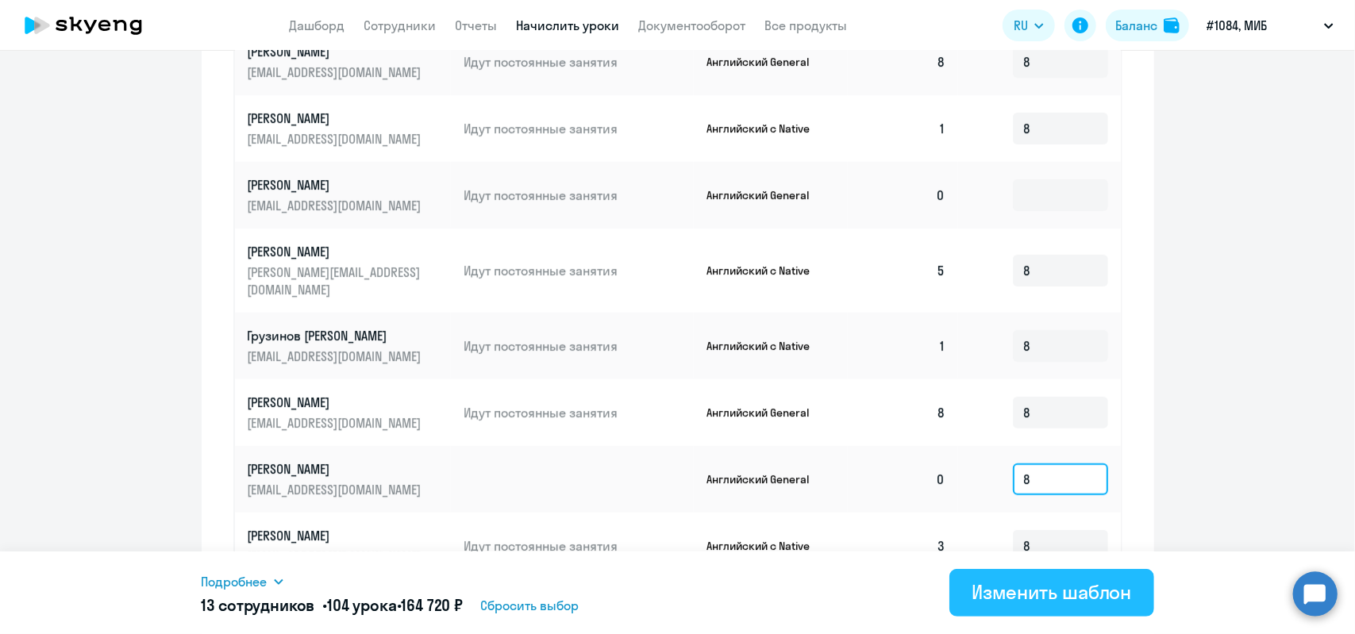
type input "8"
click at [1077, 597] on div "Изменить шаблон" at bounding box center [1051, 591] width 160 height 25
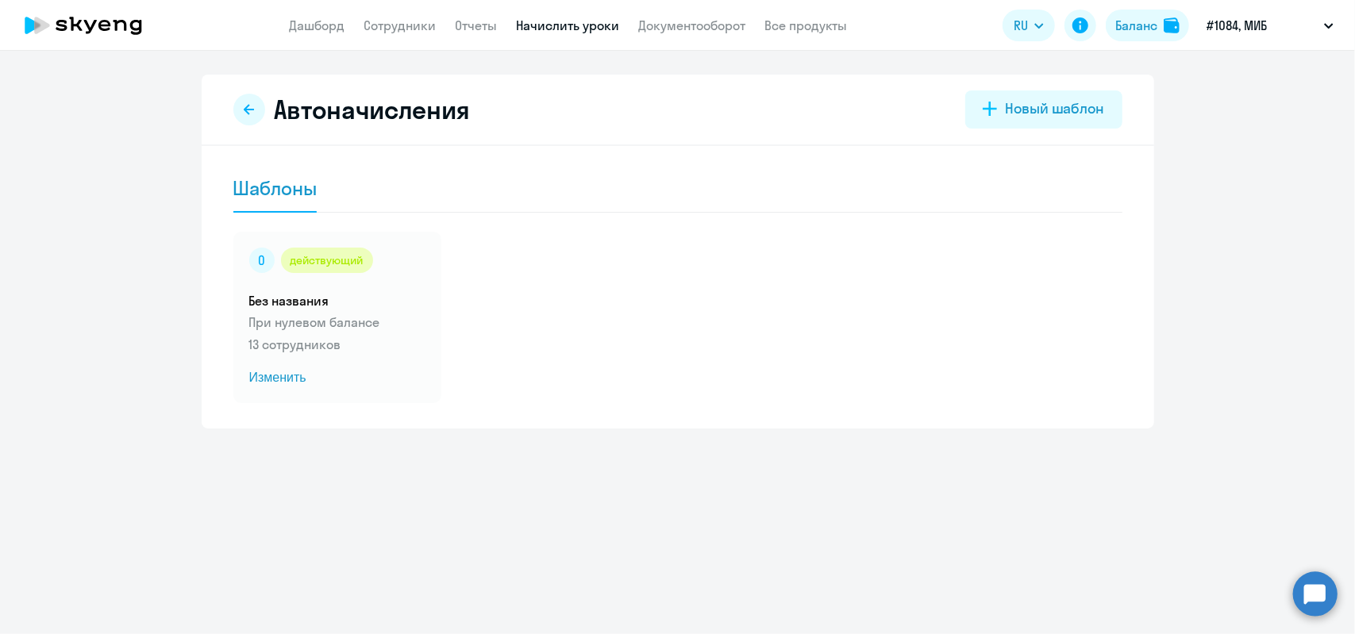
click at [557, 22] on link "Начислить уроки" at bounding box center [568, 25] width 103 height 16
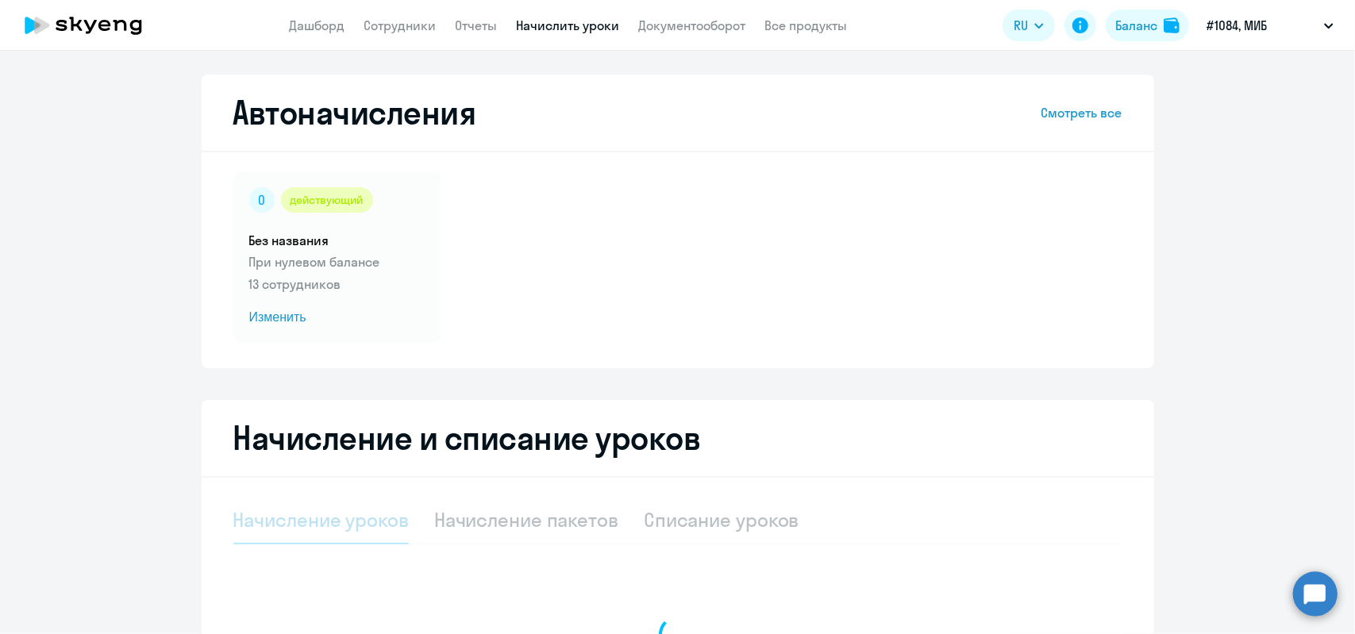
select select "10"
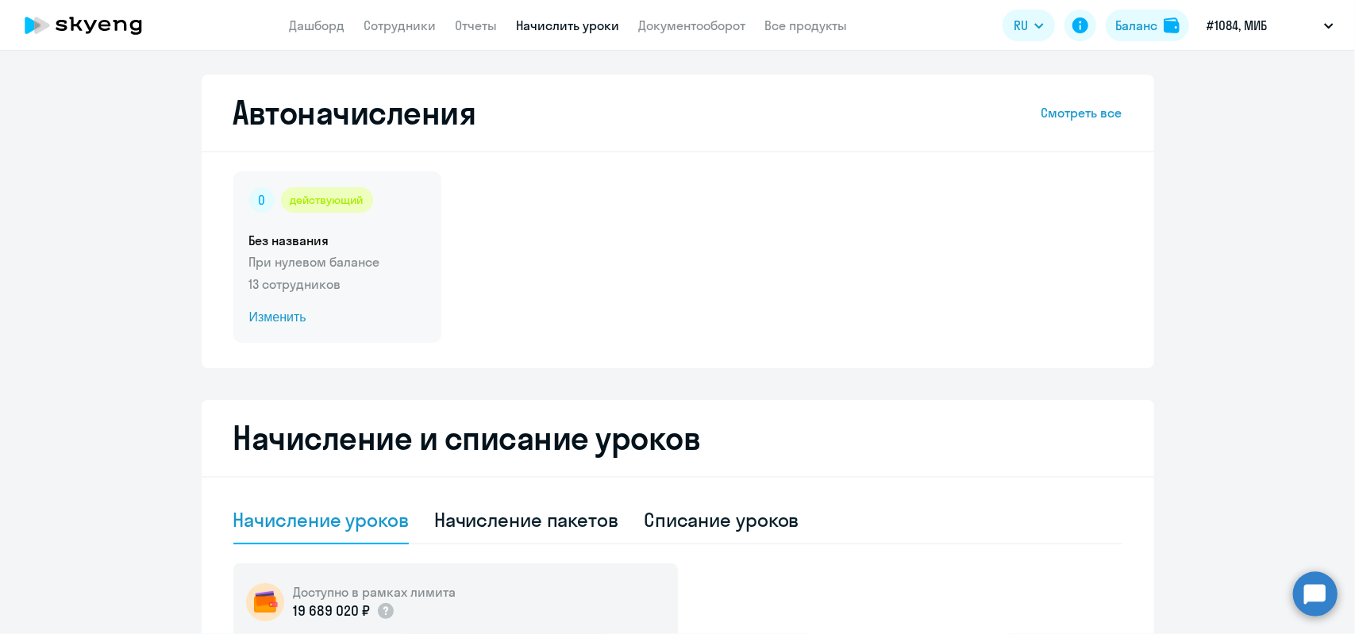
click at [294, 280] on p "13 сотрудников" at bounding box center [337, 284] width 176 height 19
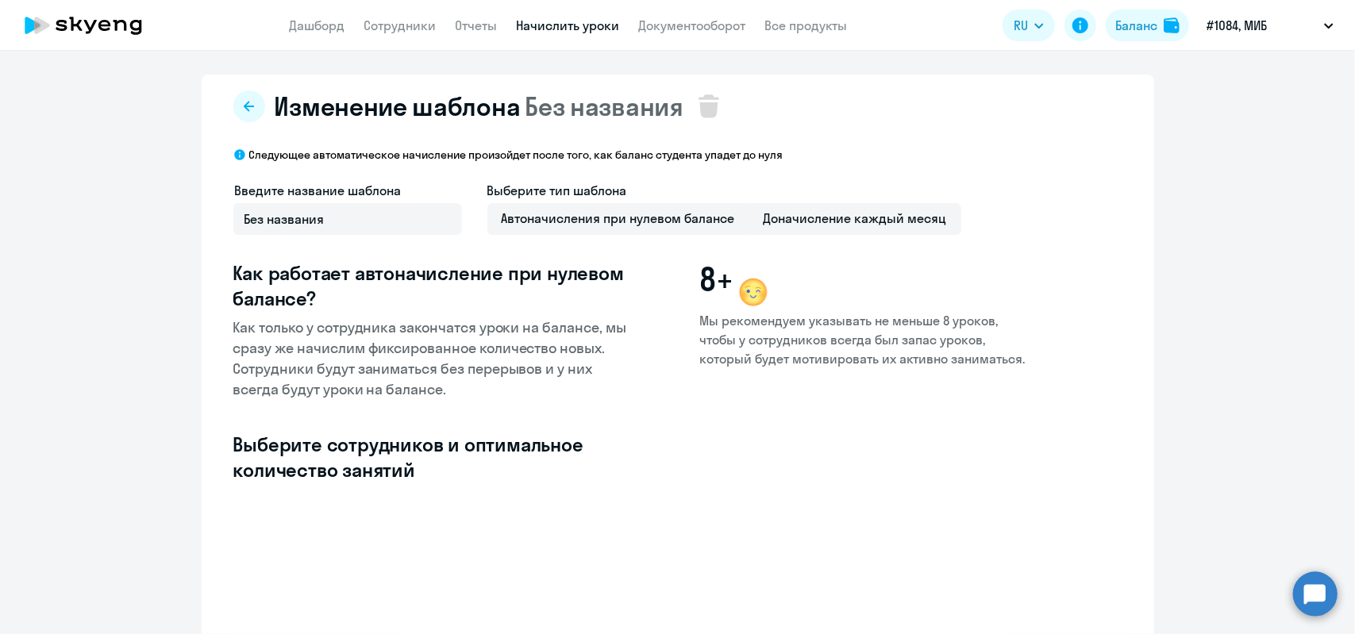
select select "10"
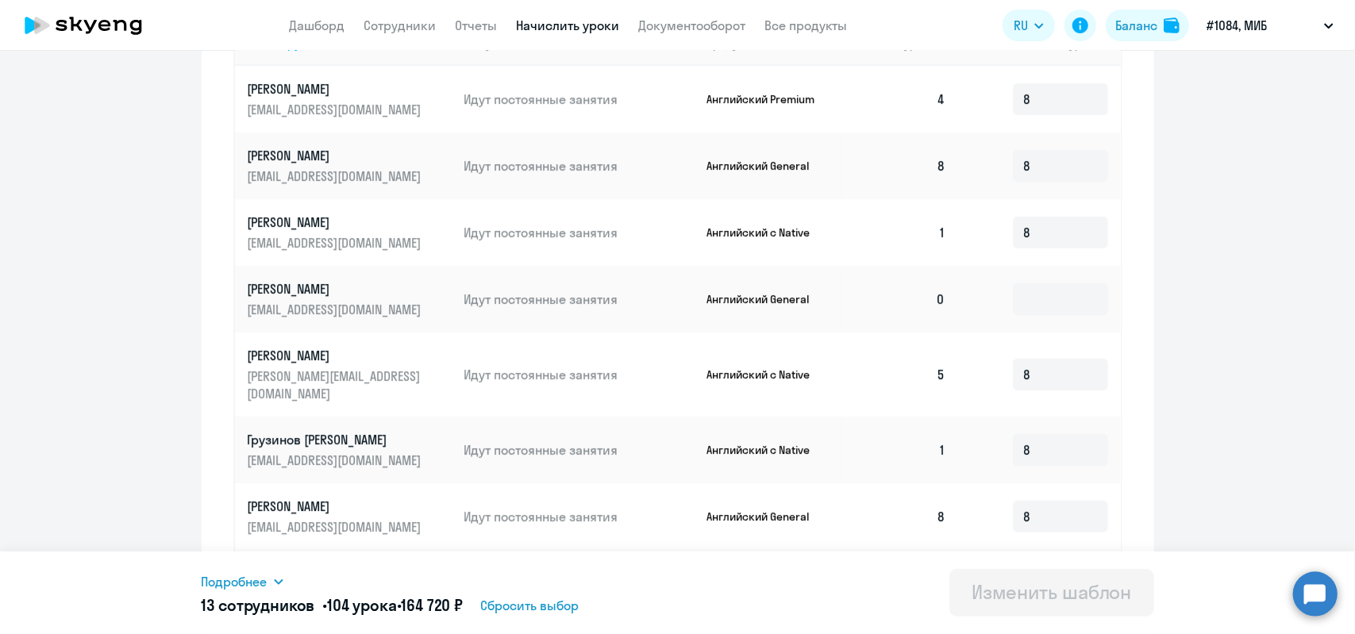
scroll to position [556, 0]
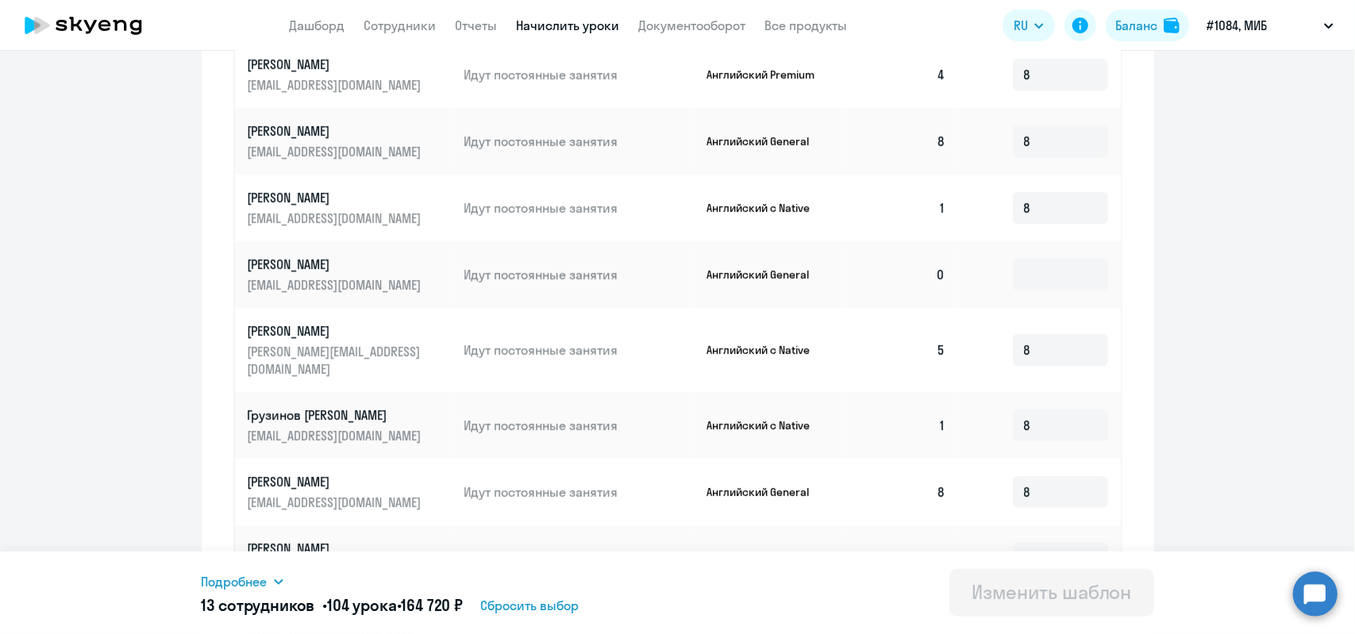
click at [276, 583] on icon at bounding box center [278, 581] width 13 height 13
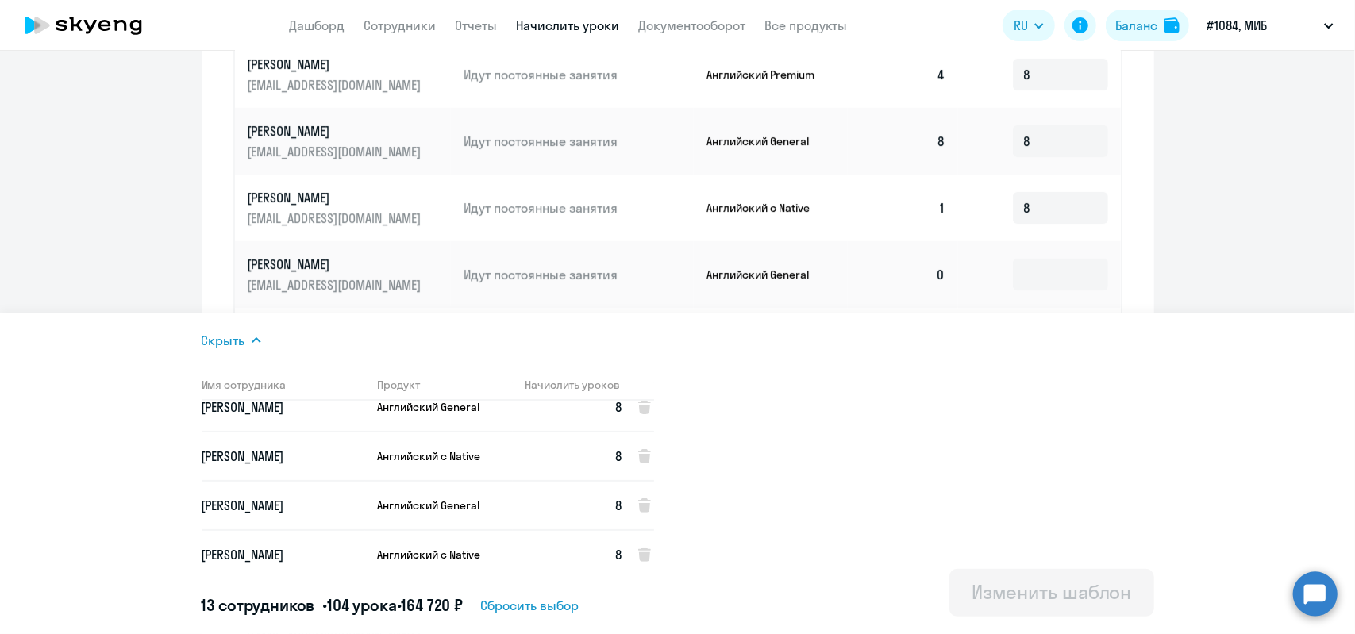
scroll to position [0, 0]
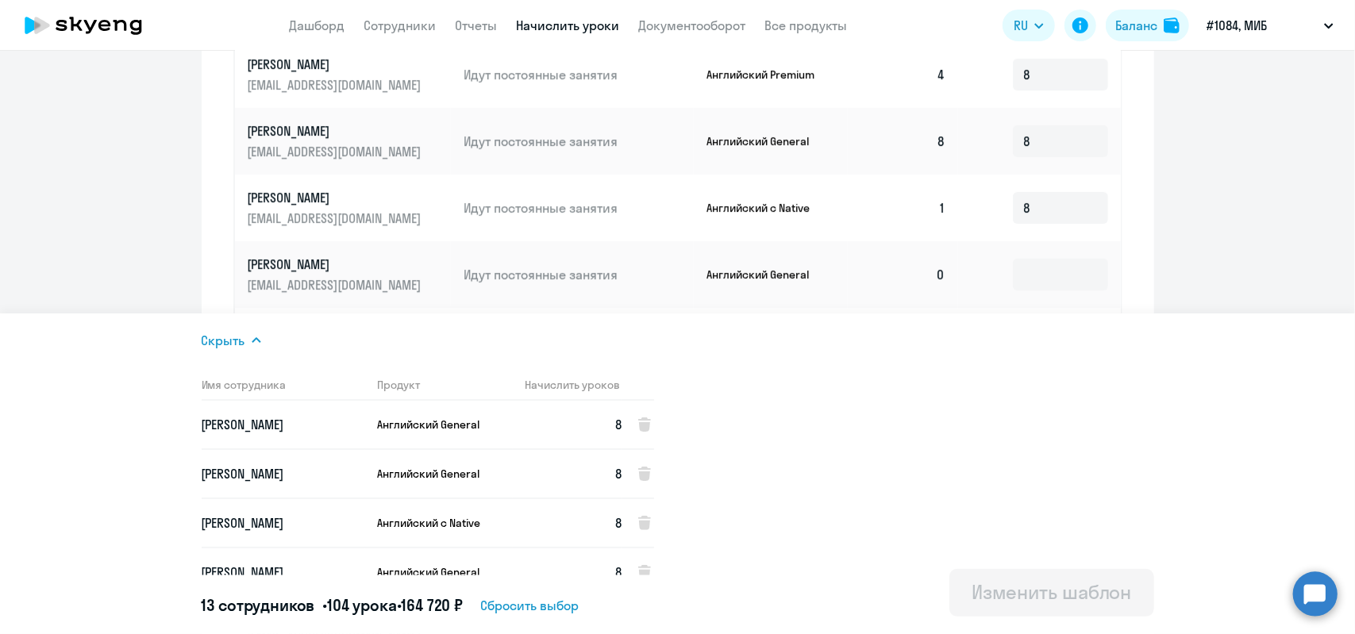
click at [774, 352] on div "Скрыть Имя сотрудника Продукт Начислить уроков [PERSON_NAME] General 8 [PERSON_…" at bounding box center [678, 473] width 952 height 321
click at [260, 340] on icon at bounding box center [256, 340] width 13 height 13
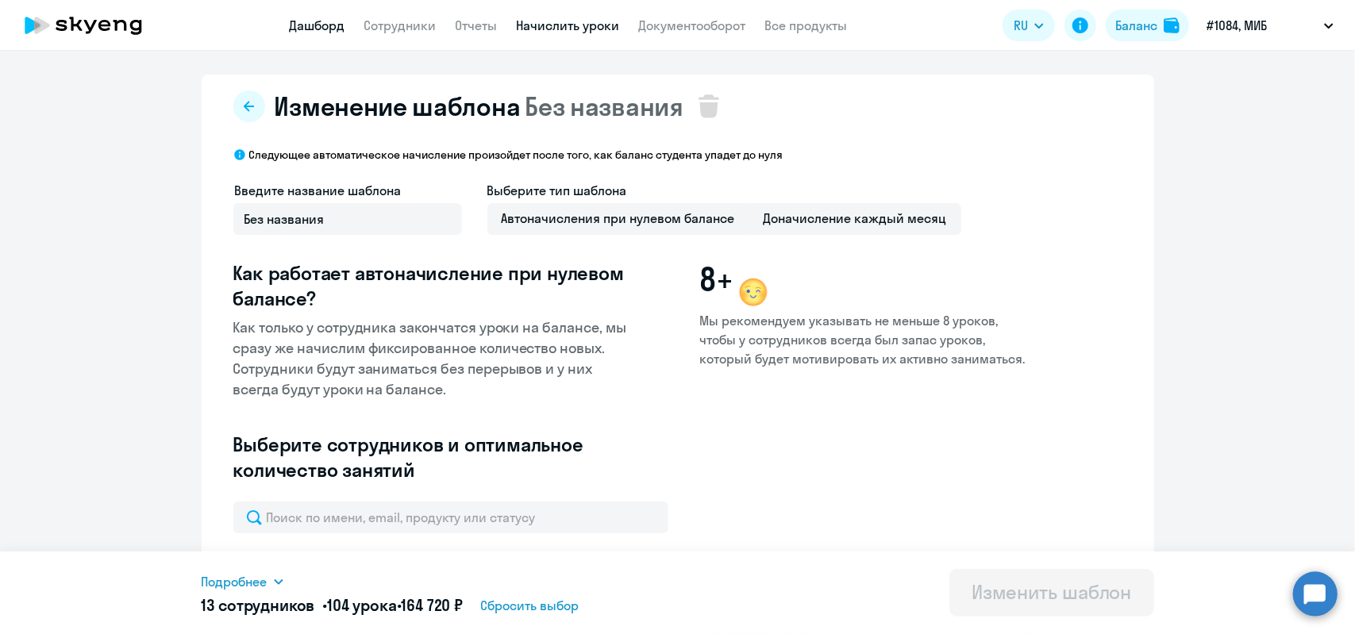
click at [317, 30] on link "Дашборд" at bounding box center [318, 25] width 56 height 16
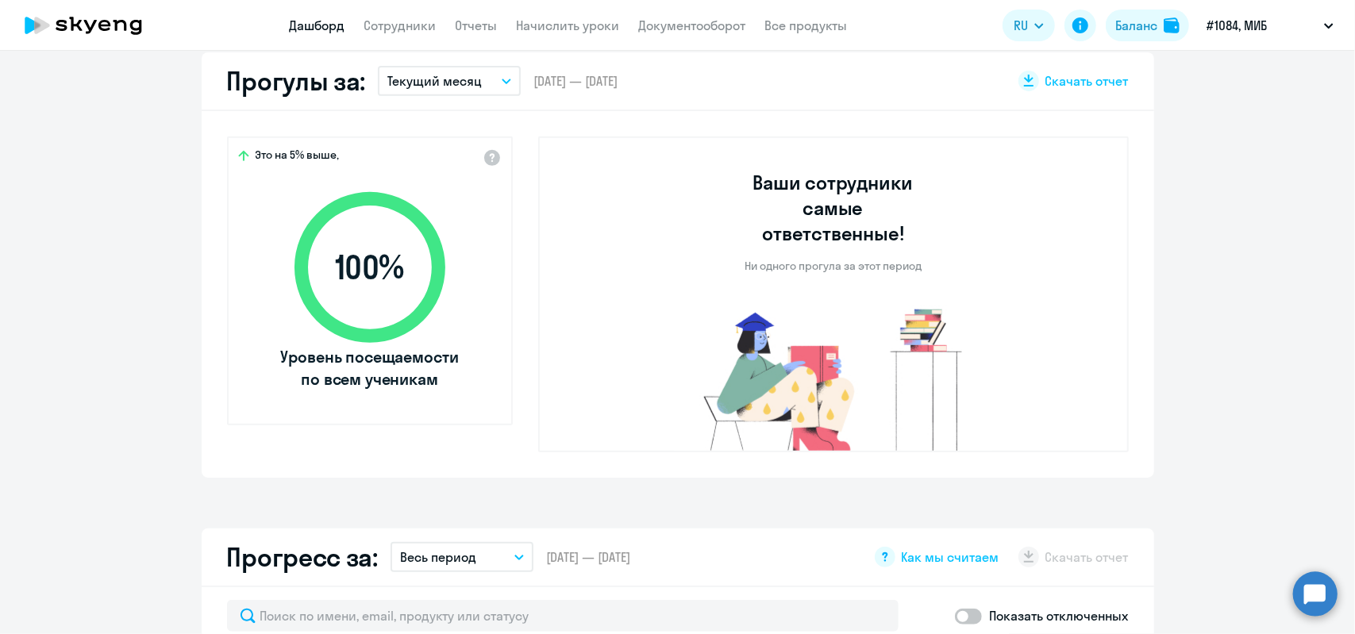
select select "30"
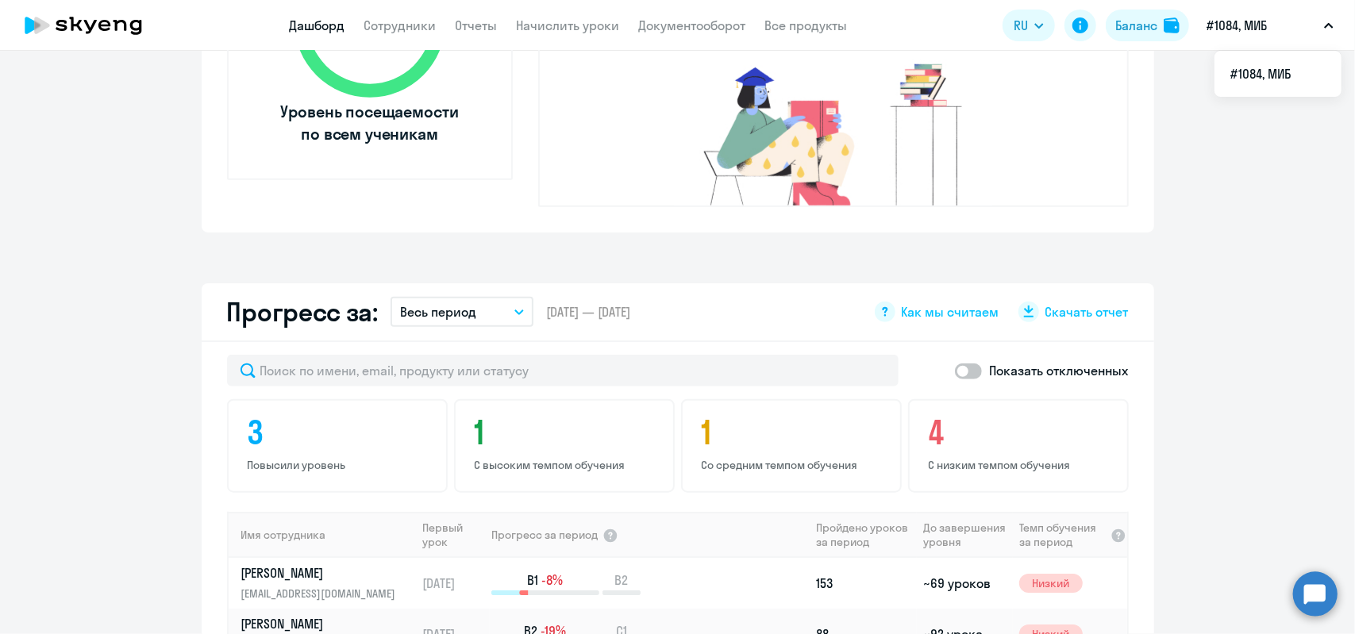
scroll to position [687, 0]
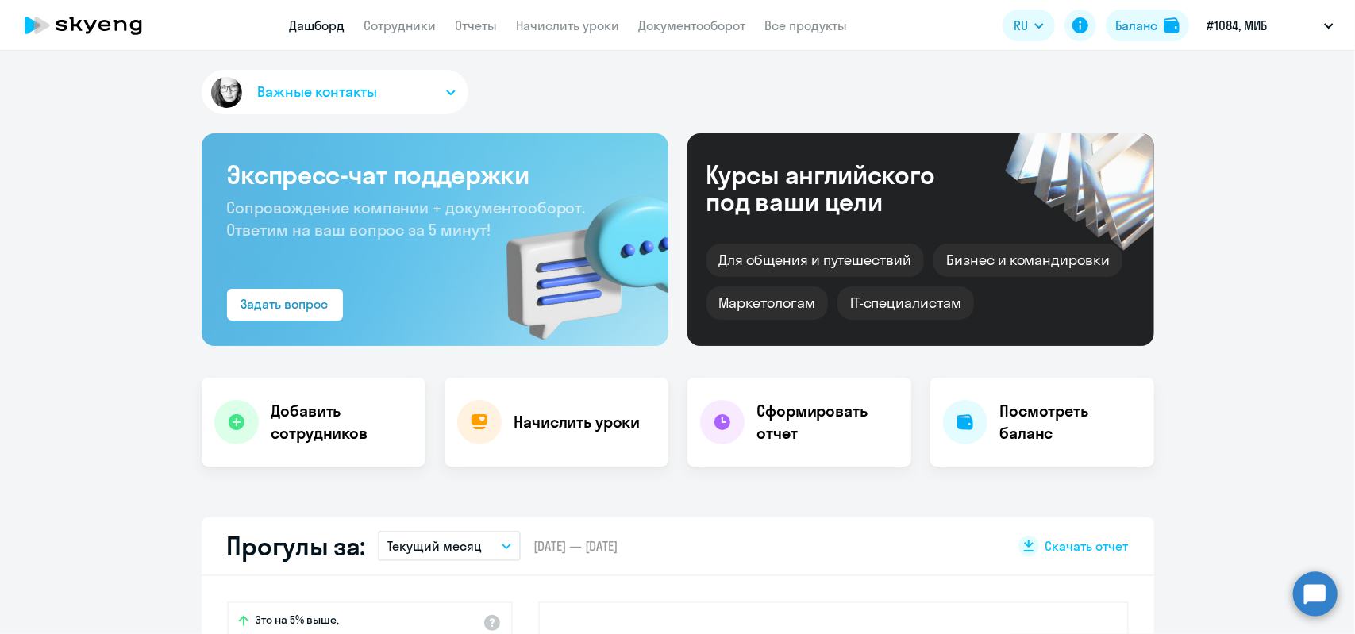
select select "30"
